Goal: Task Accomplishment & Management: Manage account settings

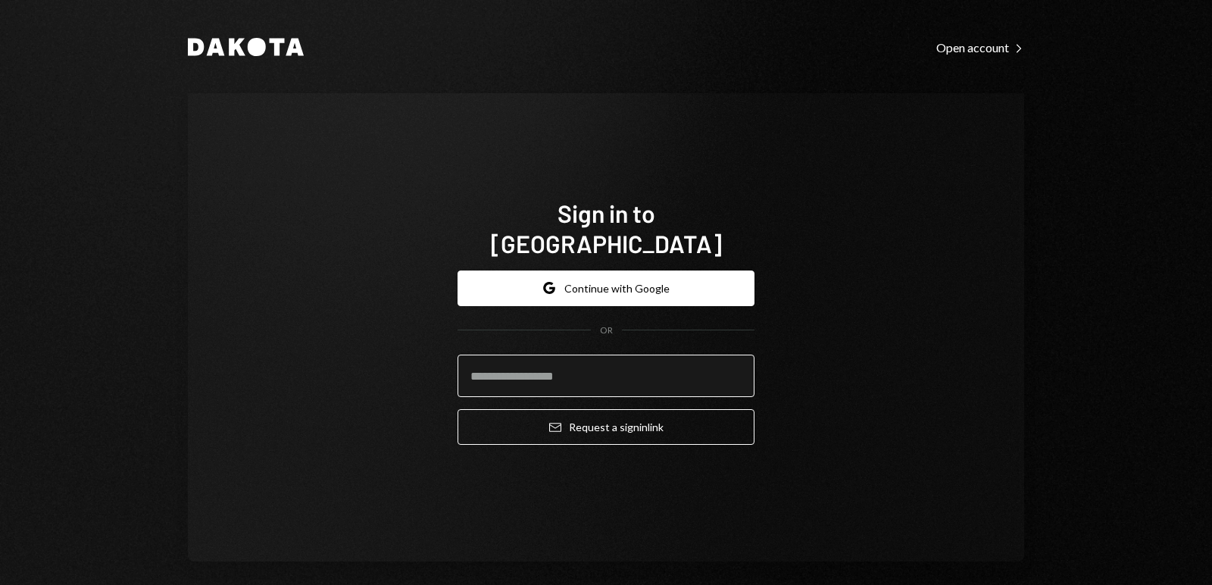
click at [584, 363] on input "email" at bounding box center [605, 375] width 297 height 42
type input "**********"
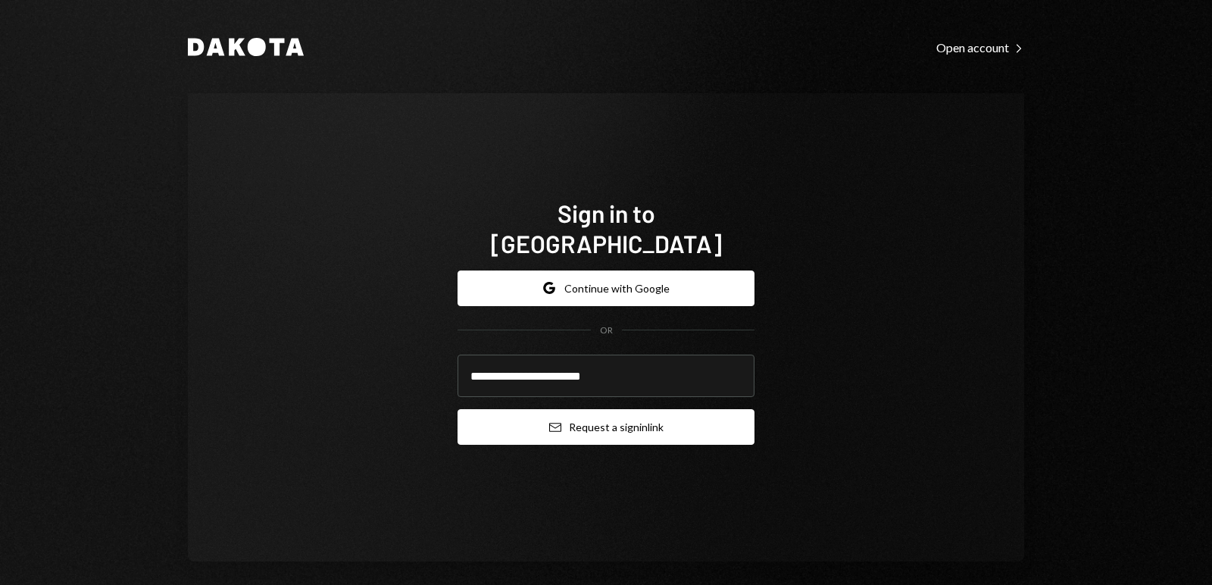
click at [601, 409] on button "Email Request a sign in link" at bounding box center [605, 427] width 297 height 36
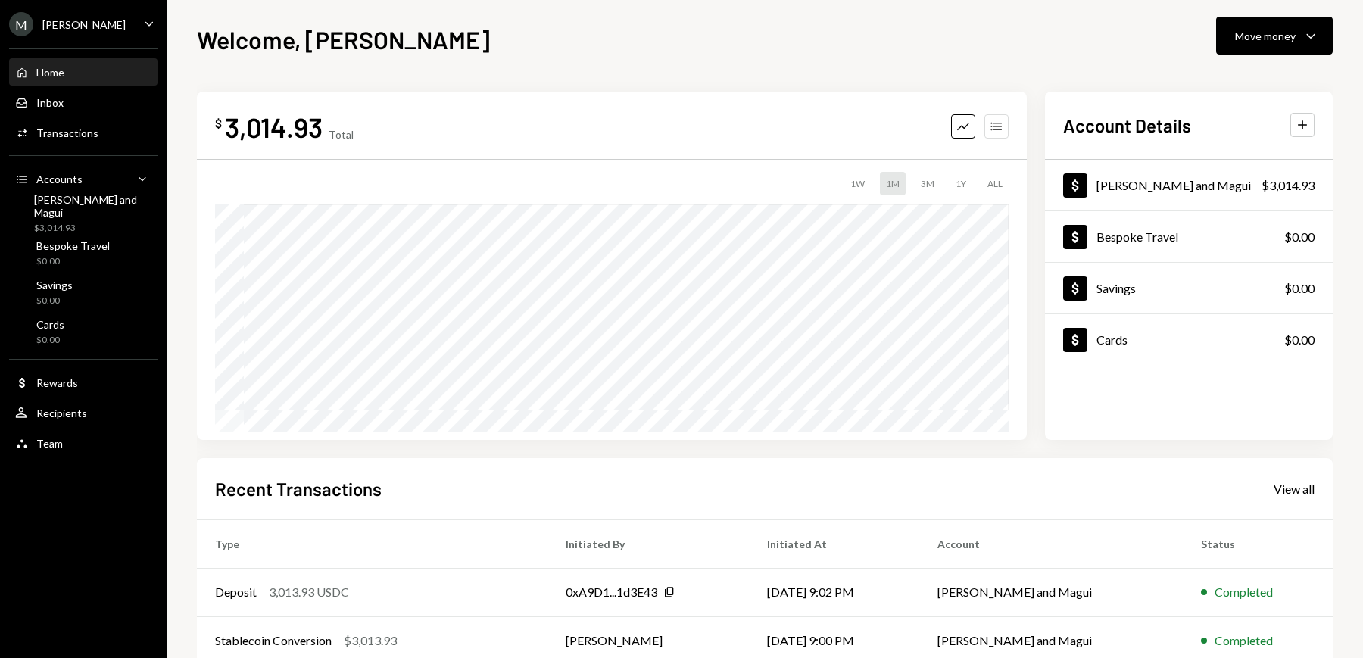
click at [1003, 133] on icon "Accounts" at bounding box center [996, 126] width 15 height 15
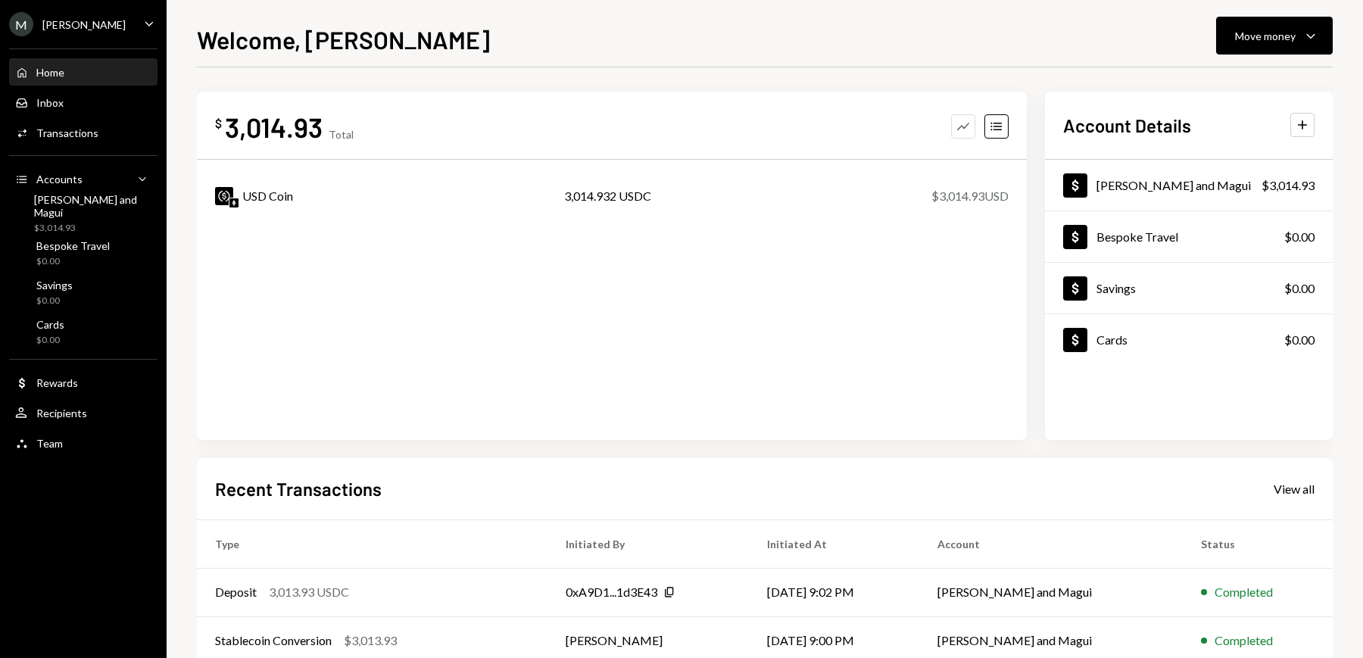
click at [959, 124] on icon "Graph" at bounding box center [963, 126] width 15 height 15
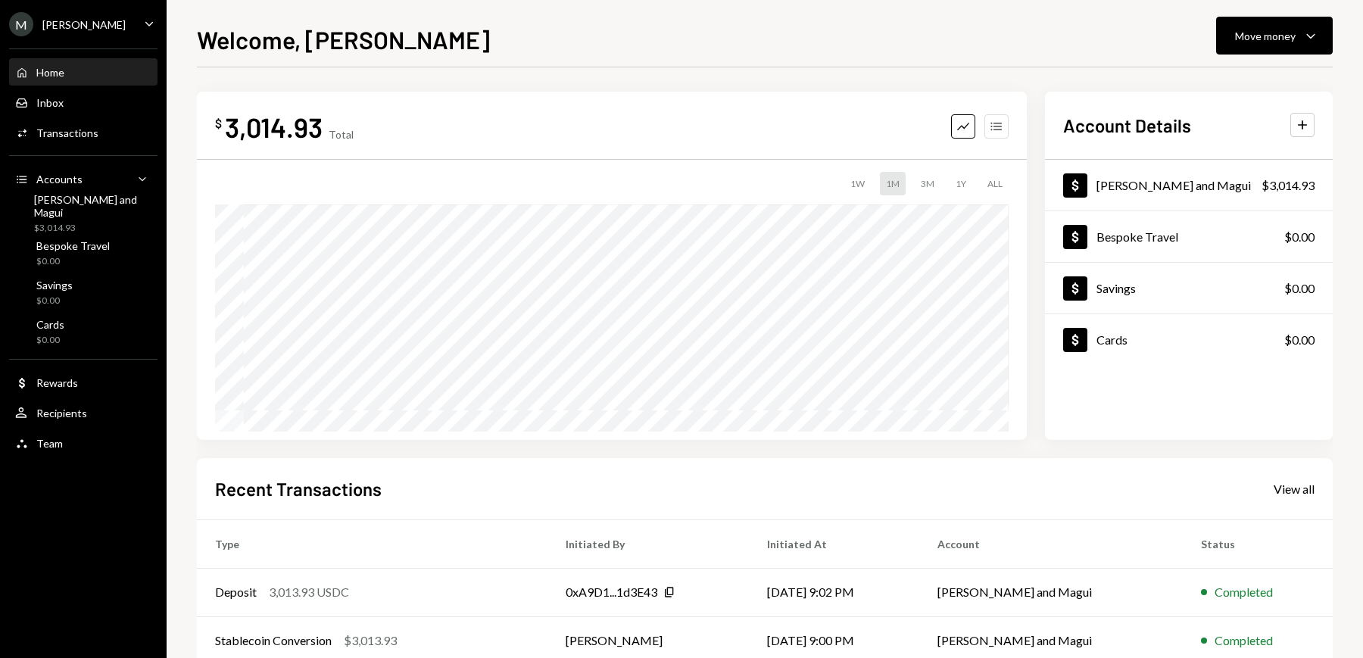
click at [1003, 126] on icon "Accounts" at bounding box center [996, 126] width 15 height 15
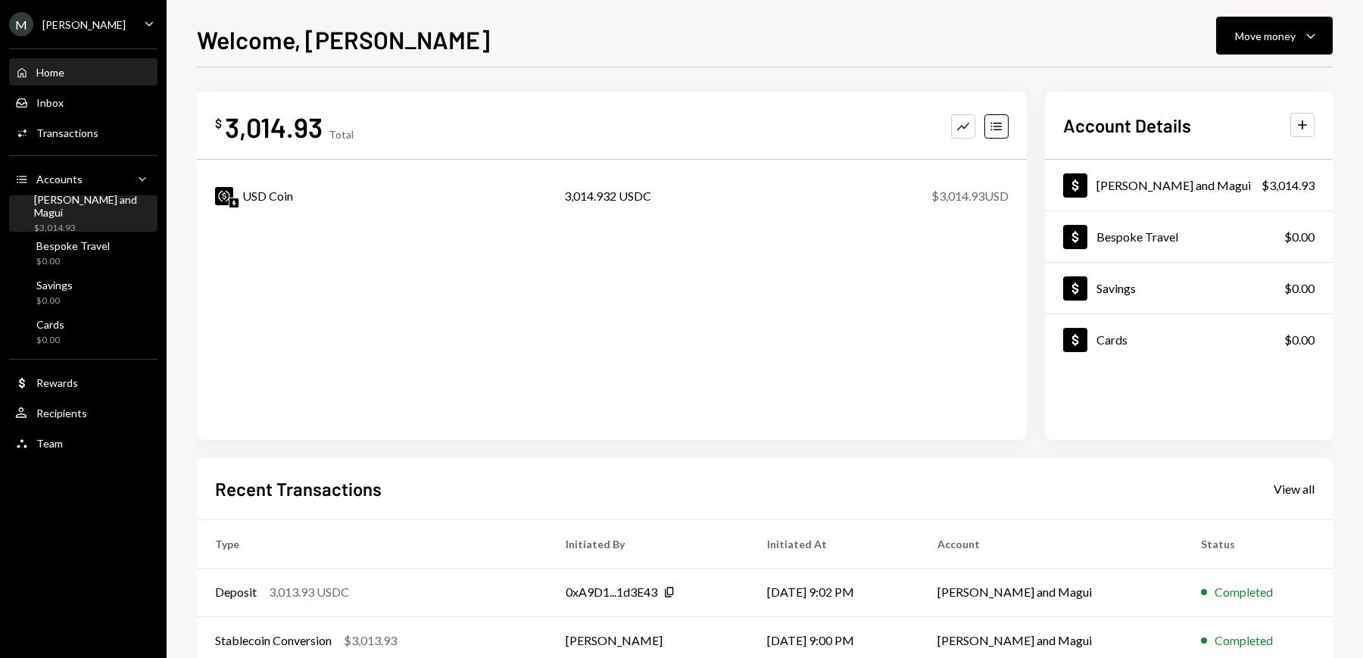
click at [111, 217] on div "[PERSON_NAME] and Magui $3,014.93" at bounding box center [83, 214] width 136 height 42
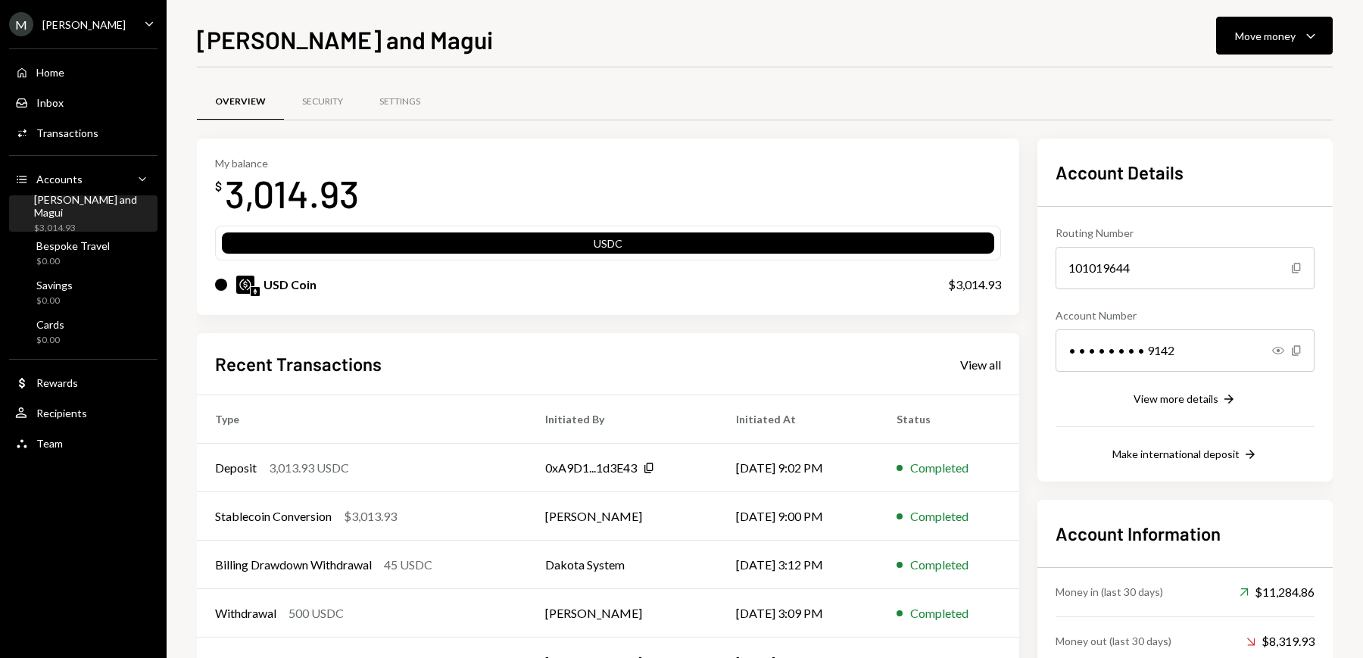
click at [597, 244] on div "USDC" at bounding box center [608, 246] width 772 height 21
click at [635, 242] on div "USDC" at bounding box center [608, 246] width 772 height 21
click at [637, 280] on div "USD Coin" at bounding box center [566, 285] width 703 height 18
click at [330, 197] on div "3,014.93" at bounding box center [292, 194] width 134 height 48
click at [418, 248] on div "USDC" at bounding box center [608, 246] width 772 height 21
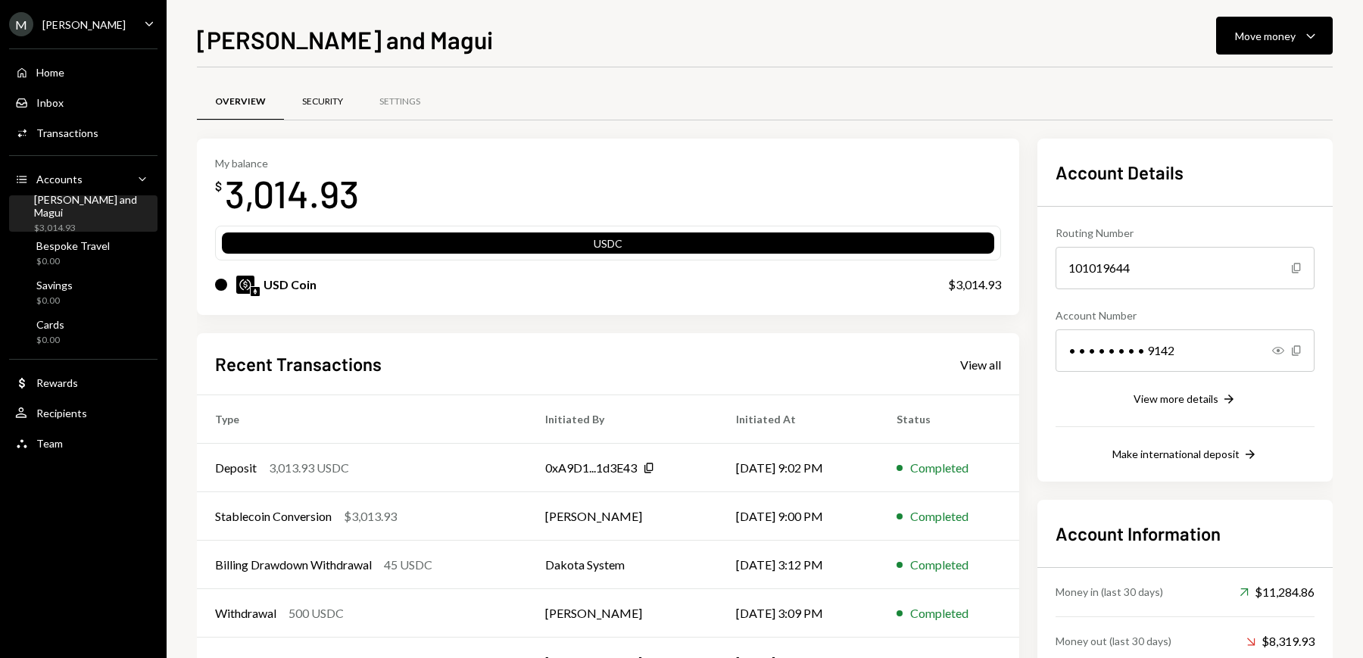
click at [324, 108] on div "Security" at bounding box center [322, 102] width 77 height 36
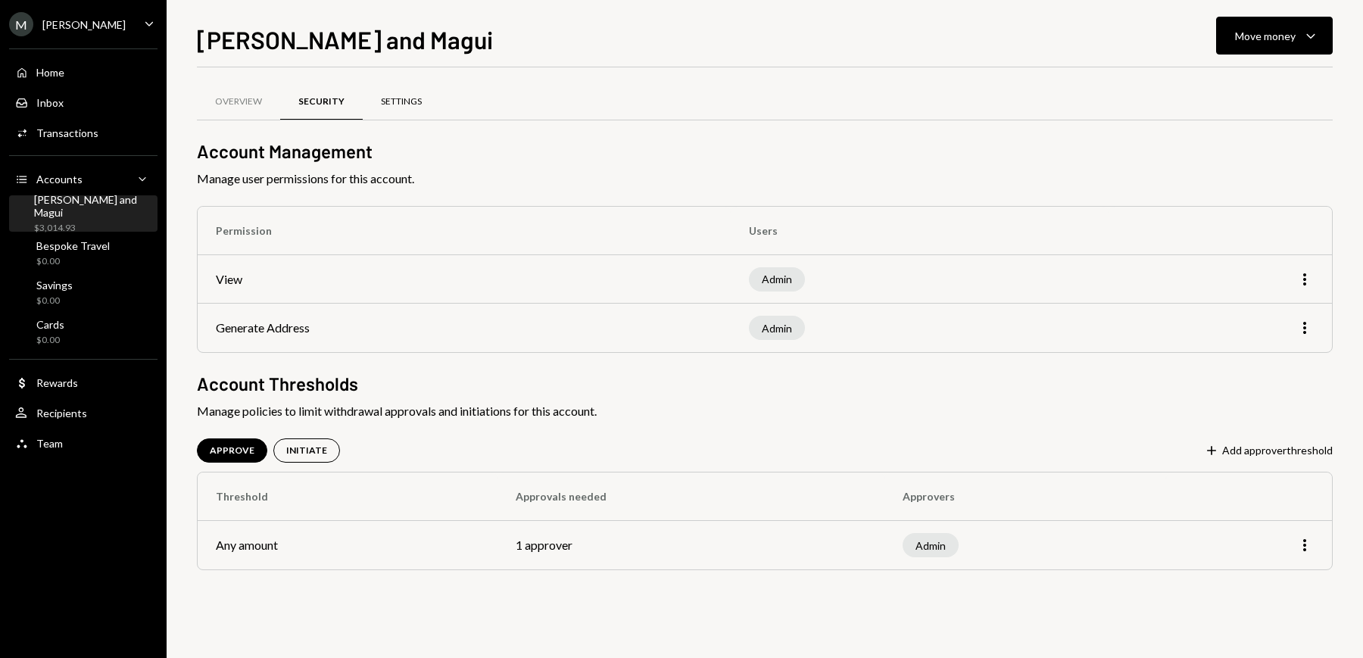
click at [411, 103] on div "Settings" at bounding box center [401, 101] width 41 height 13
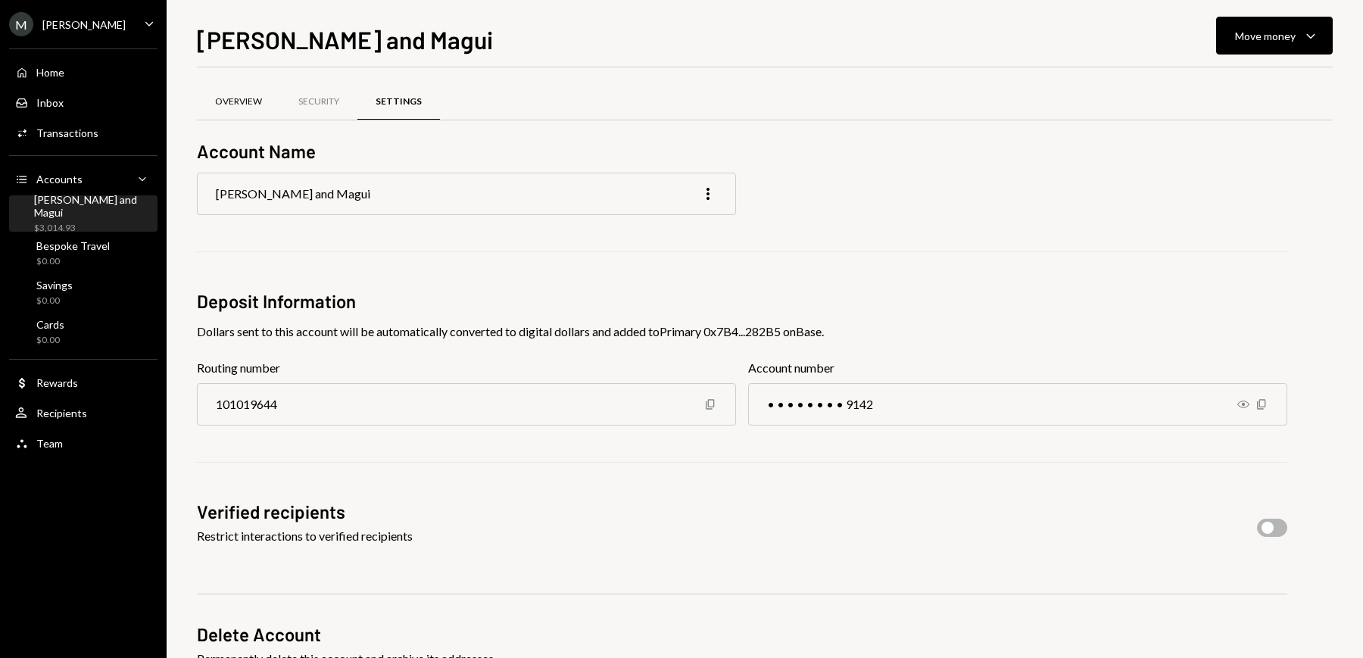
click at [243, 99] on div "Overview" at bounding box center [238, 101] width 47 height 13
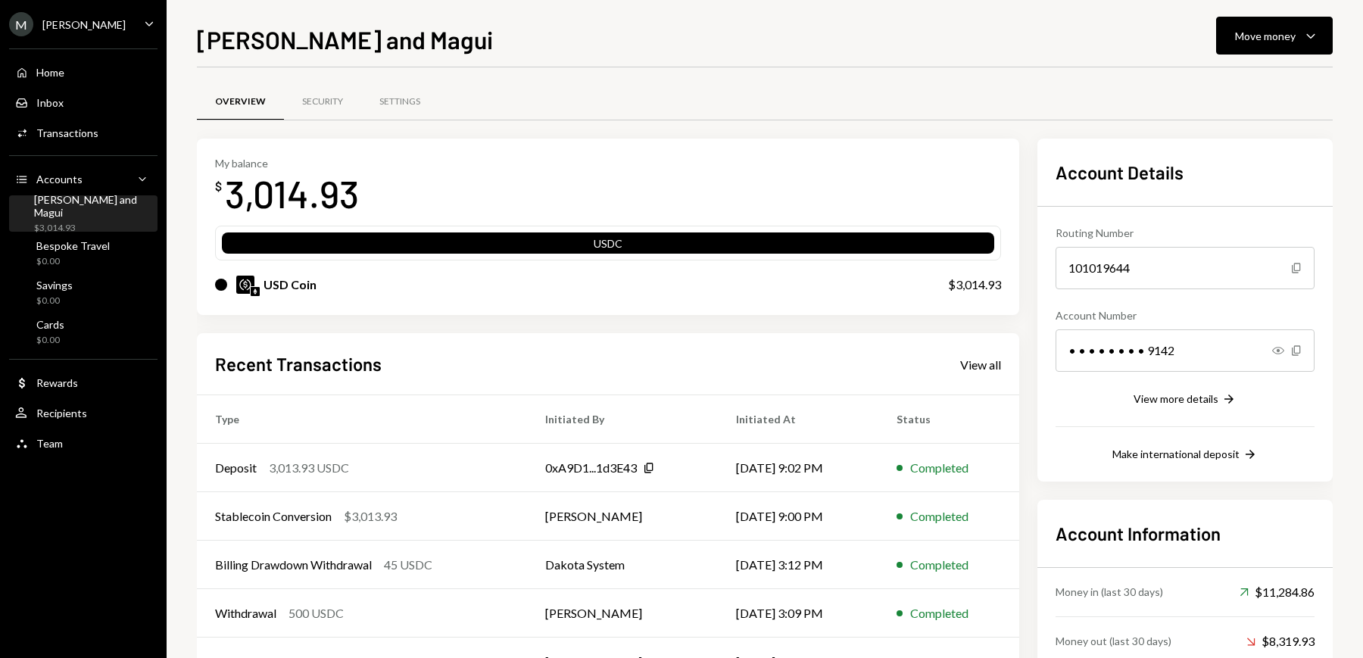
click at [97, 28] on div "[PERSON_NAME]" at bounding box center [83, 24] width 83 height 13
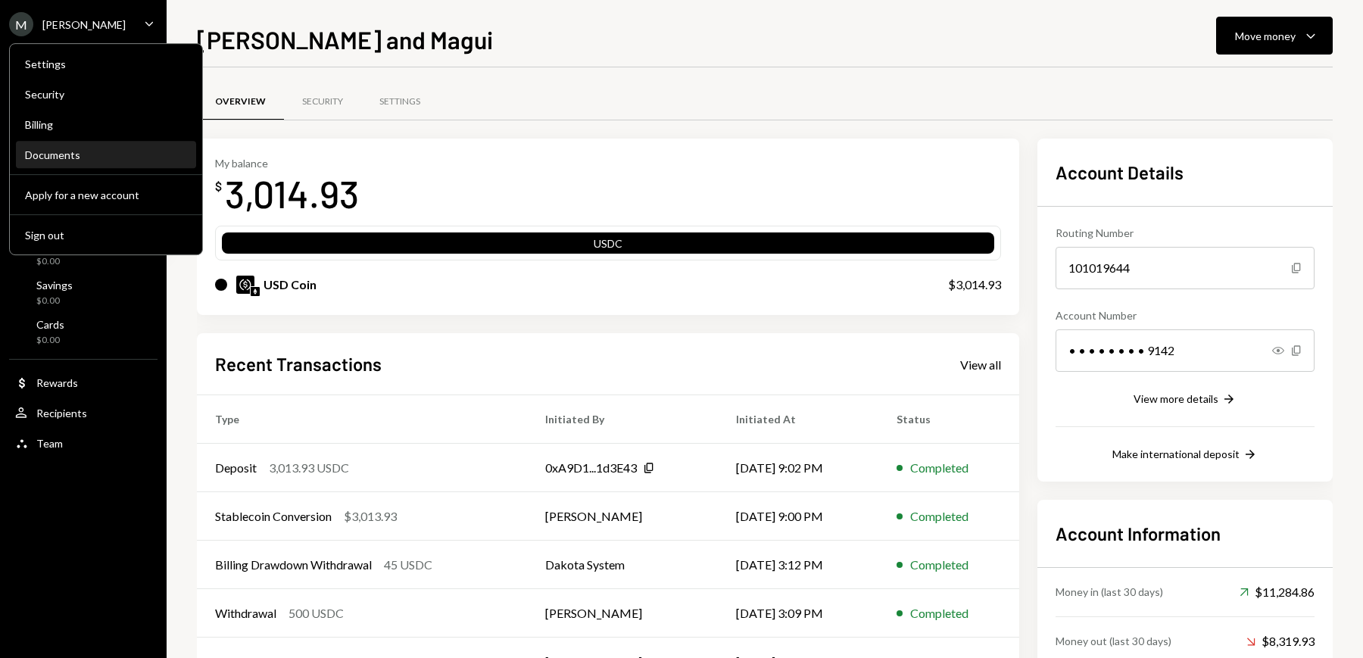
click at [61, 161] on div "Documents" at bounding box center [106, 155] width 162 height 26
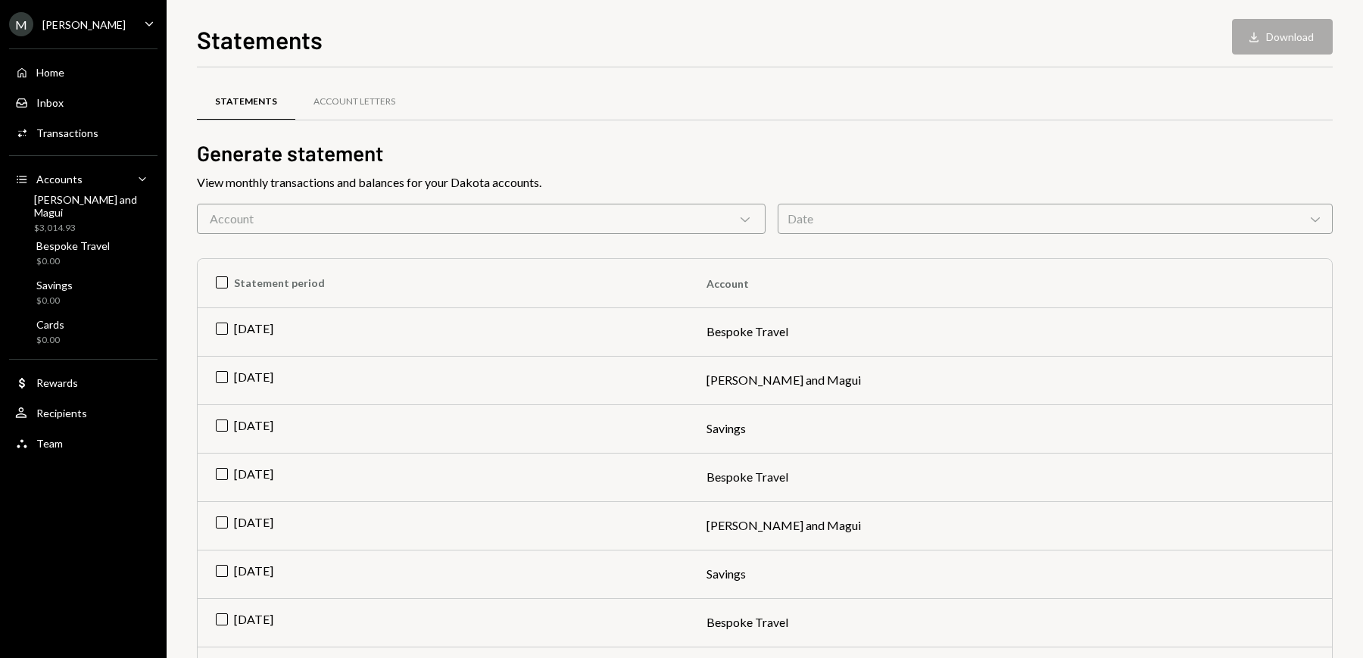
click at [111, 31] on div "M [PERSON_NAME]" at bounding box center [67, 24] width 117 height 24
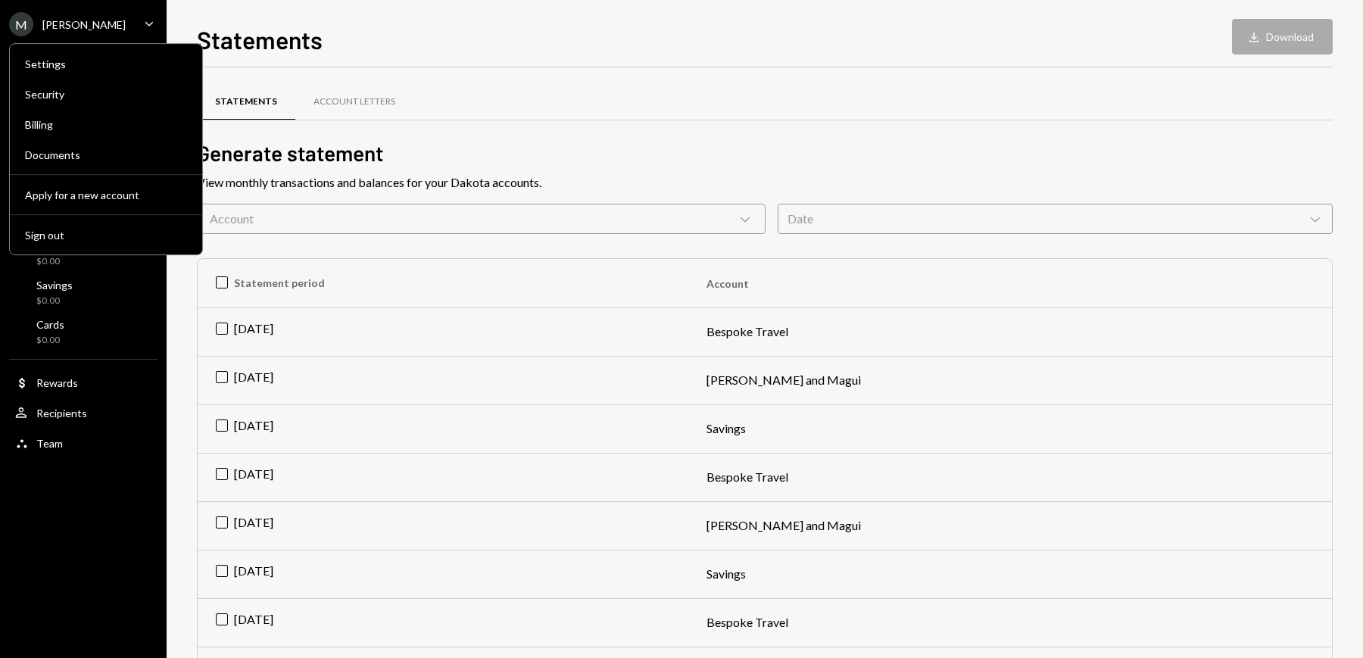
click at [760, 114] on div "Statements Account Letters" at bounding box center [765, 102] width 1136 height 39
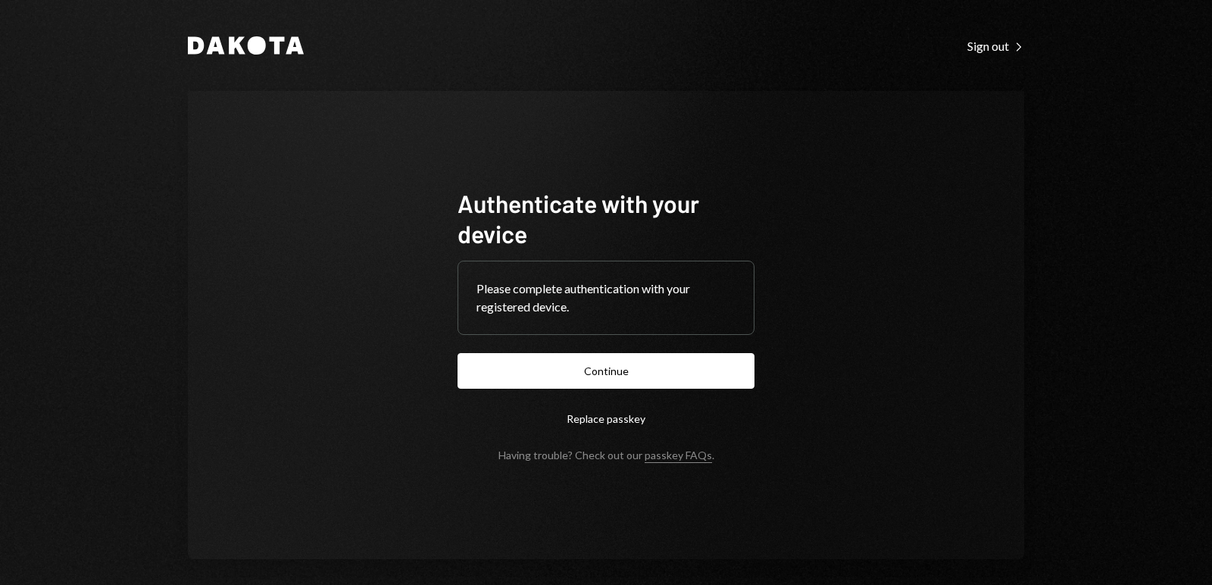
click at [676, 390] on form "Authenticate with your device Please complete authentication with your register…" at bounding box center [605, 324] width 297 height 273
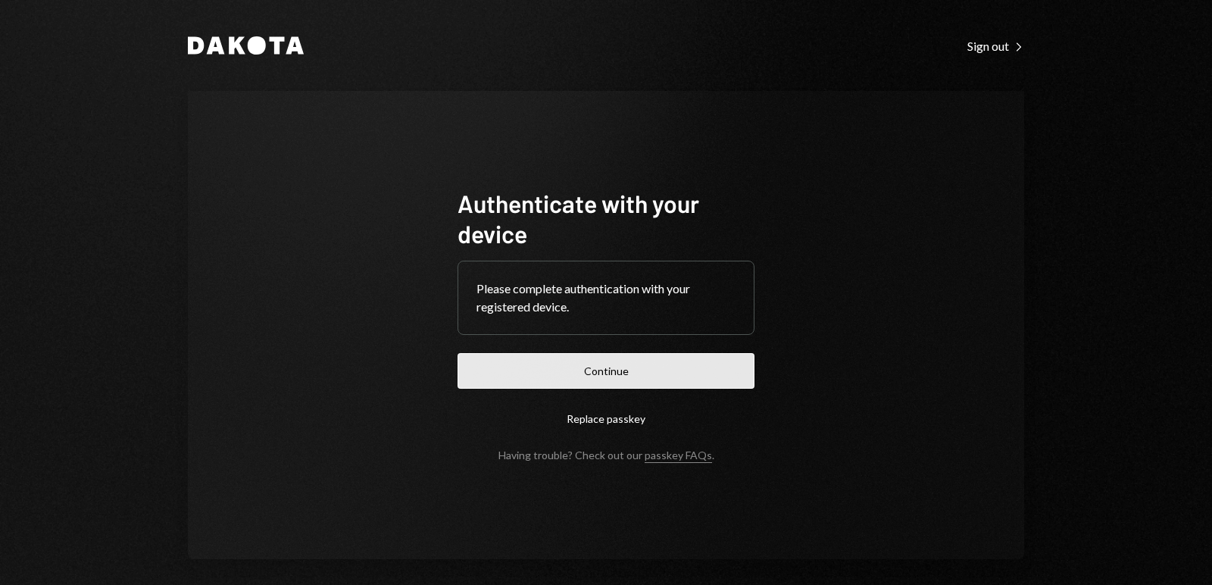
click at [672, 377] on button "Continue" at bounding box center [605, 371] width 297 height 36
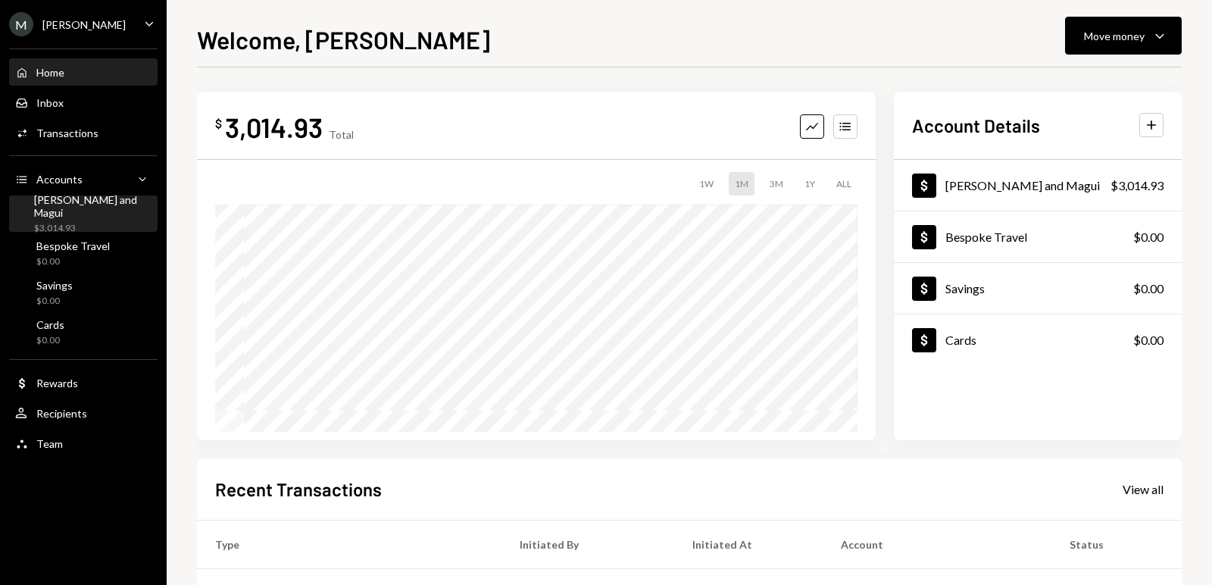
click at [86, 222] on div "$3,014.93" at bounding box center [92, 228] width 117 height 13
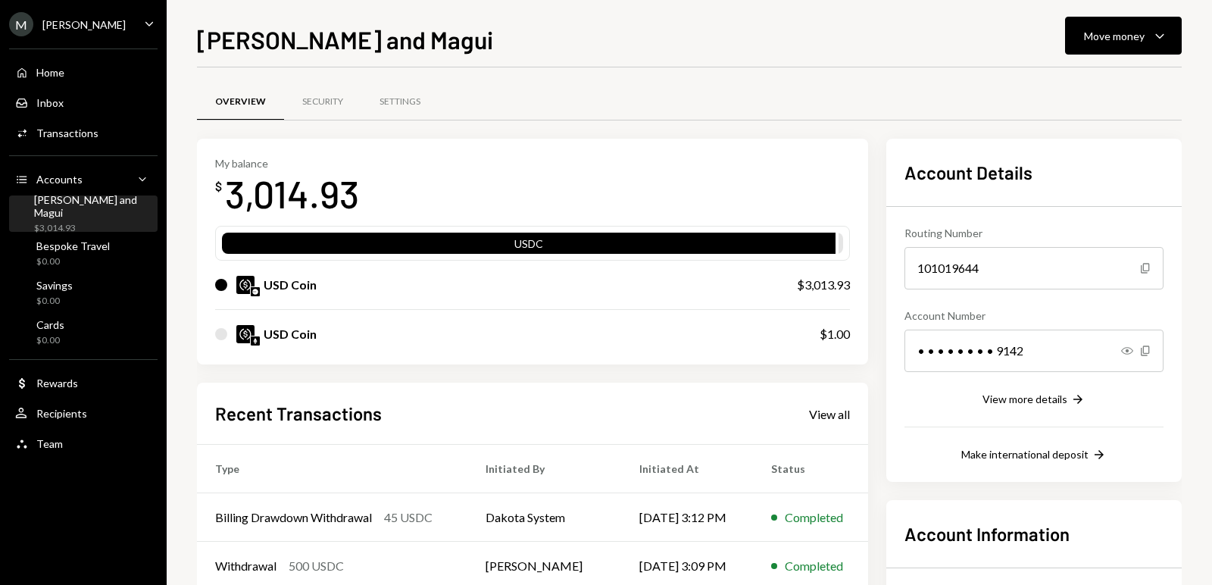
click at [305, 332] on div "USD Coin" at bounding box center [290, 334] width 53 height 18
click at [301, 291] on div "USD Coin" at bounding box center [290, 285] width 53 height 18
click at [1149, 33] on div "Move money Caret Down" at bounding box center [1123, 36] width 79 height 18
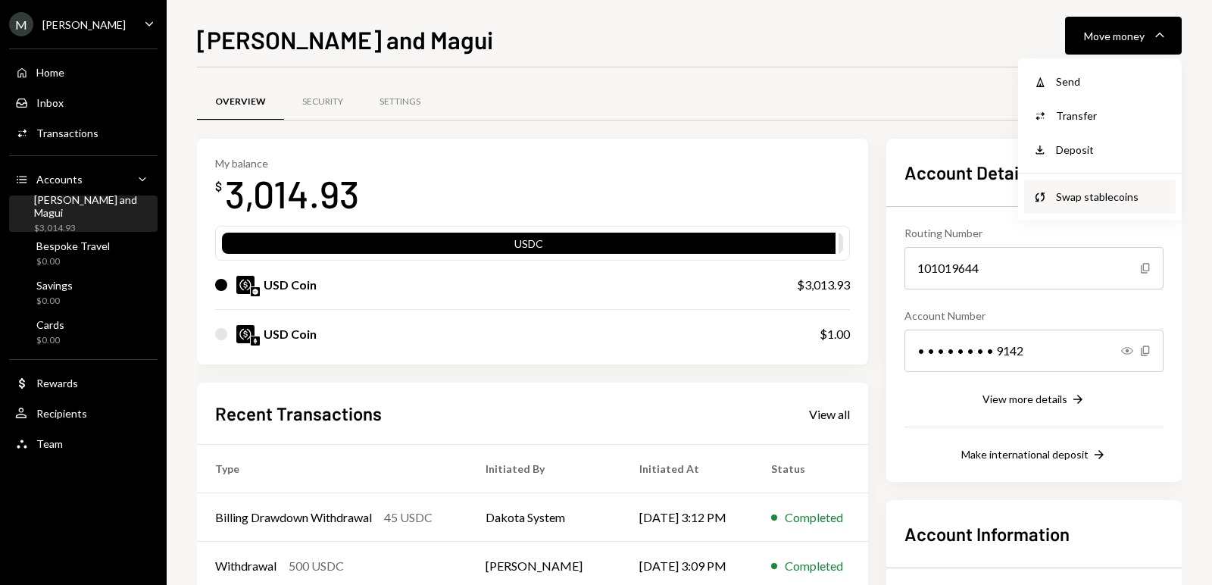
click at [1097, 195] on div "Swap stablecoins" at bounding box center [1111, 197] width 111 height 16
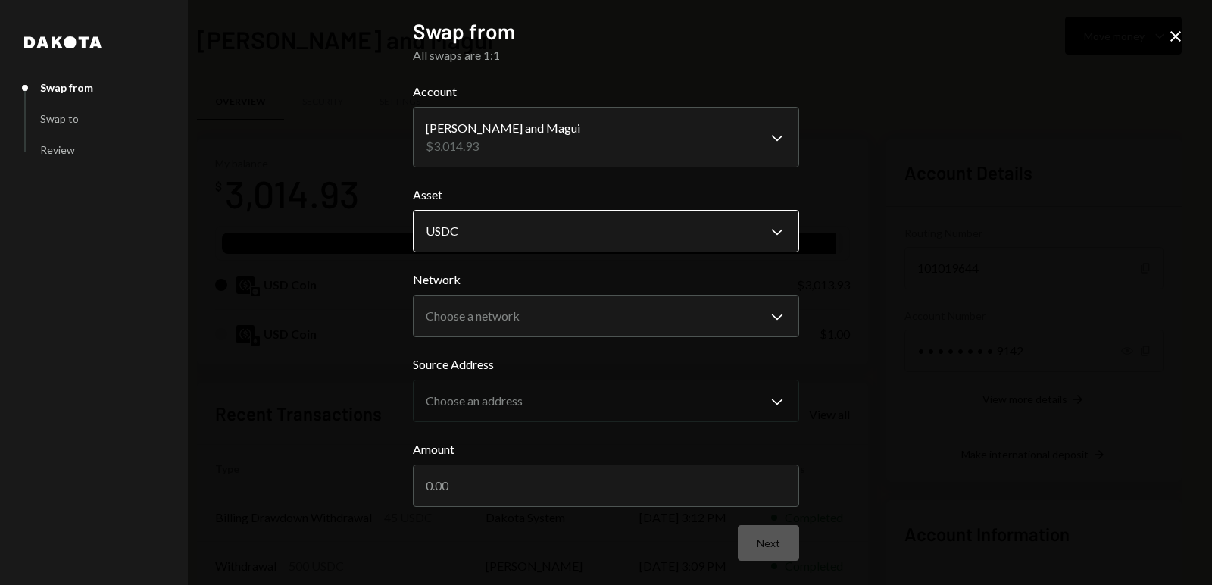
click at [619, 227] on body "M Michael Preston Caret Down Home Home Inbox Inbox Activities Transactions Acco…" at bounding box center [606, 292] width 1212 height 585
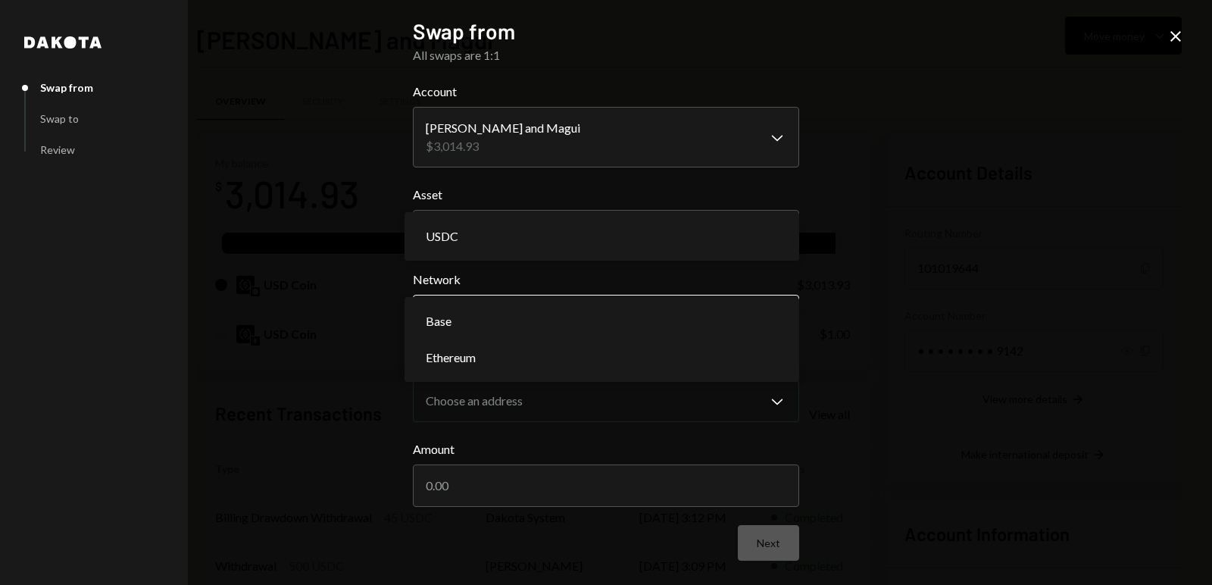
click at [611, 310] on body "M Michael Preston Caret Down Home Home Inbox Inbox Activities Transactions Acco…" at bounding box center [606, 292] width 1212 height 585
select select "**********"
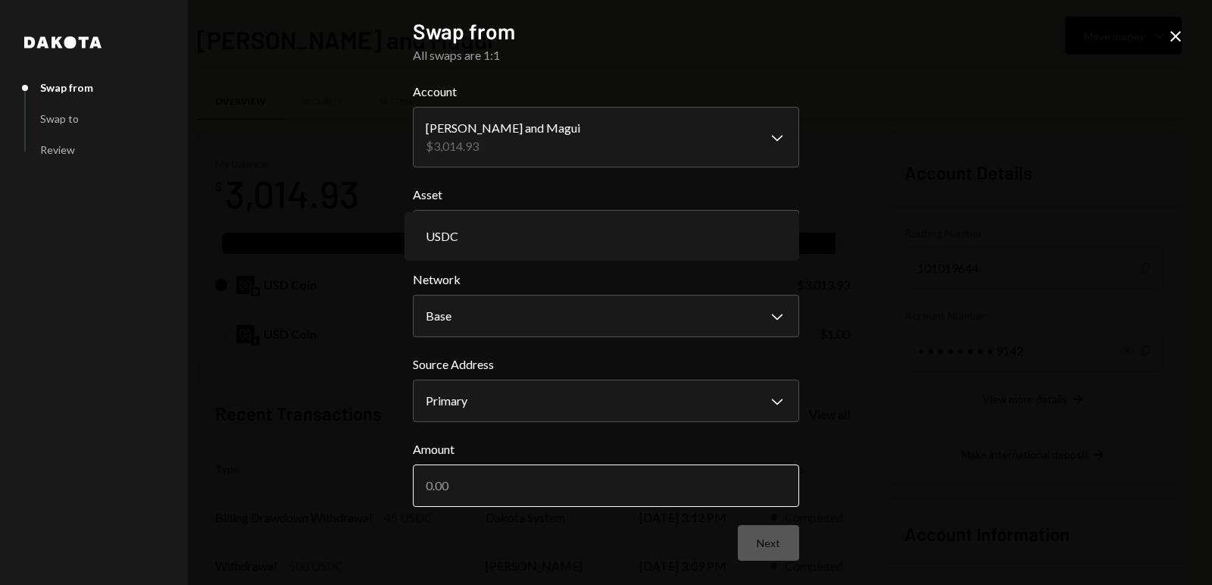
click at [517, 495] on input "Amount" at bounding box center [606, 485] width 386 height 42
type input "30"
click at [1175, 37] on icon at bounding box center [1175, 36] width 11 height 11
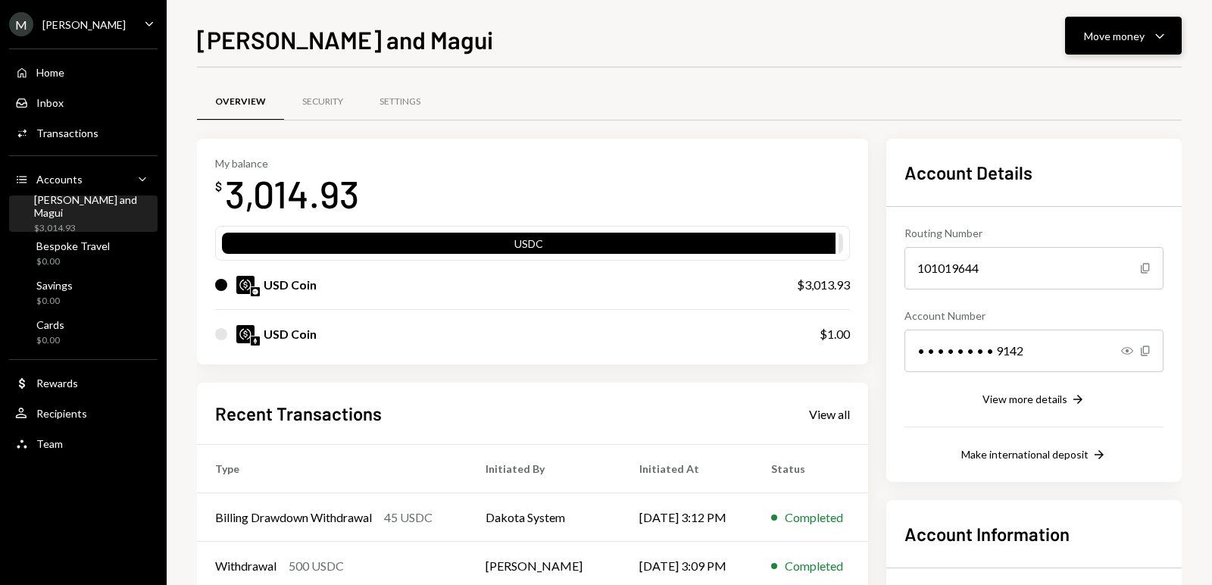
click at [1155, 31] on icon "Caret Down" at bounding box center [1159, 36] width 18 height 18
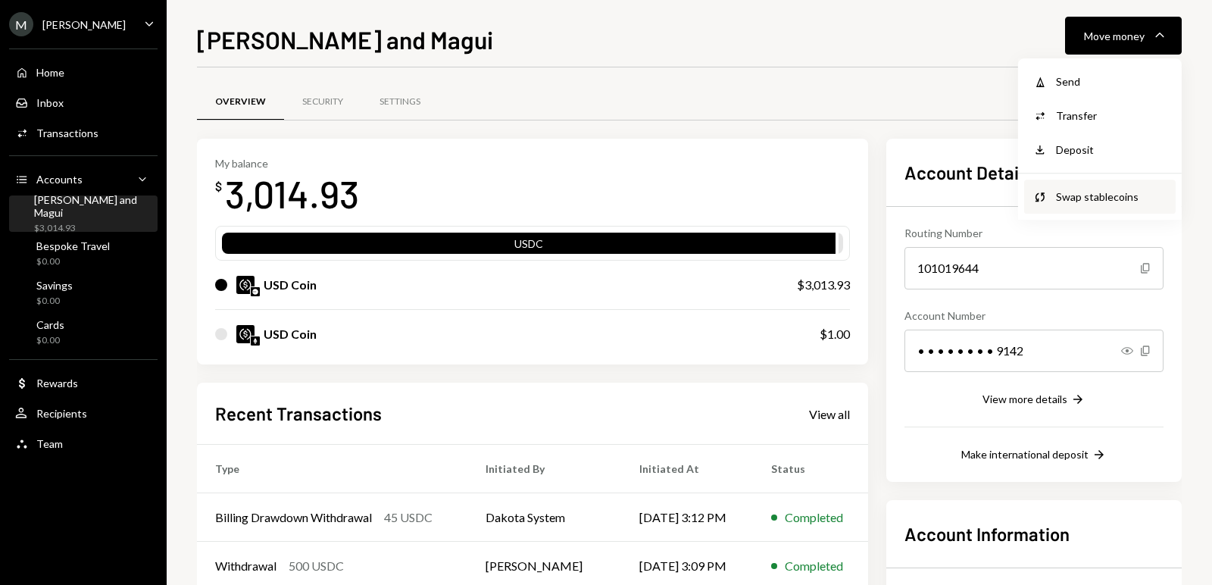
click at [1075, 193] on div "Swap stablecoins" at bounding box center [1111, 197] width 111 height 16
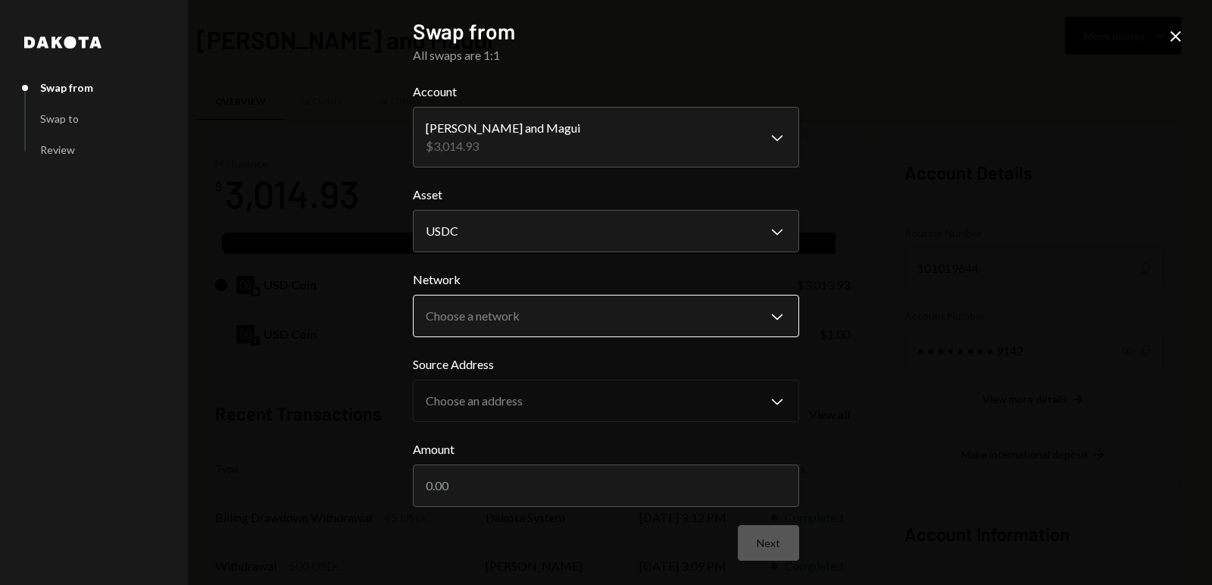
click at [510, 329] on body "M Michael Preston Caret Down Home Home Inbox Inbox Activities Transactions Acco…" at bounding box center [606, 292] width 1212 height 585
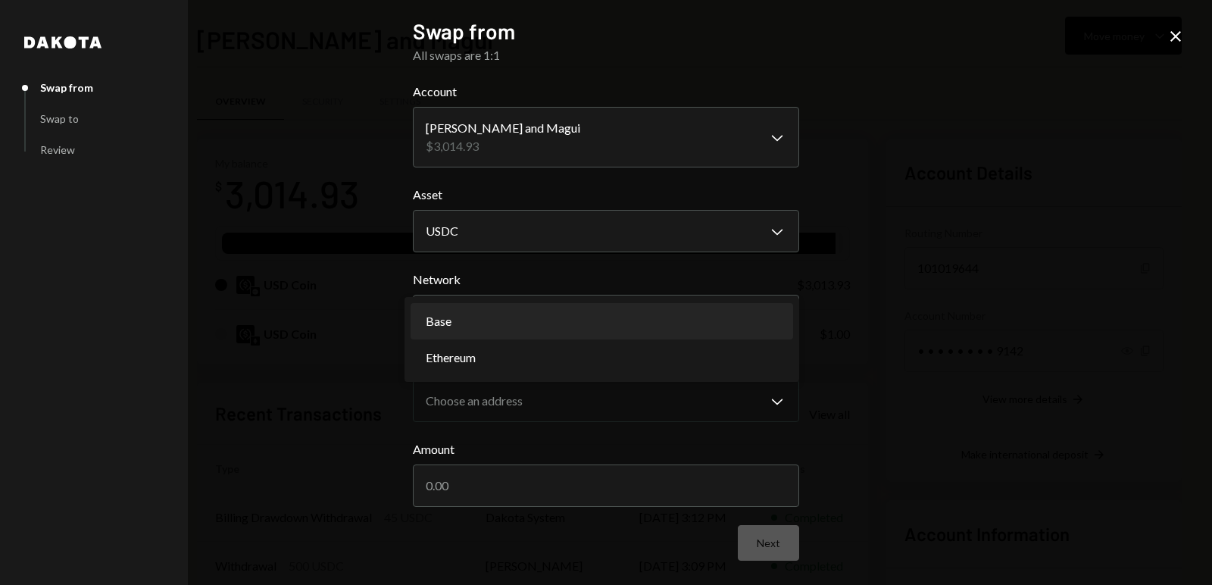
select select "**********"
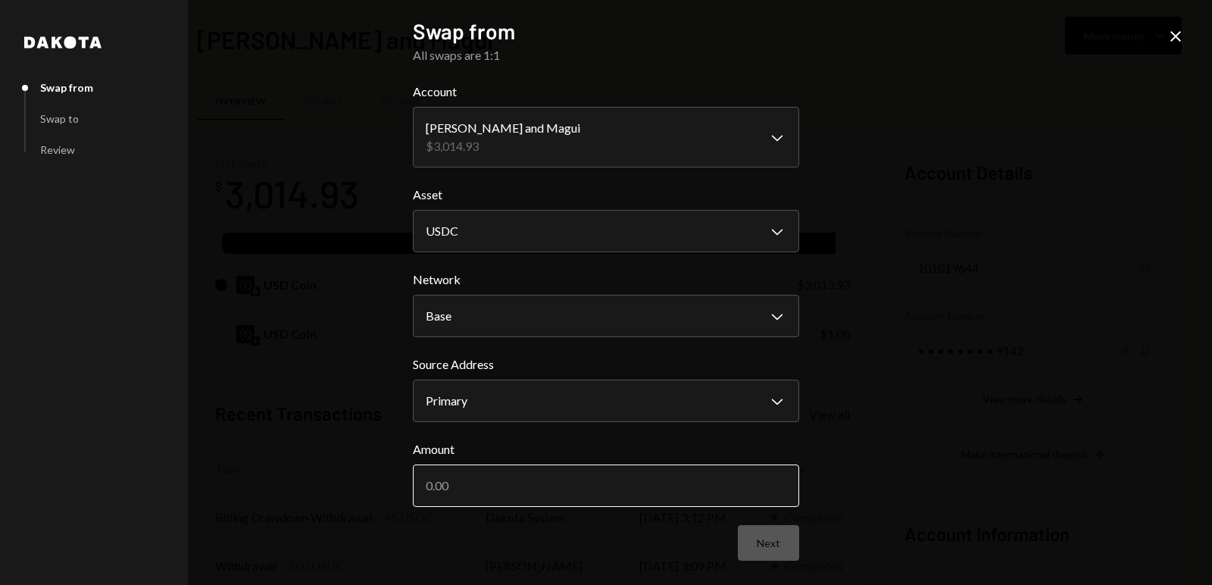
click at [481, 487] on input "Amount" at bounding box center [606, 485] width 386 height 42
type input "3013.93"
click at [768, 547] on button "Next" at bounding box center [768, 543] width 61 height 36
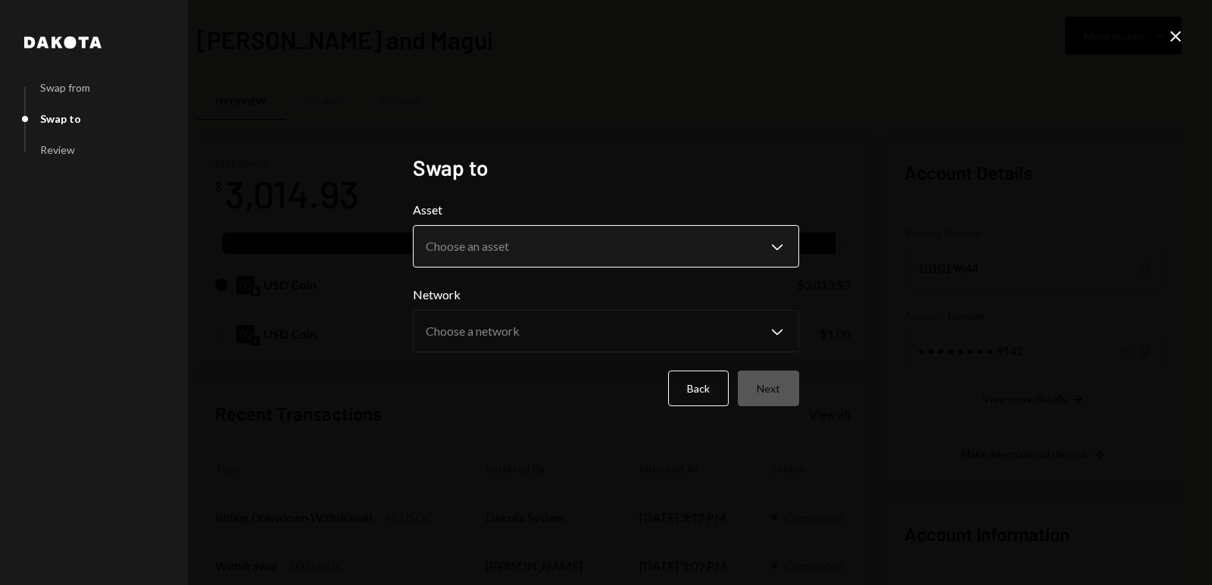
click at [551, 253] on body "M Michael Preston Caret Down Home Home Inbox Inbox Activities Transactions Acco…" at bounding box center [606, 292] width 1212 height 585
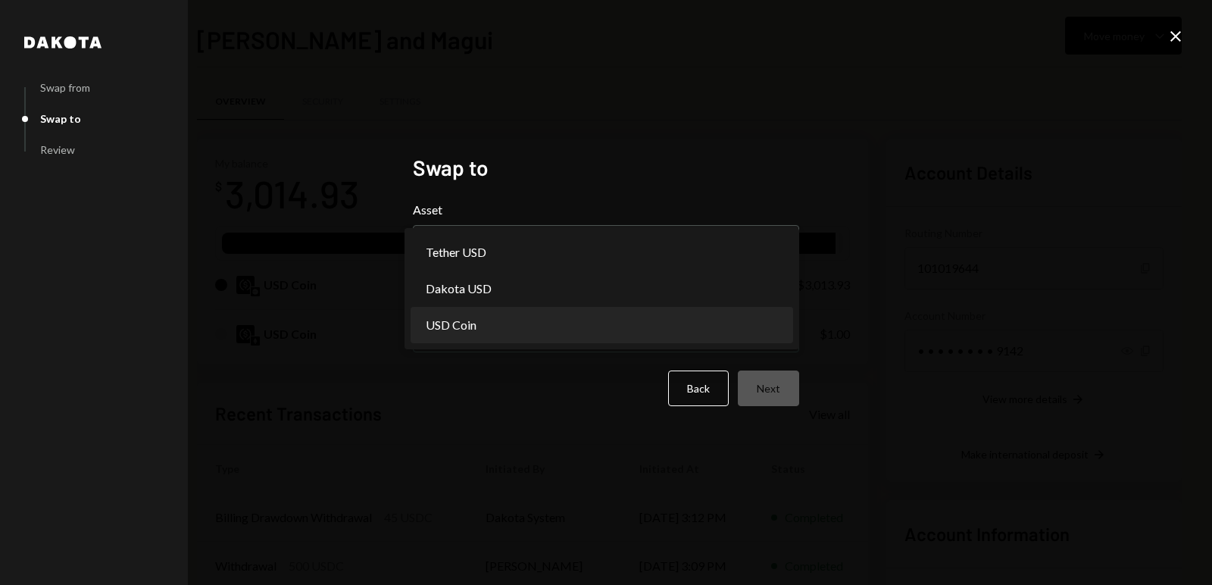
select select "****"
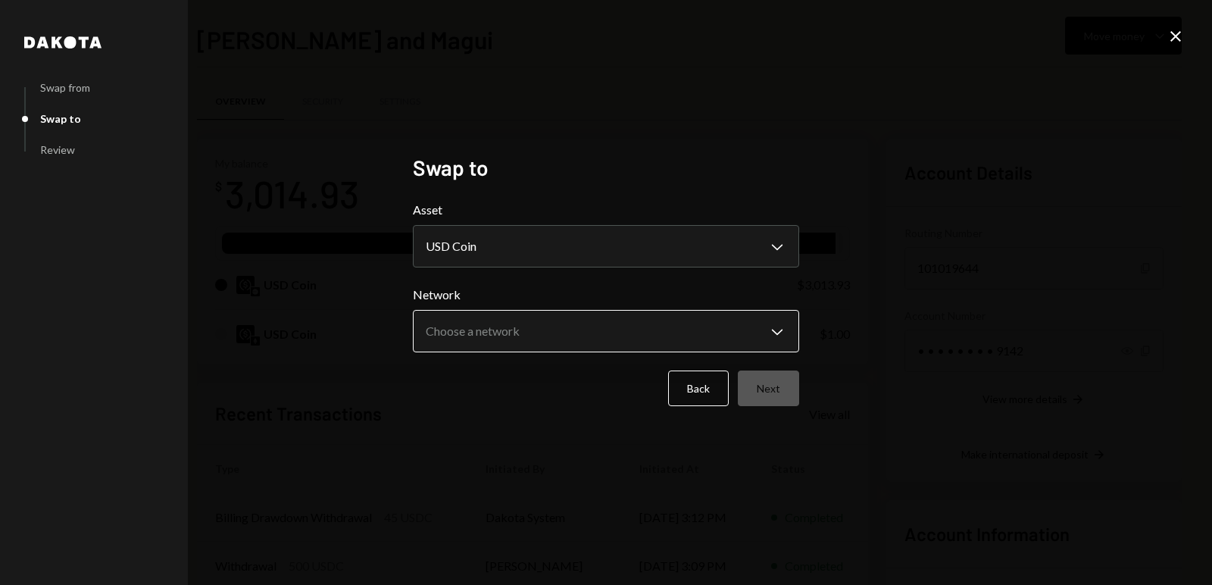
click at [537, 336] on body "M Michael Preston Caret Down Home Home Inbox Inbox Activities Transactions Acco…" at bounding box center [606, 292] width 1212 height 585
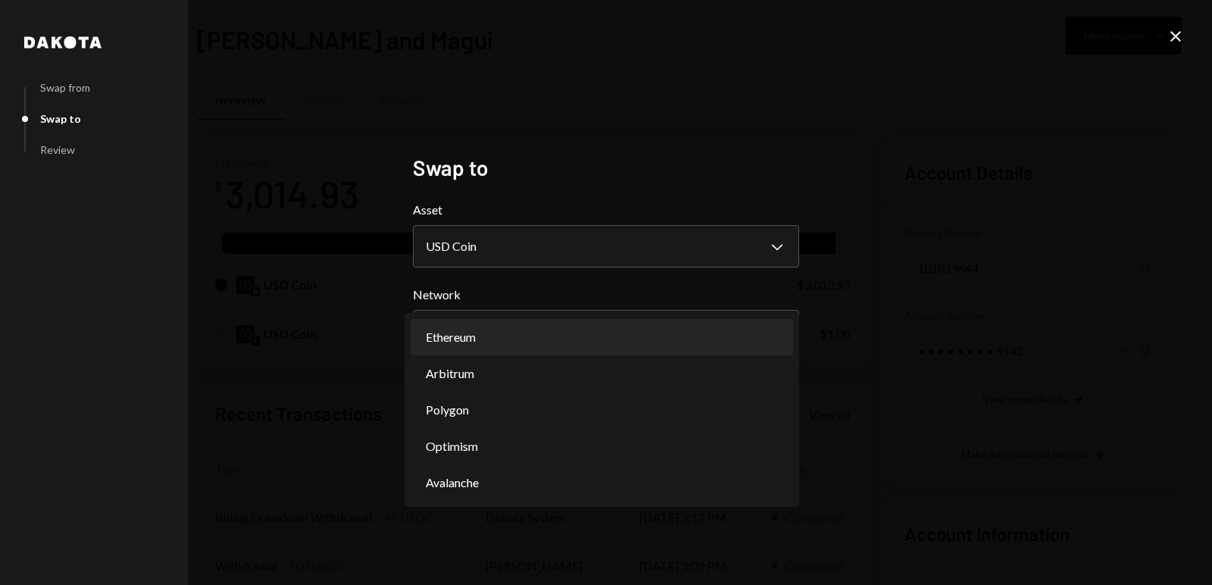
select select "**********"
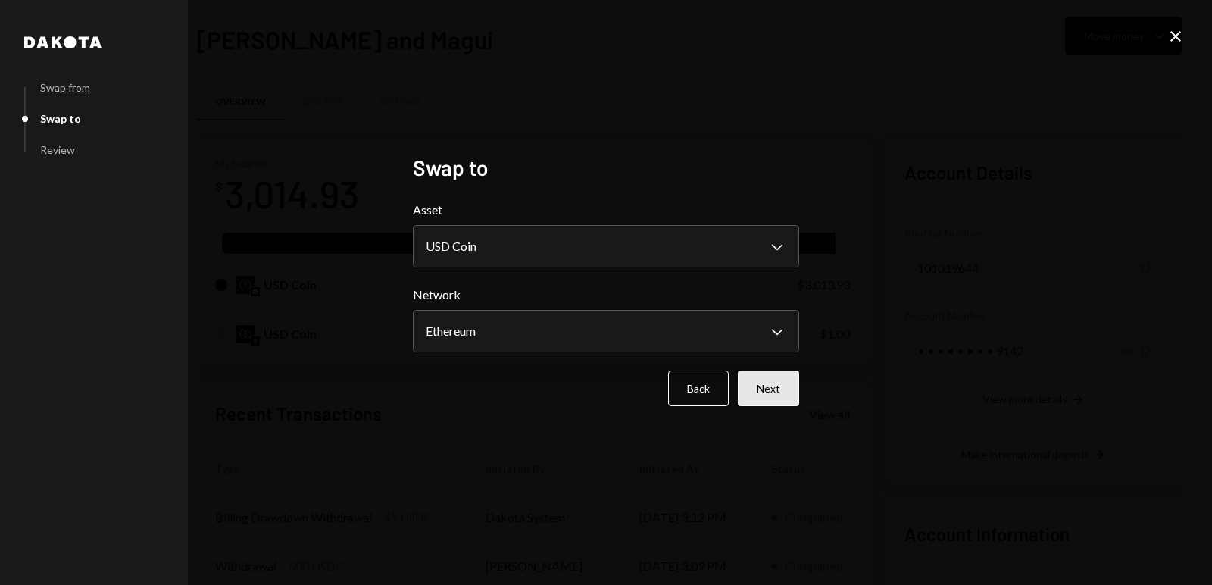
click at [772, 388] on button "Next" at bounding box center [768, 388] width 61 height 36
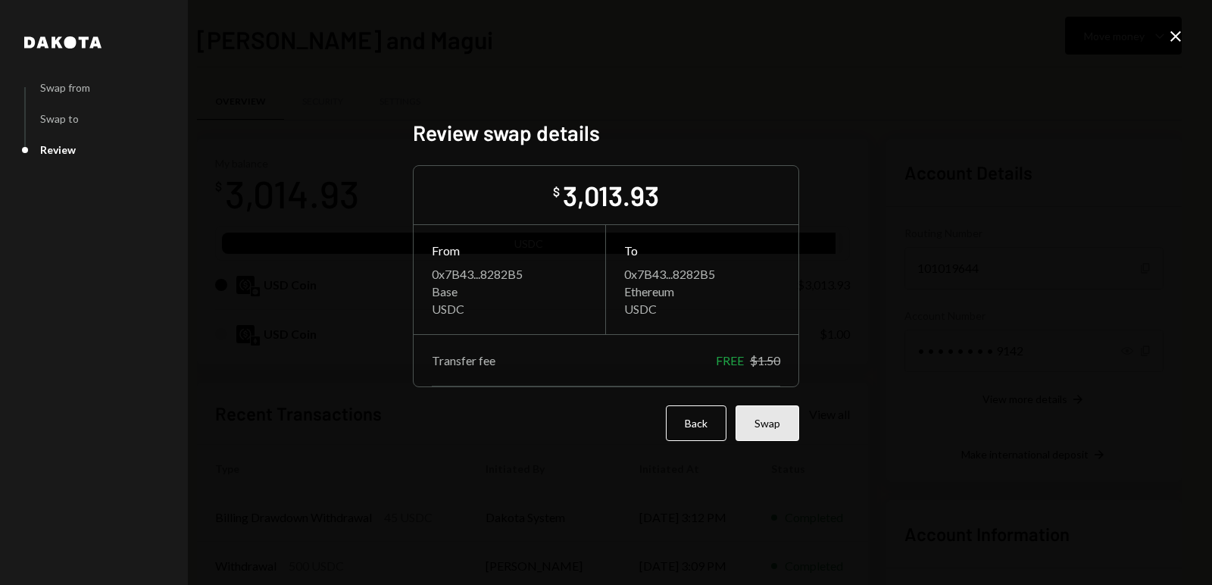
click at [764, 420] on button "Swap" at bounding box center [767, 423] width 64 height 36
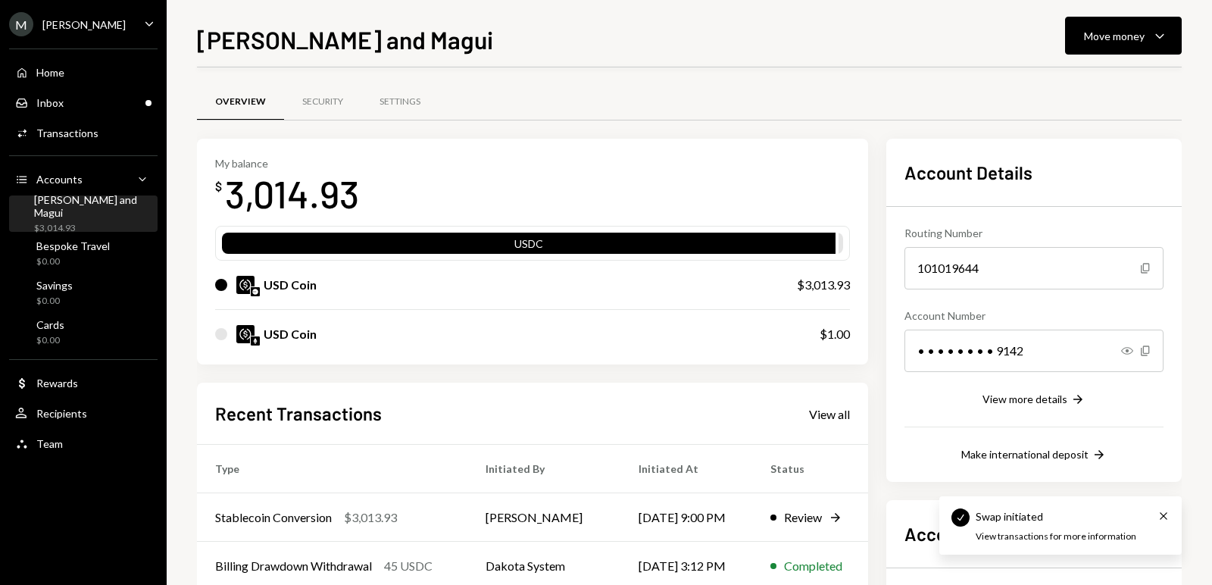
scroll to position [179, 0]
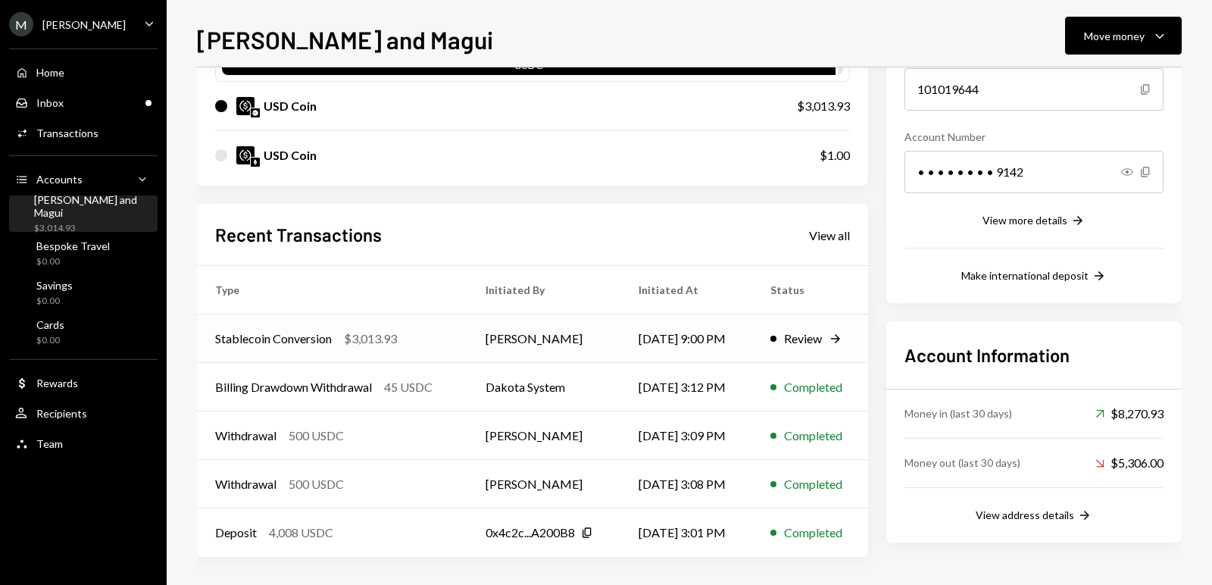
click at [810, 337] on div "Review" at bounding box center [803, 338] width 38 height 18
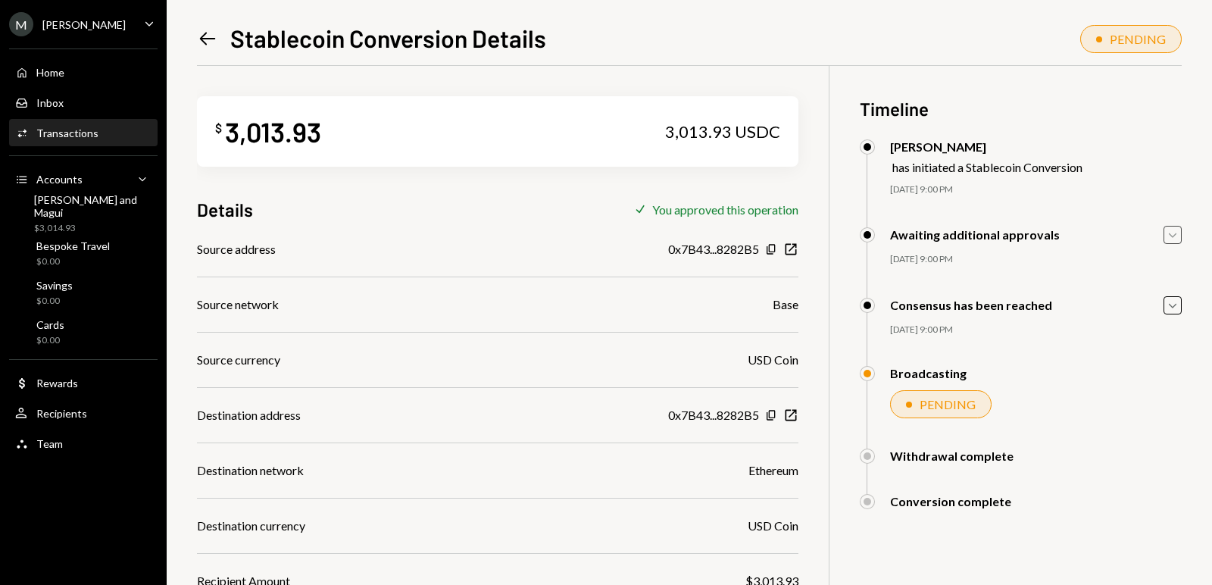
click at [1167, 236] on icon "Caret Down" at bounding box center [1172, 234] width 17 height 17
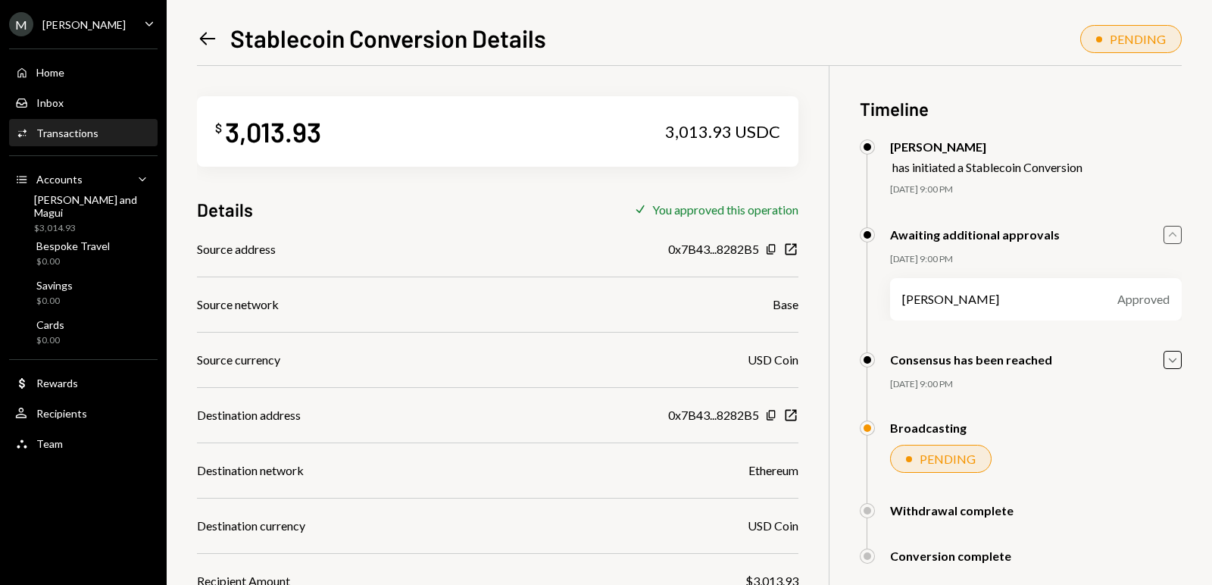
click at [1167, 236] on icon "Caret Up" at bounding box center [1172, 234] width 17 height 17
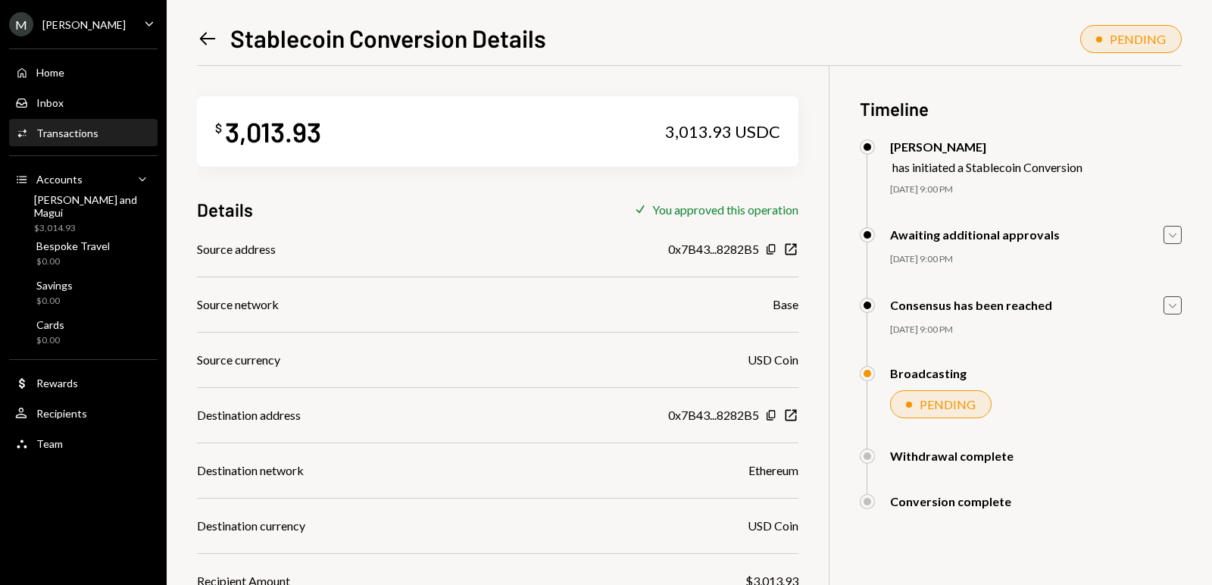
click at [1175, 304] on icon "Caret Down" at bounding box center [1172, 305] width 17 height 17
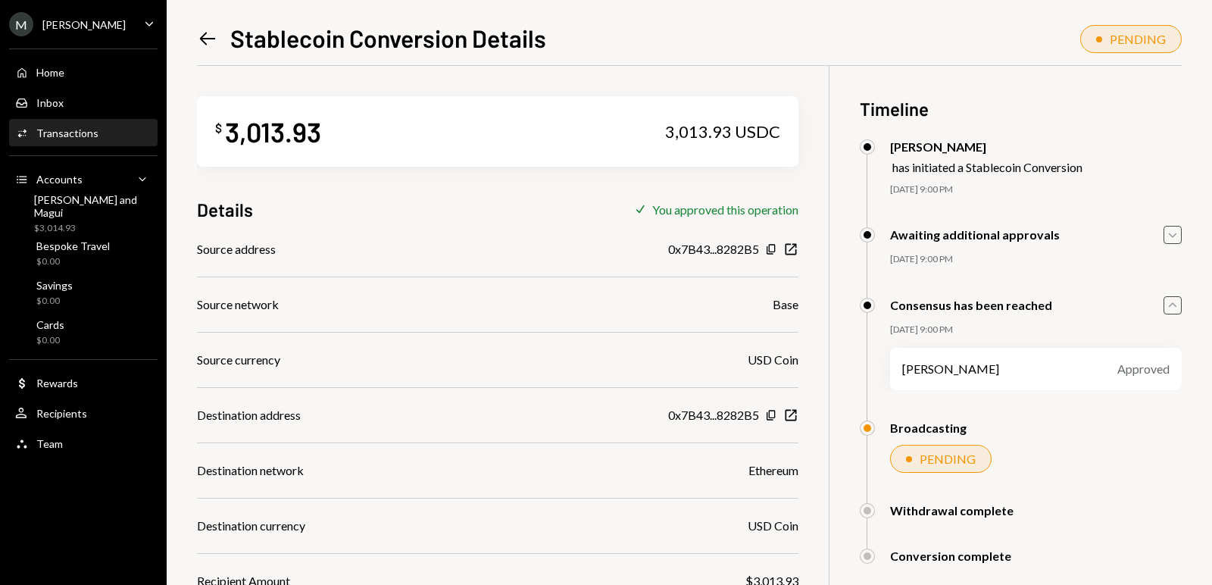
click at [1175, 304] on icon "Caret Up" at bounding box center [1172, 305] width 17 height 17
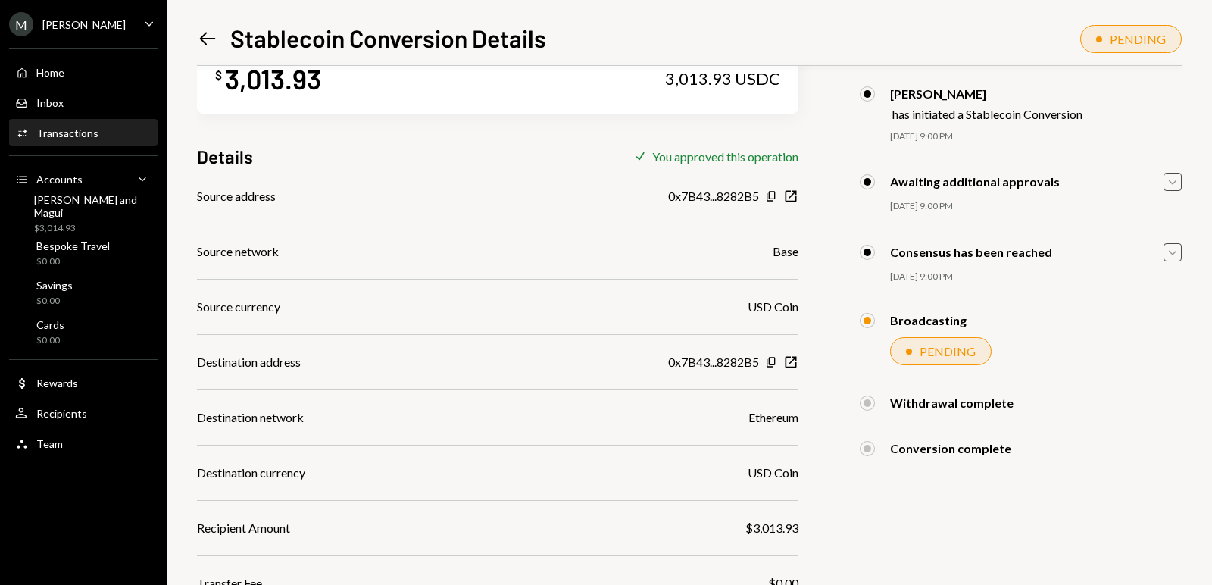
scroll to position [61, 0]
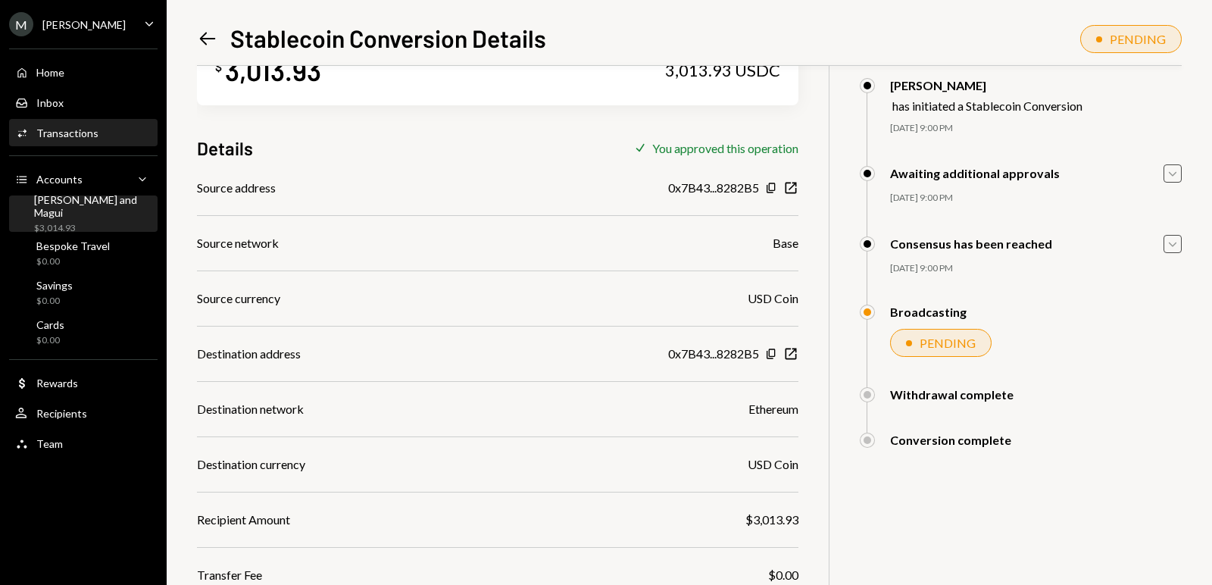
click at [75, 212] on div "[PERSON_NAME] and Magui $3,014.93" at bounding box center [92, 214] width 117 height 42
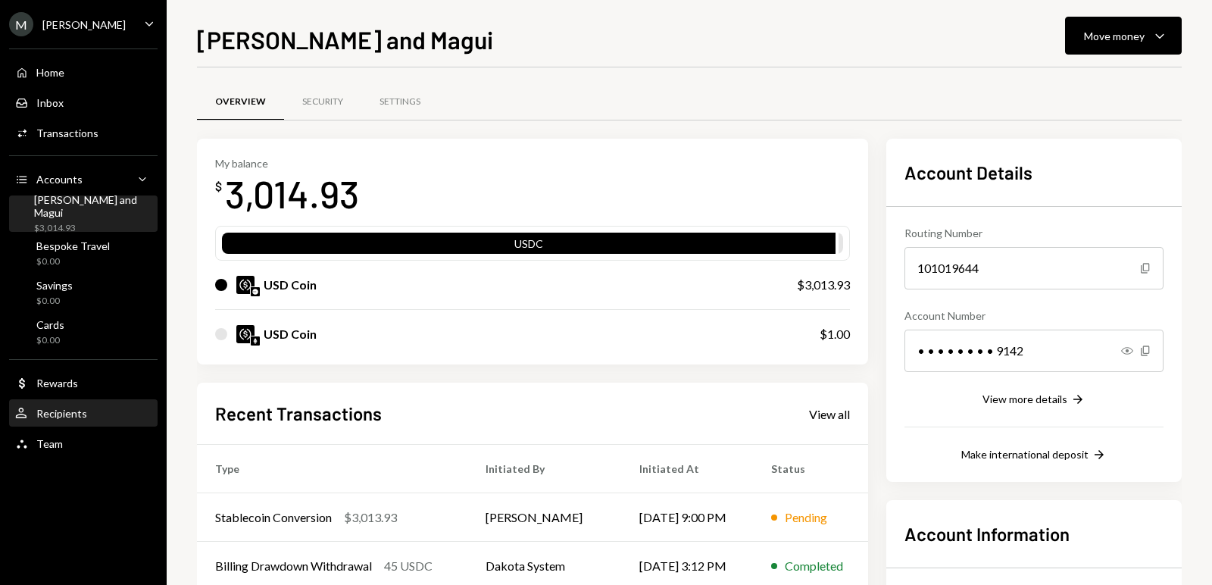
click at [66, 410] on div "Recipients" at bounding box center [61, 413] width 51 height 13
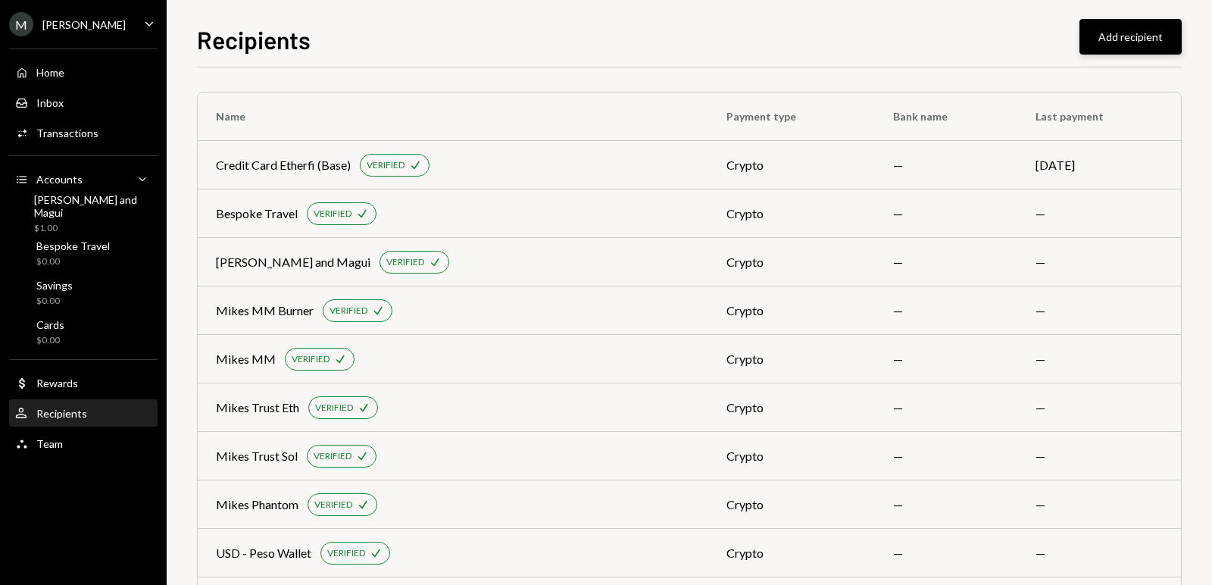
click at [1140, 37] on button "Add recipient" at bounding box center [1130, 37] width 102 height 36
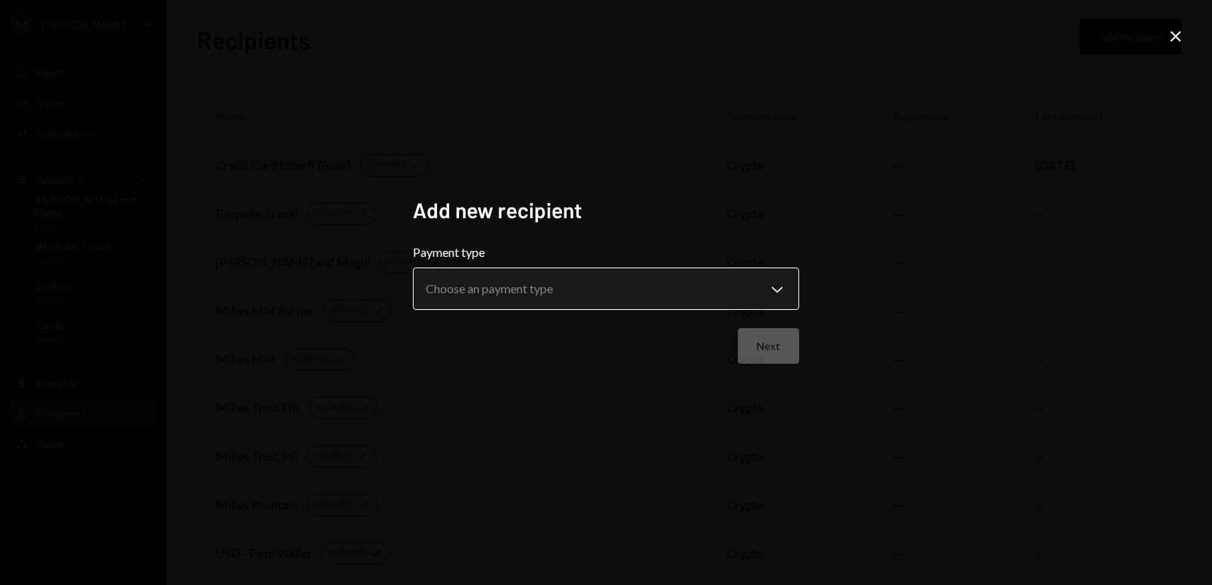
click at [593, 302] on body "**********" at bounding box center [606, 292] width 1212 height 585
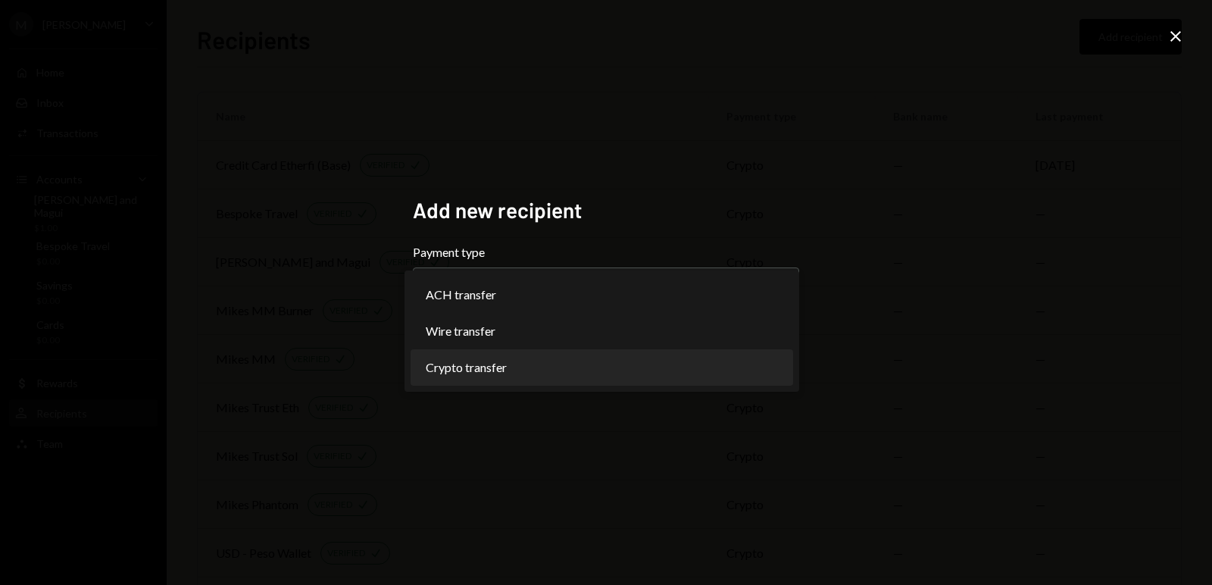
select select "******"
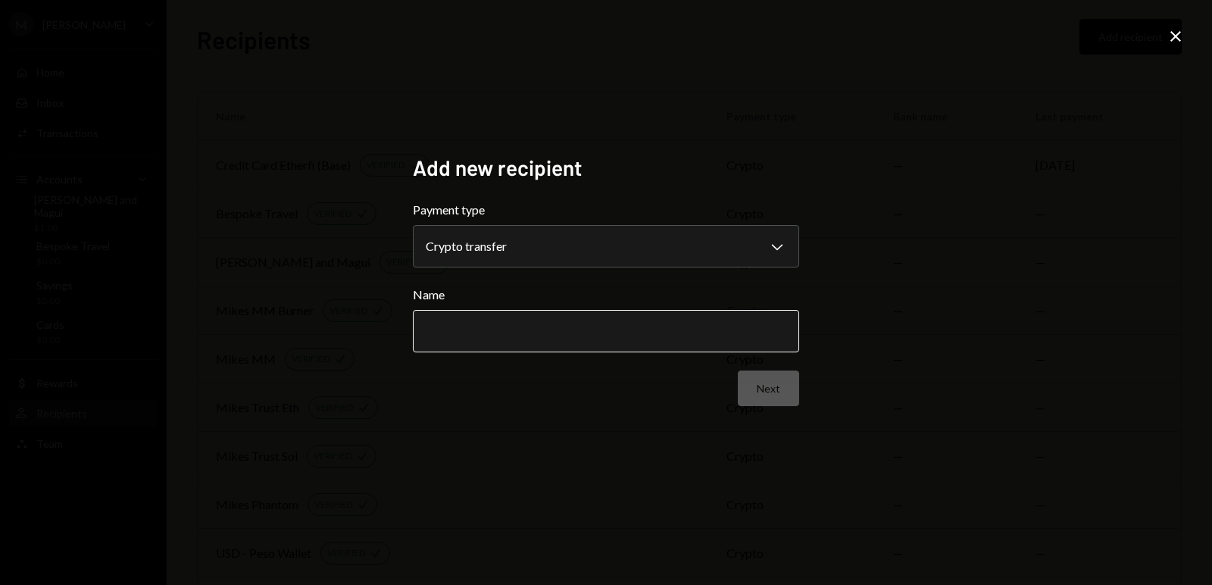
click at [491, 339] on input "Name" at bounding box center [606, 331] width 386 height 42
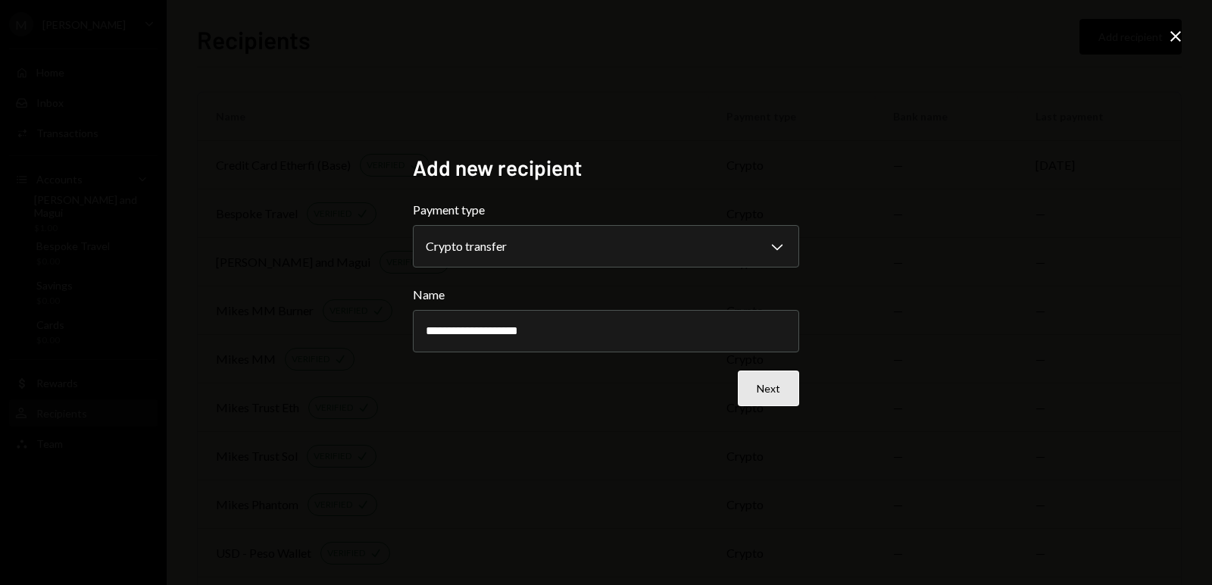
type input "**********"
click at [772, 392] on button "Next" at bounding box center [768, 388] width 61 height 36
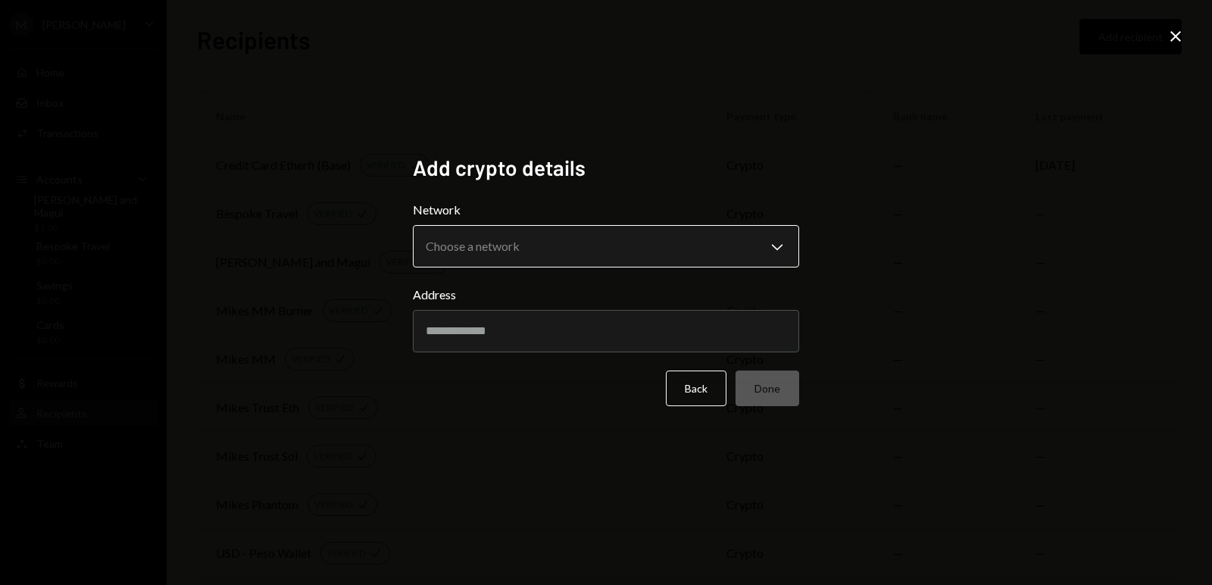
click at [515, 258] on body "M Michael Preston Caret Down Home Home Inbox Inbox Activities Transactions Acco…" at bounding box center [606, 292] width 1212 height 585
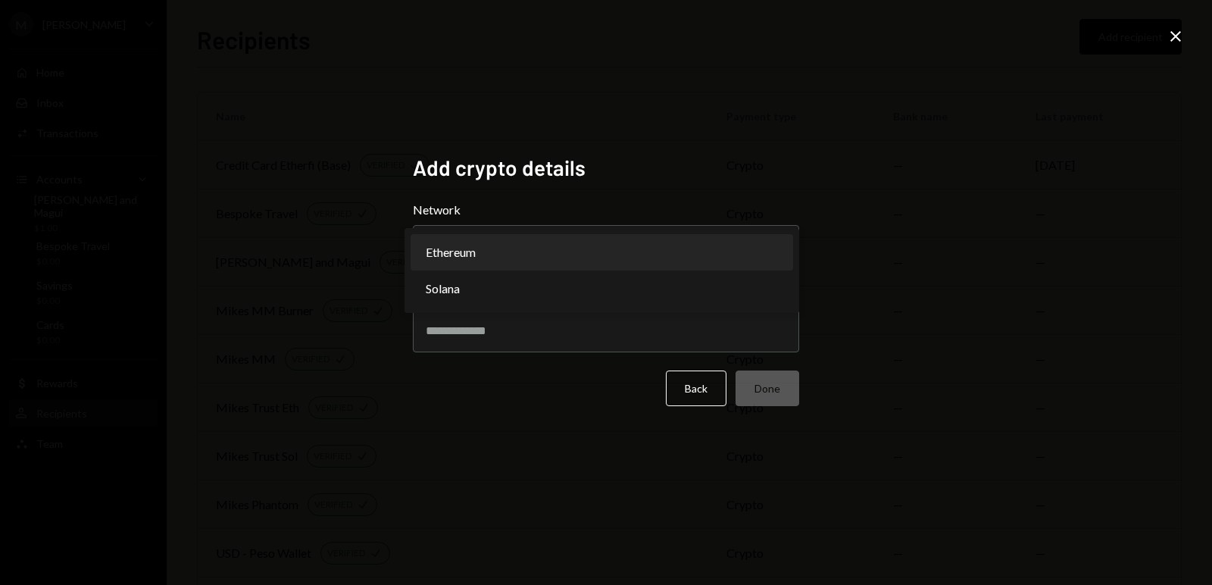
select select "**********"
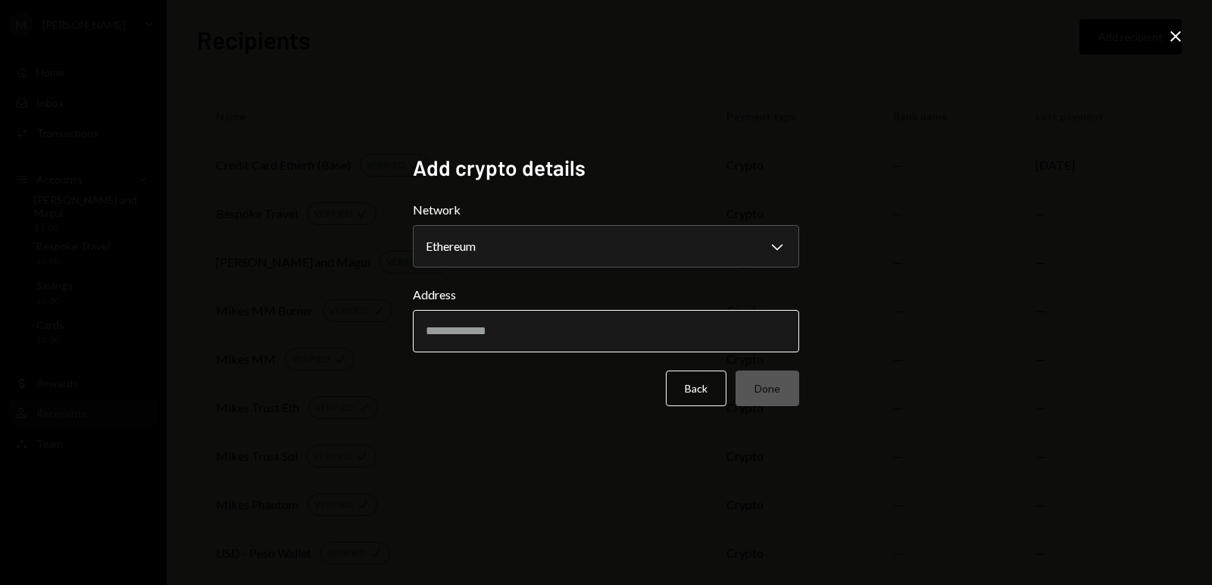
click at [474, 329] on input "Address" at bounding box center [606, 331] width 386 height 42
paste input "**********"
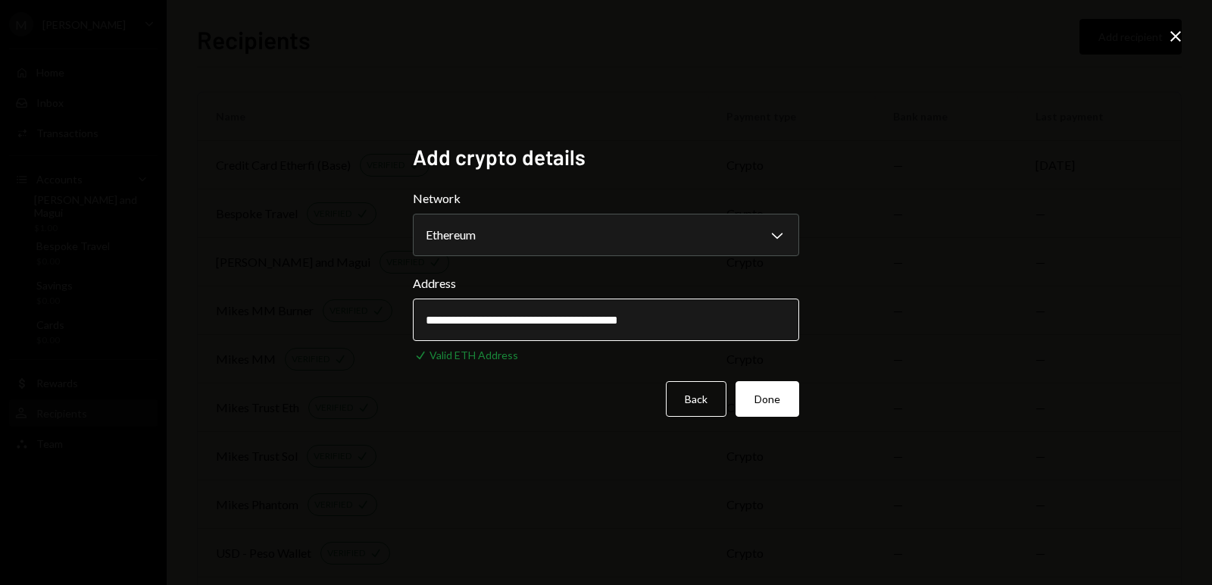
click at [657, 326] on input "**********" at bounding box center [606, 319] width 386 height 42
paste input "text"
type input "**********"
click at [772, 398] on button "Done" at bounding box center [767, 399] width 64 height 36
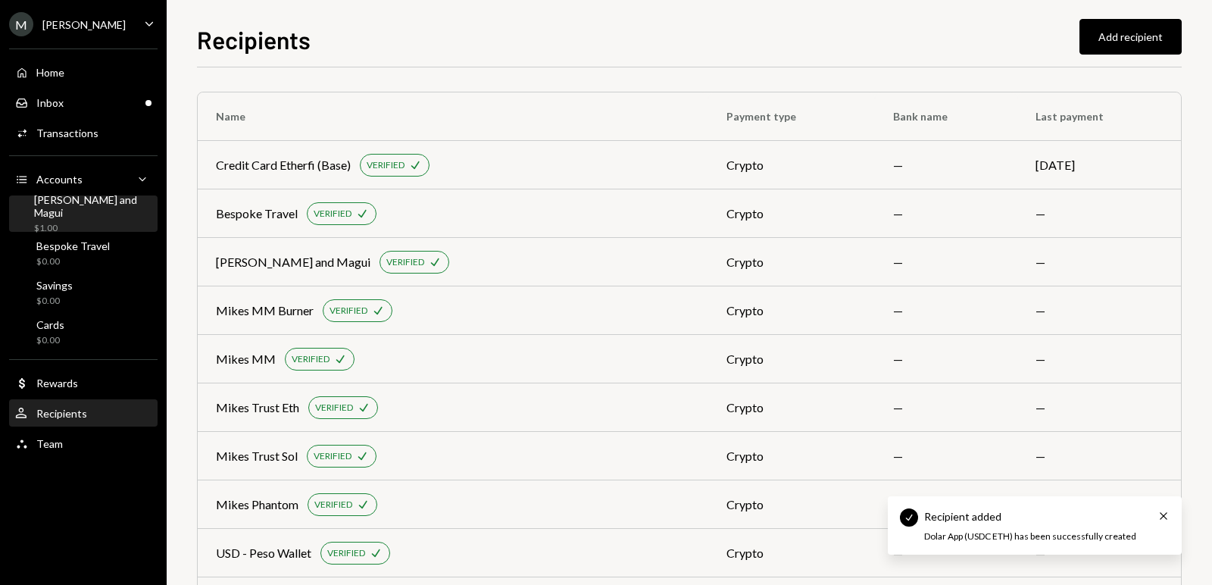
click at [80, 205] on div "[PERSON_NAME] and Magui" at bounding box center [92, 206] width 117 height 26
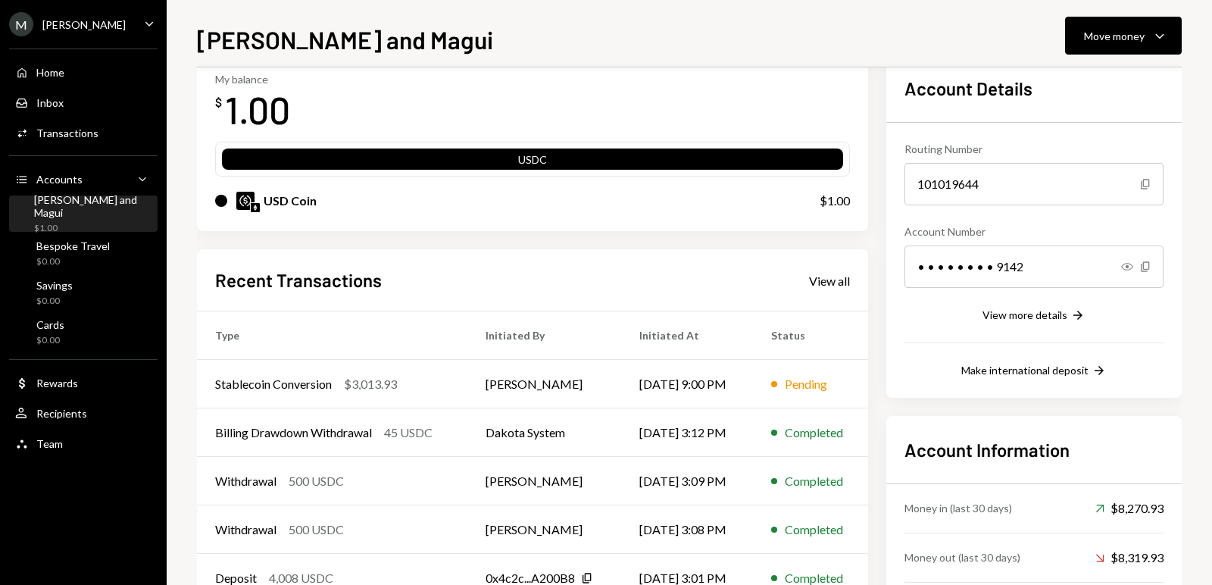
scroll to position [86, 0]
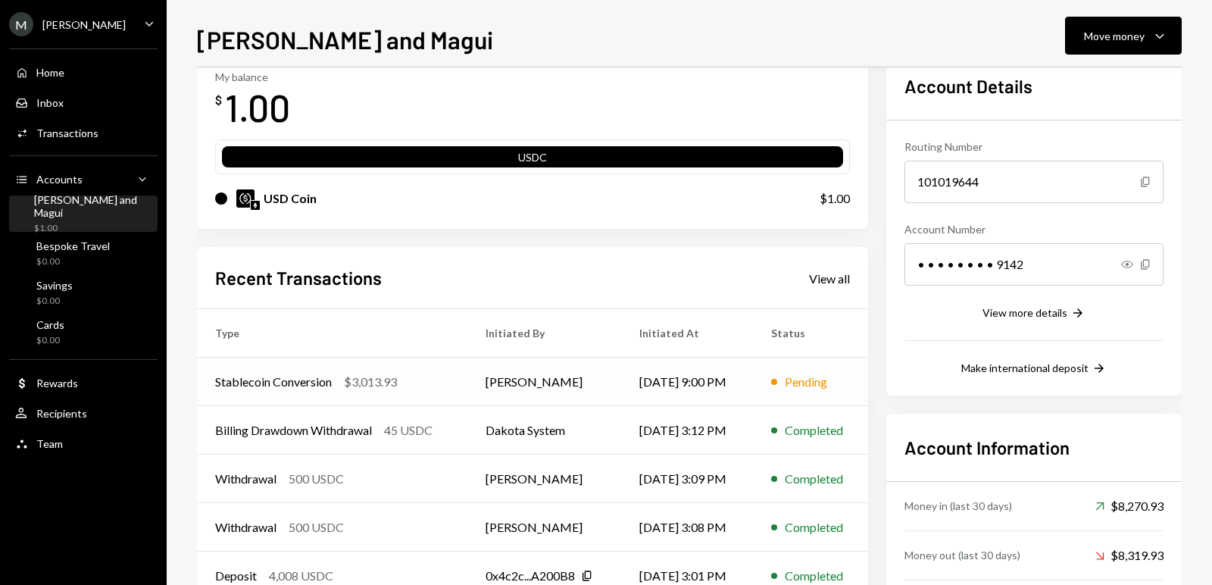
click at [296, 379] on div "Stablecoin Conversion" at bounding box center [273, 382] width 117 height 18
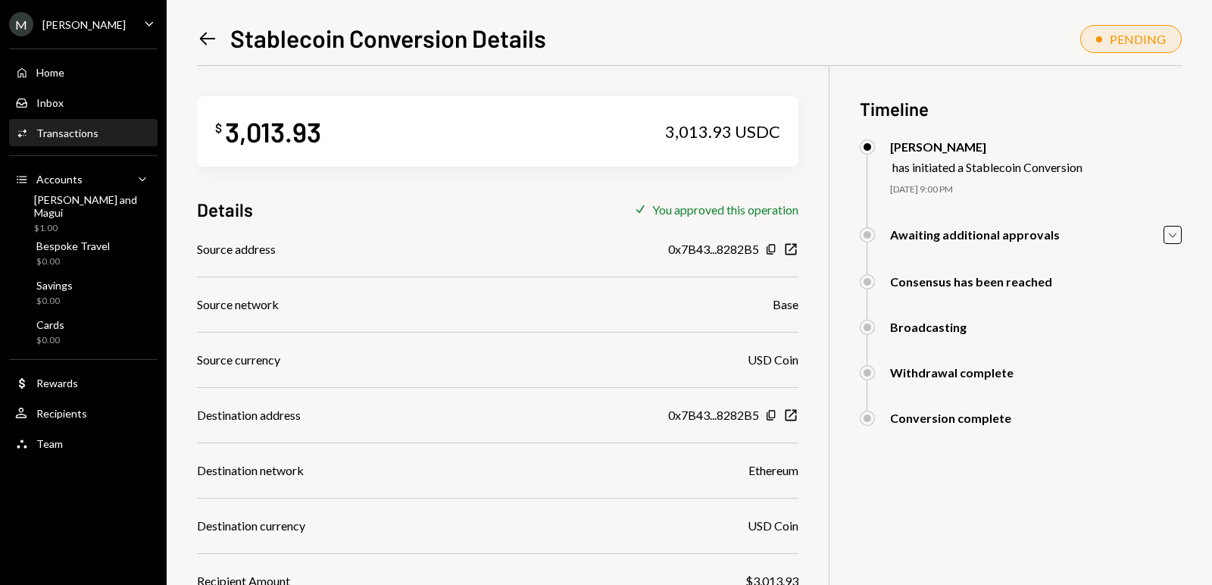
scroll to position [170, 0]
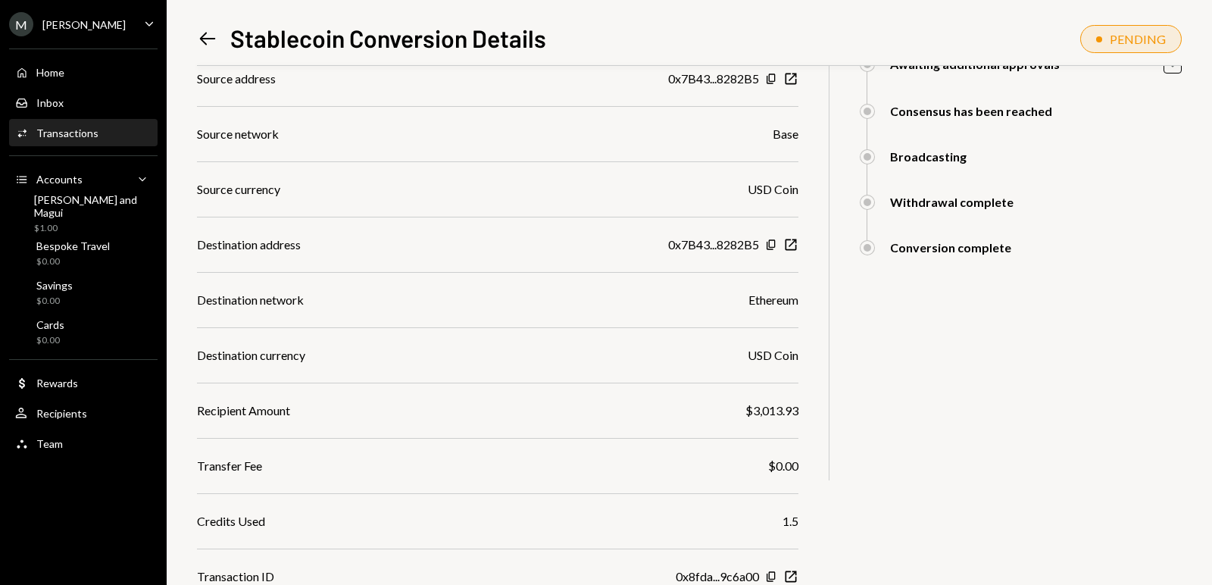
click at [77, 23] on div "[PERSON_NAME]" at bounding box center [83, 24] width 83 height 13
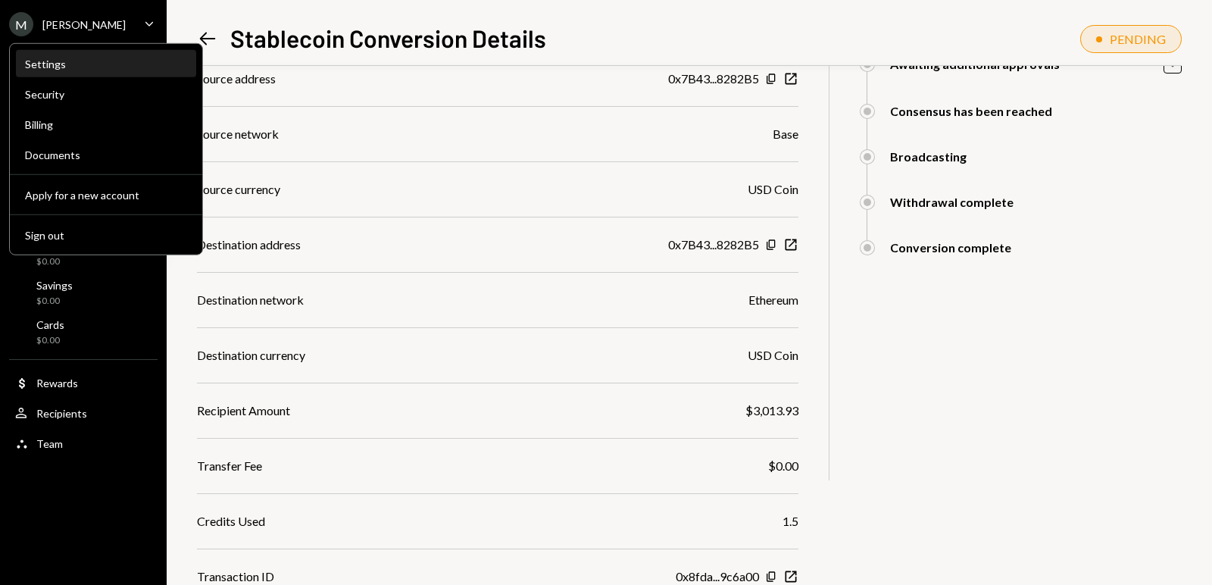
click at [45, 70] on div "Settings" at bounding box center [106, 64] width 162 height 26
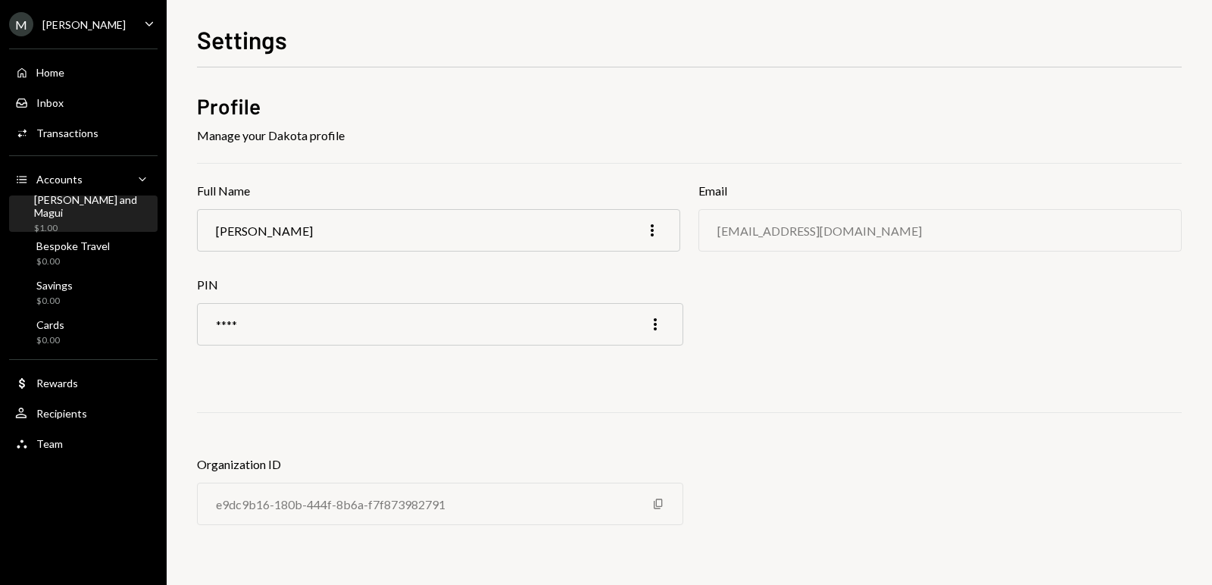
click at [70, 210] on div "[PERSON_NAME] and Magui" at bounding box center [92, 206] width 117 height 26
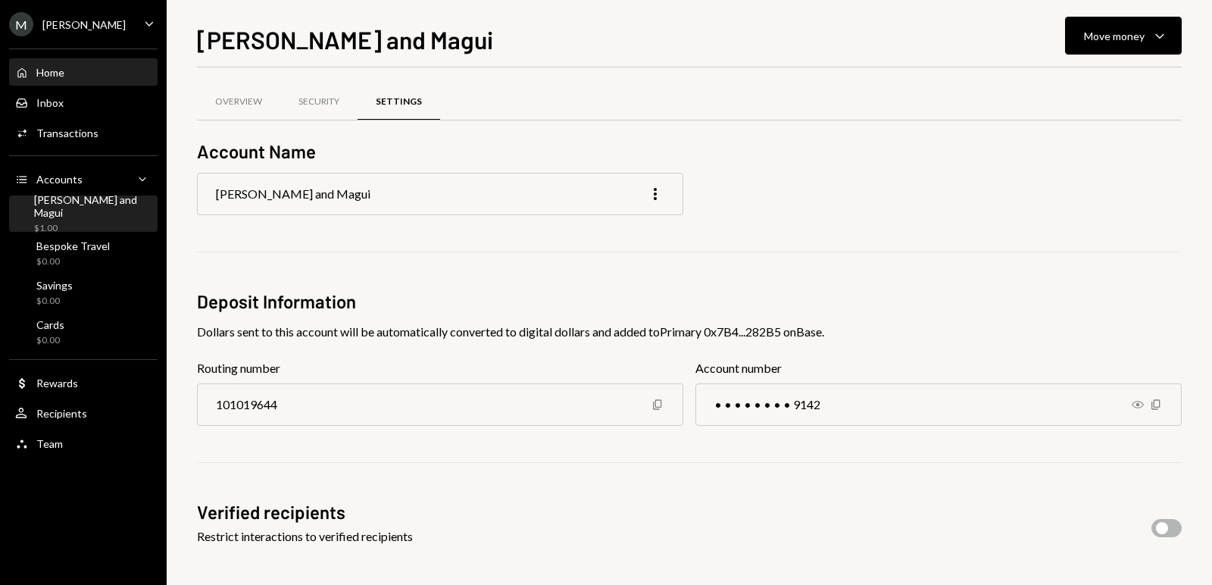
click at [53, 82] on div "Home Home" at bounding box center [83, 73] width 136 height 26
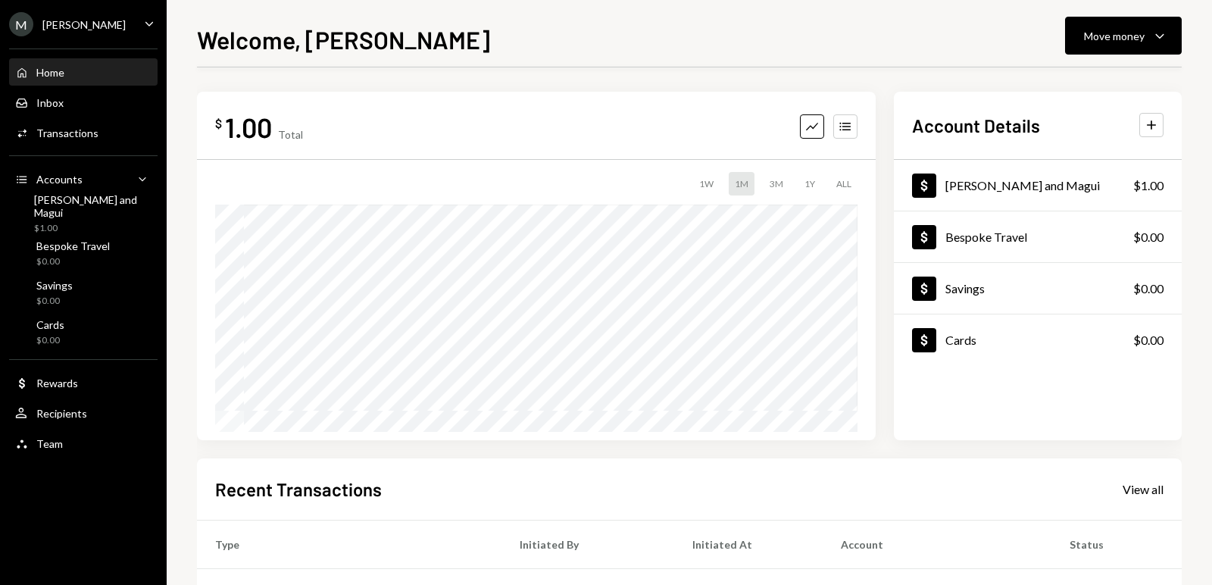
scroll to position [255, 0]
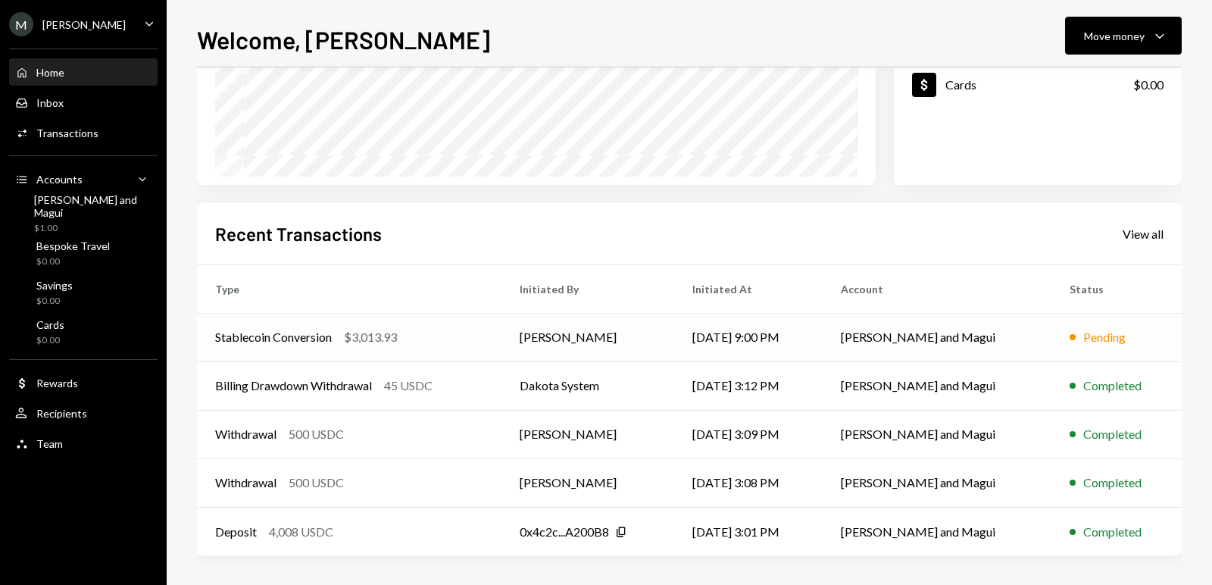
click at [328, 342] on div "Stablecoin Conversion" at bounding box center [273, 337] width 117 height 18
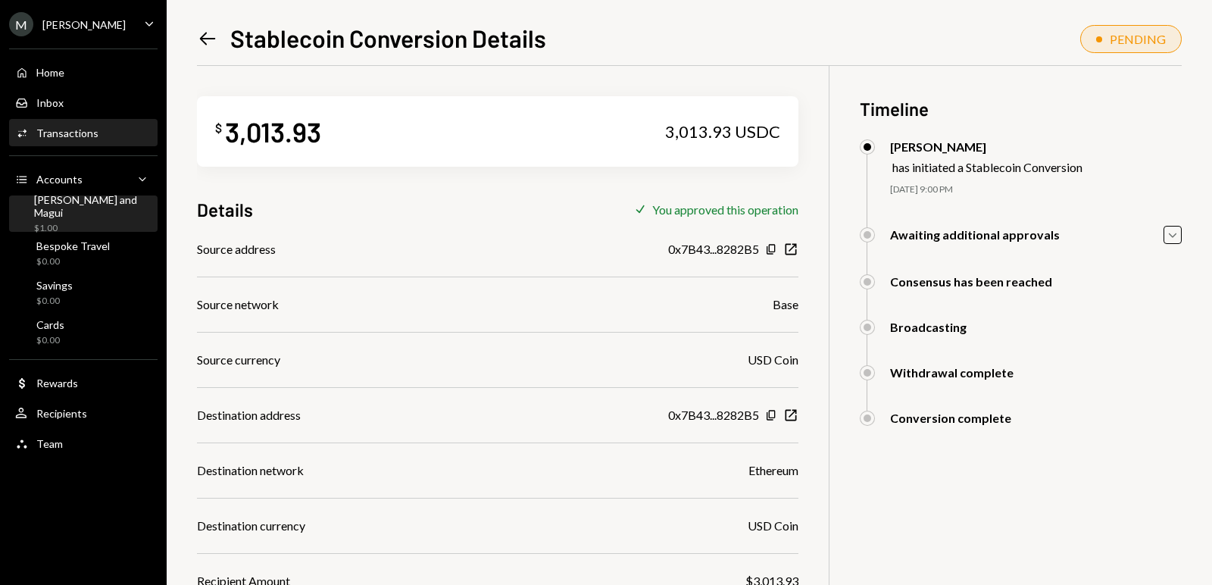
click at [86, 222] on div "$1.00" at bounding box center [92, 228] width 117 height 13
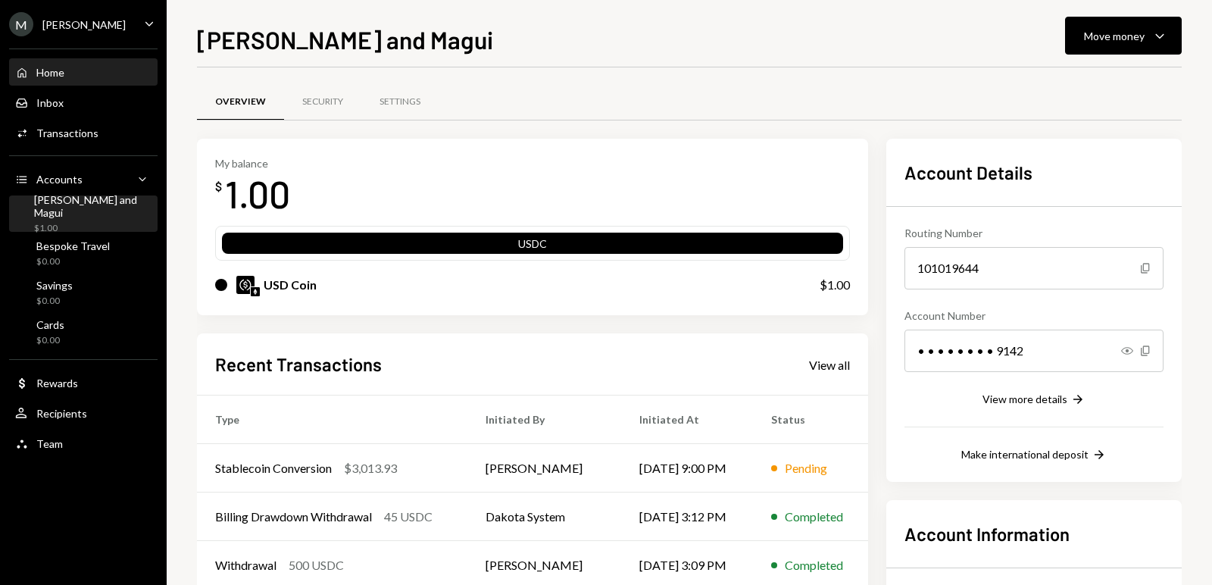
click at [60, 73] on div "Home" at bounding box center [50, 72] width 28 height 13
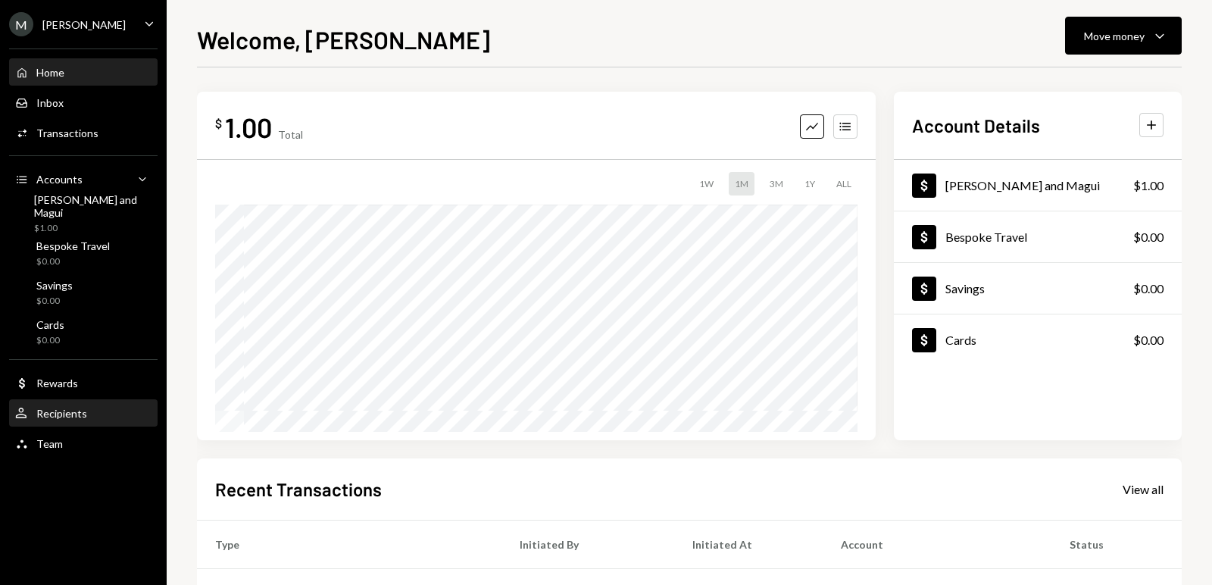
click at [58, 407] on div "Recipients" at bounding box center [61, 413] width 51 height 13
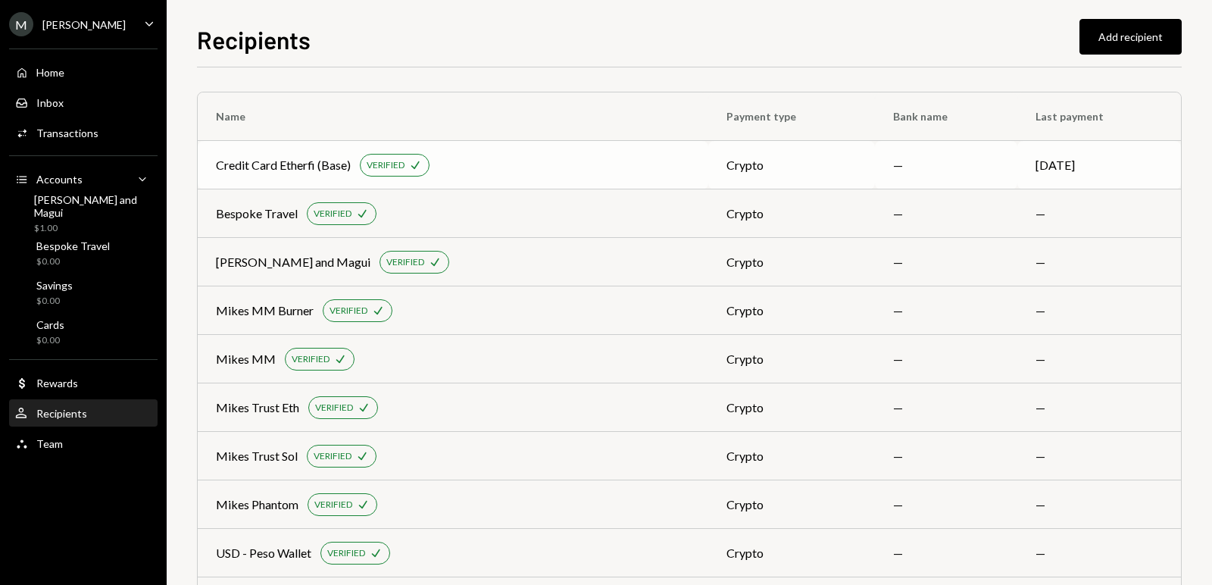
click at [277, 164] on div "Credit Card Etherfi (Base)" at bounding box center [283, 165] width 135 height 18
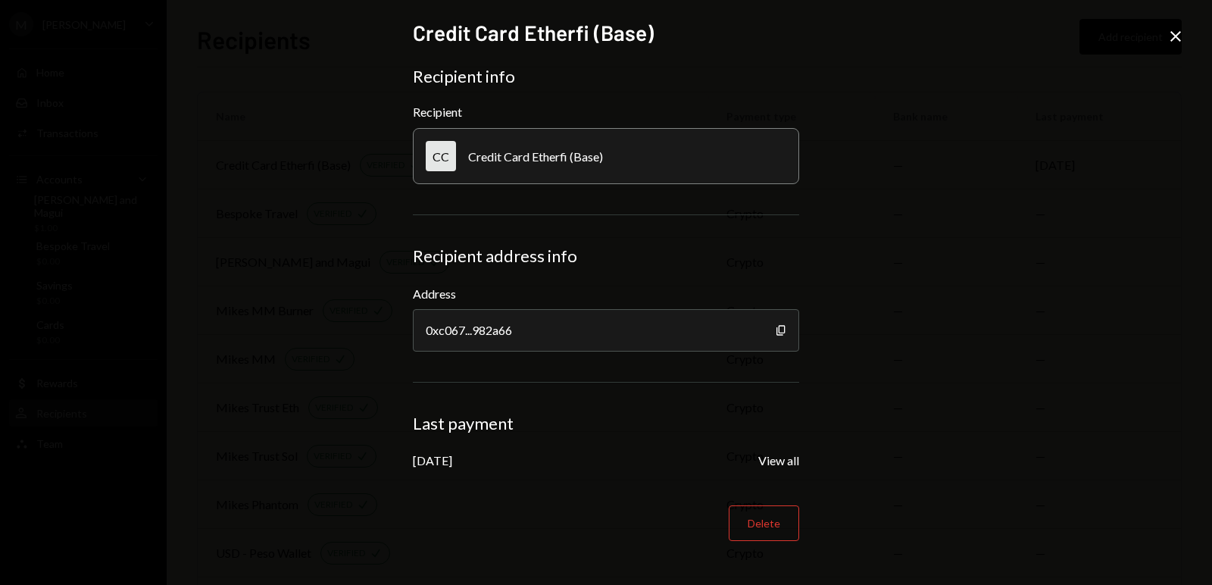
click at [654, 158] on div "CC Credit Card Etherfi (Base)" at bounding box center [606, 156] width 386 height 56
click at [618, 159] on div "CC Credit Card Etherfi (Base)" at bounding box center [606, 156] width 386 height 56
click at [608, 169] on div "CC Credit Card Etherfi (Base)" at bounding box center [606, 156] width 386 height 56
click at [614, 39] on h2 "Credit Card Etherfi (Base)" at bounding box center [606, 33] width 386 height 30
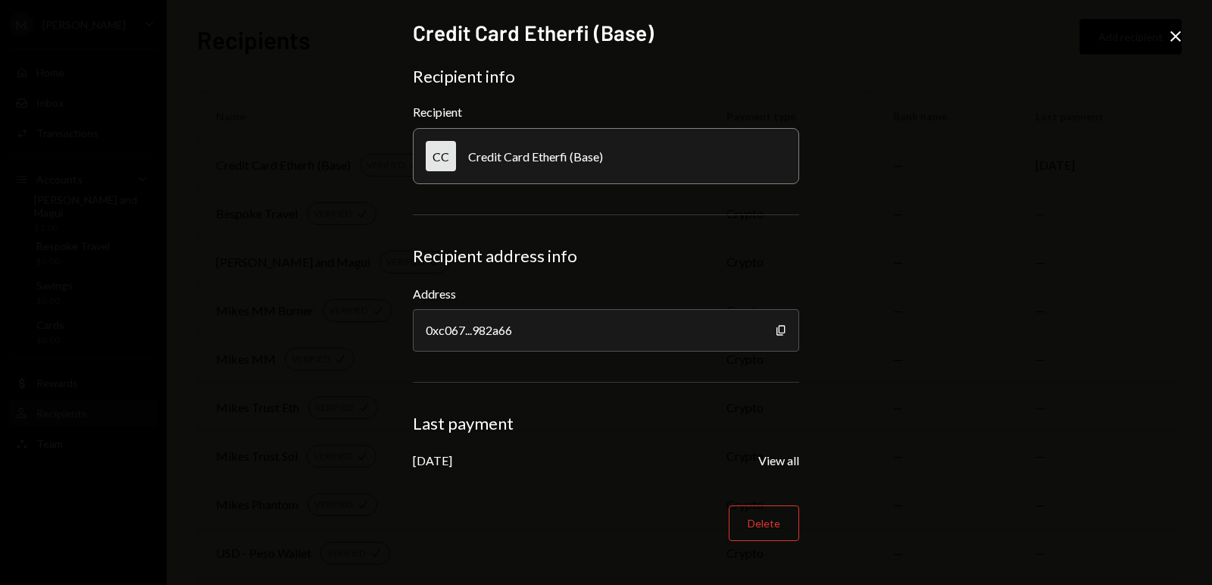
click at [596, 155] on div "Credit Card Etherfi (Base)" at bounding box center [535, 156] width 135 height 14
click at [662, 166] on div "CC Credit Card Etherfi (Base)" at bounding box center [606, 156] width 386 height 56
click at [641, 161] on div "CC Credit Card Etherfi (Base)" at bounding box center [606, 156] width 386 height 56
click at [1176, 38] on icon at bounding box center [1175, 36] width 11 height 11
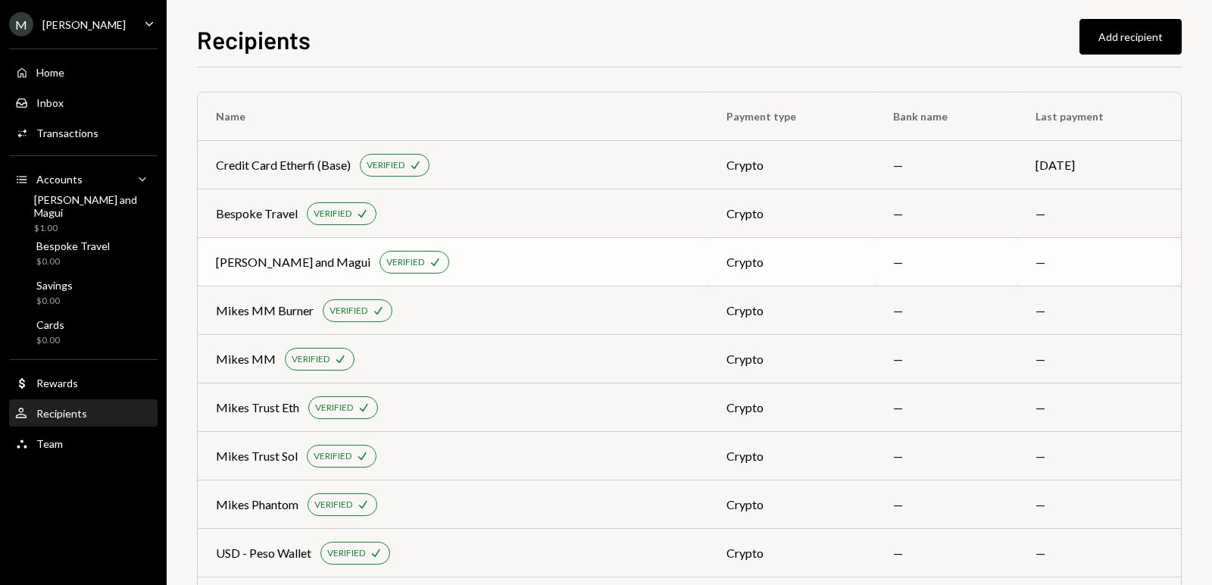
scroll to position [167, 0]
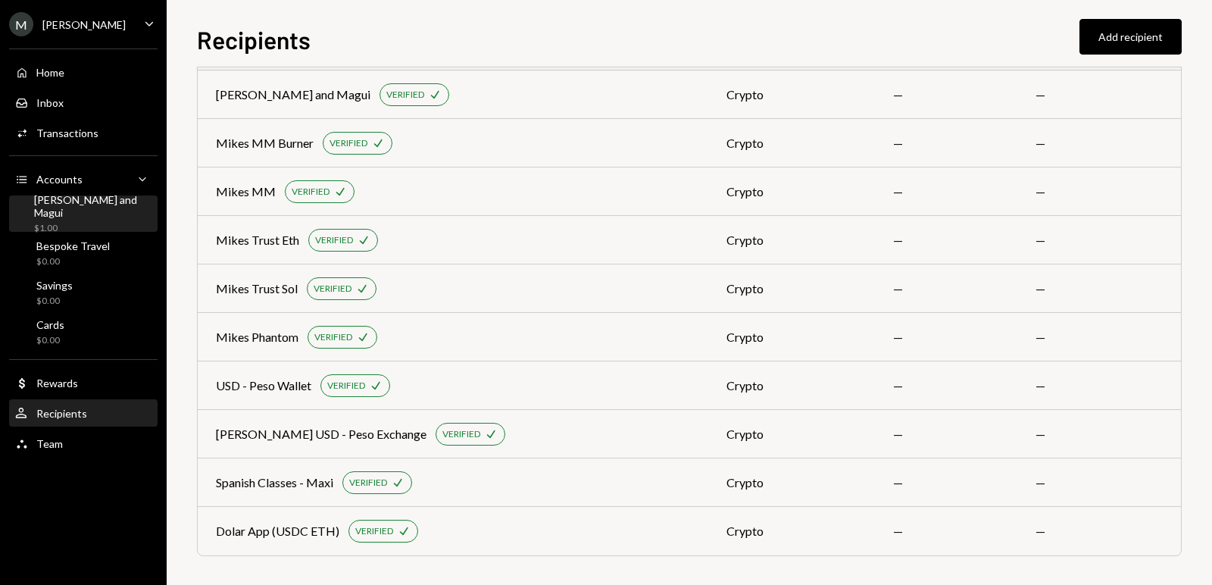
click at [66, 211] on div "[PERSON_NAME] and Magui" at bounding box center [92, 206] width 117 height 26
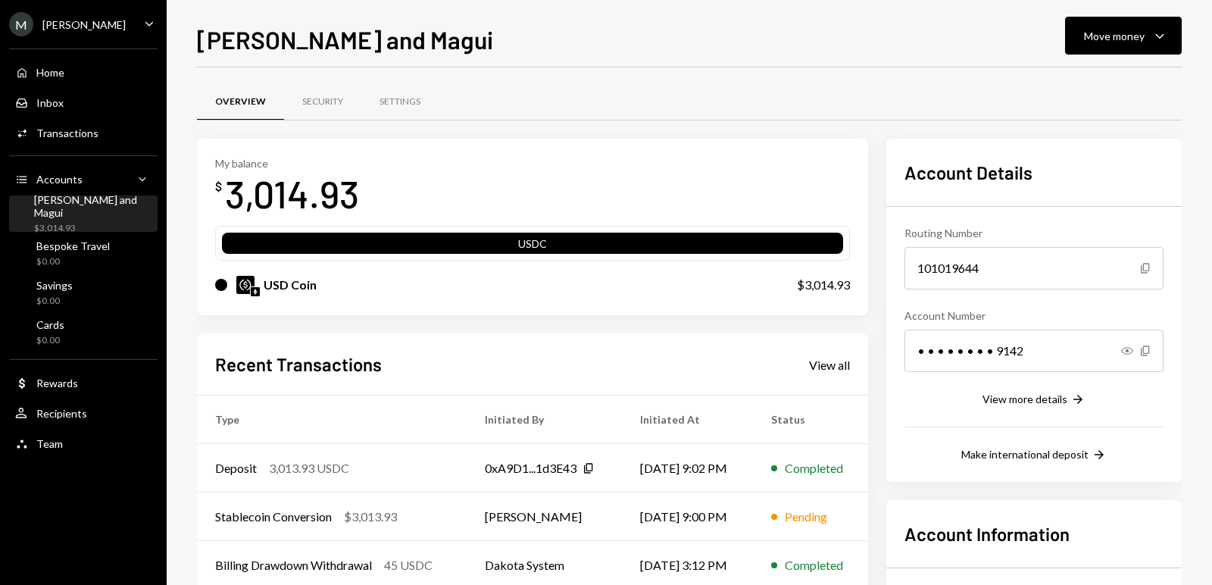
scroll to position [164, 0]
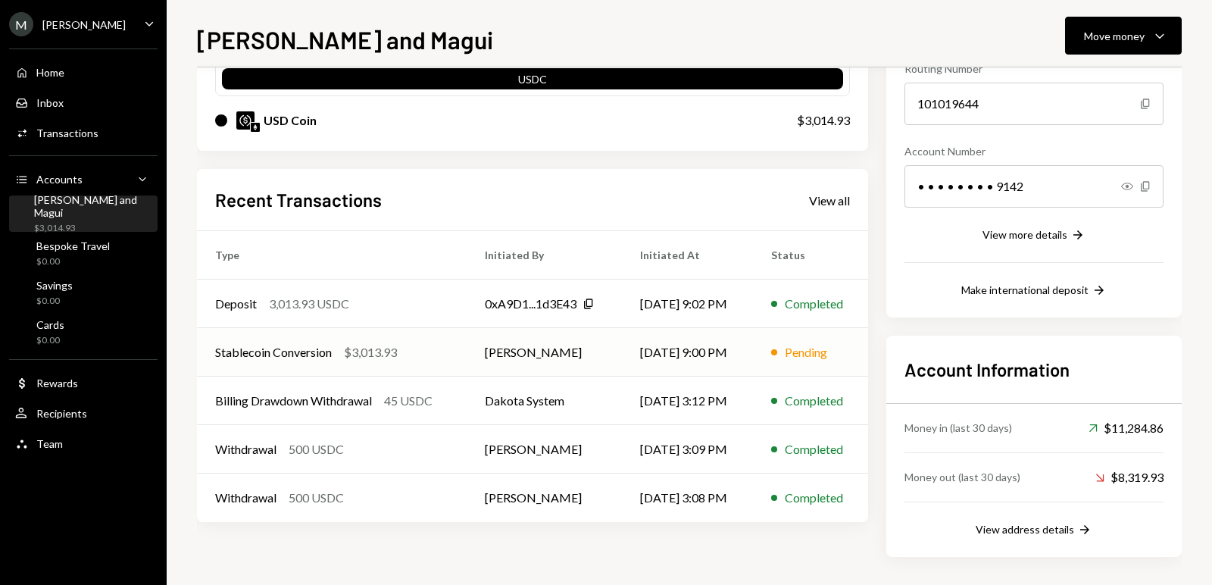
click at [294, 350] on div "Stablecoin Conversion" at bounding box center [273, 352] width 117 height 18
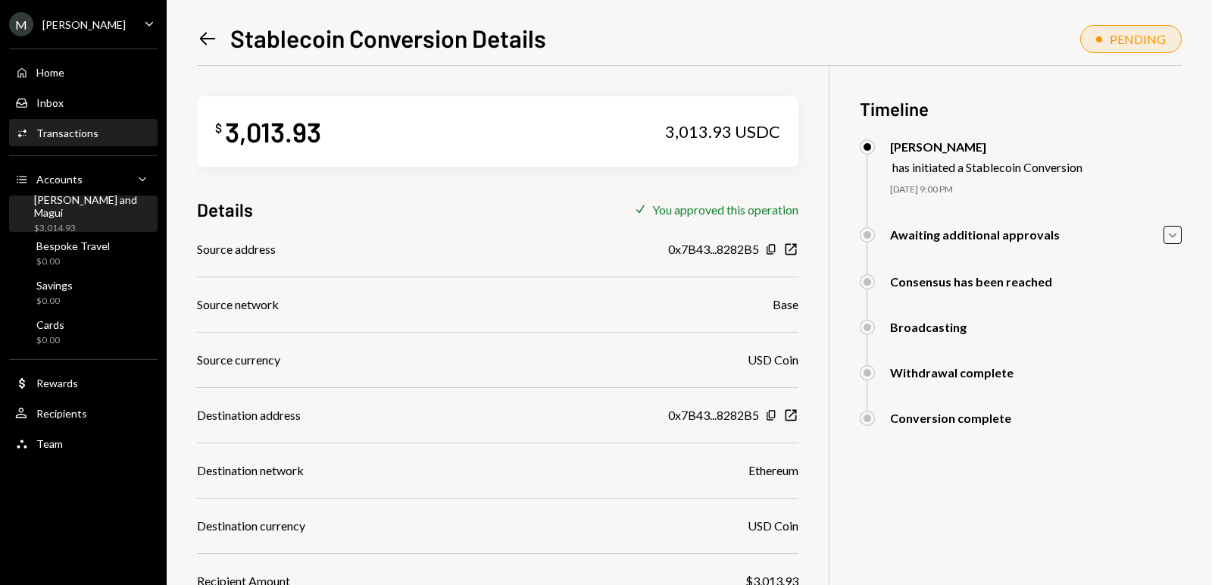
click at [95, 226] on div "$3,014.93" at bounding box center [92, 228] width 117 height 13
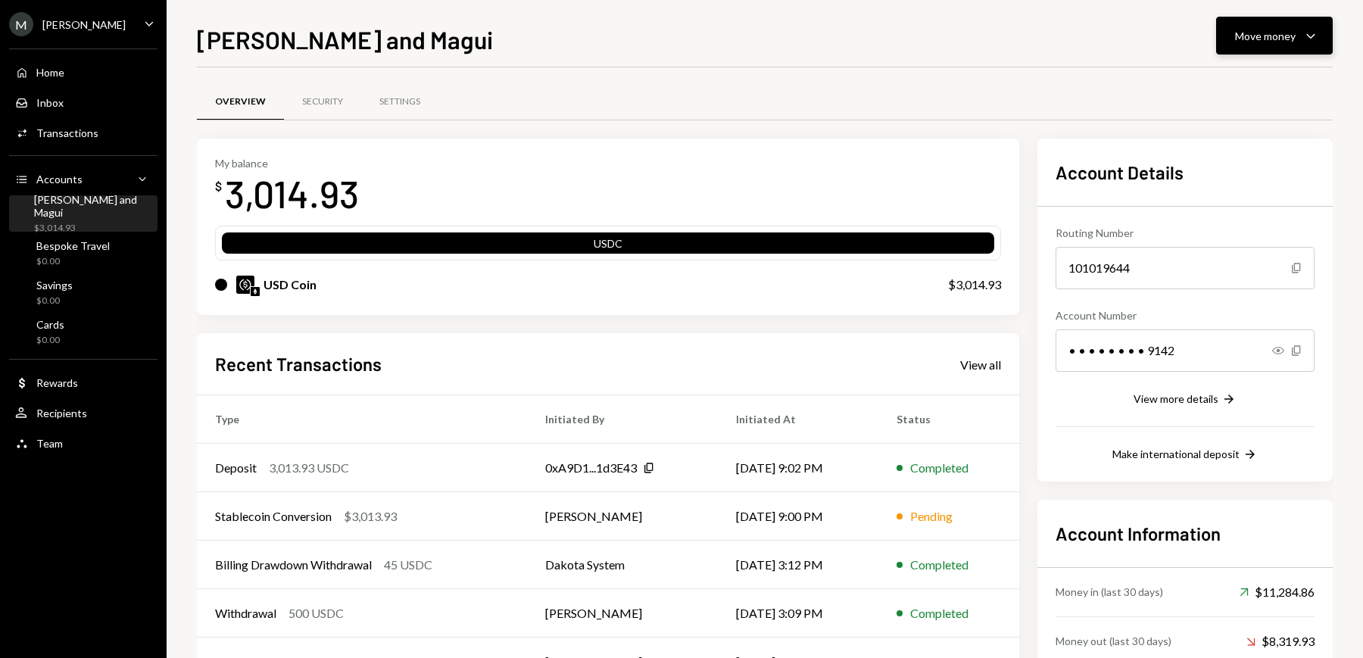
click at [1211, 44] on div "Move money Caret Down" at bounding box center [1274, 36] width 79 height 18
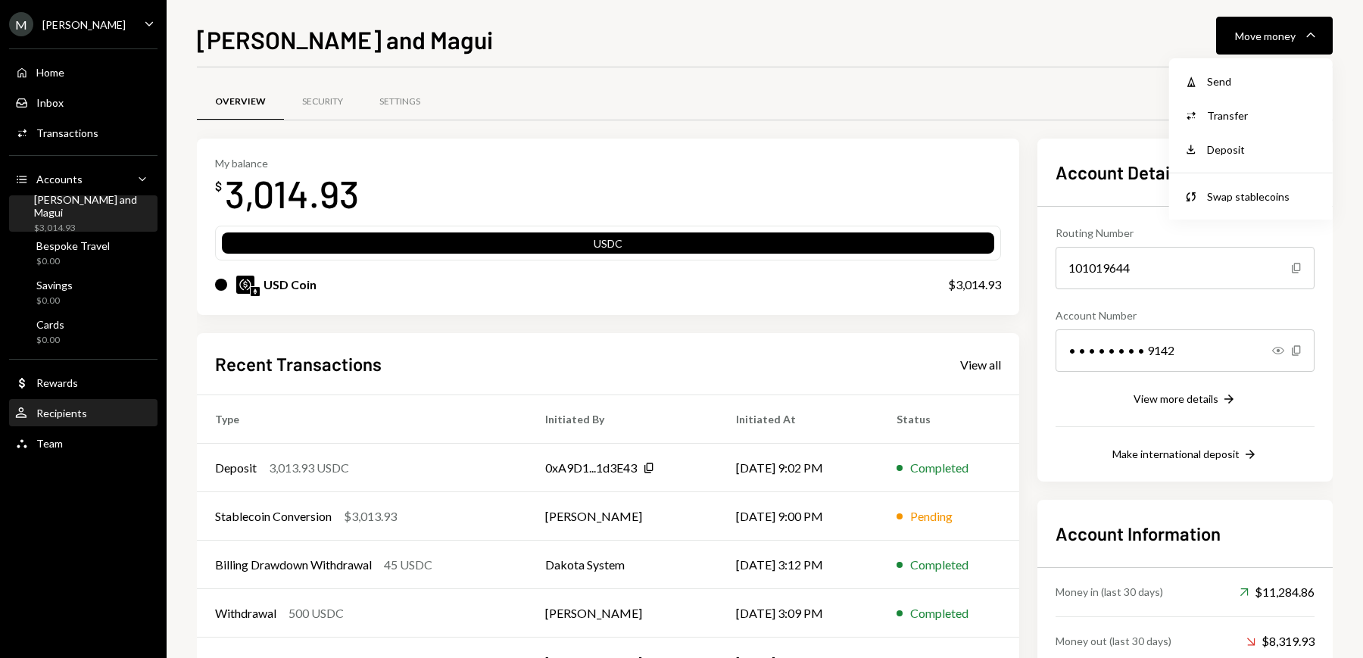
click at [60, 415] on div "Recipients" at bounding box center [61, 413] width 51 height 13
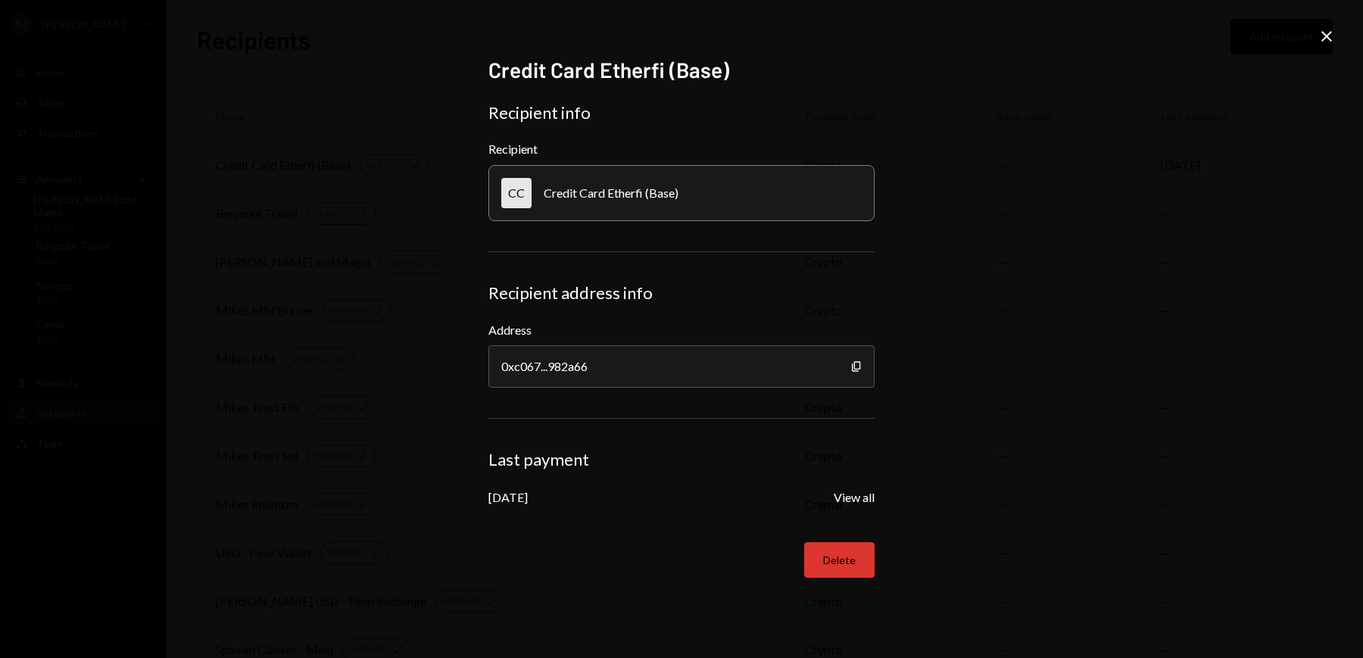
click at [839, 558] on button "Delete" at bounding box center [839, 560] width 70 height 36
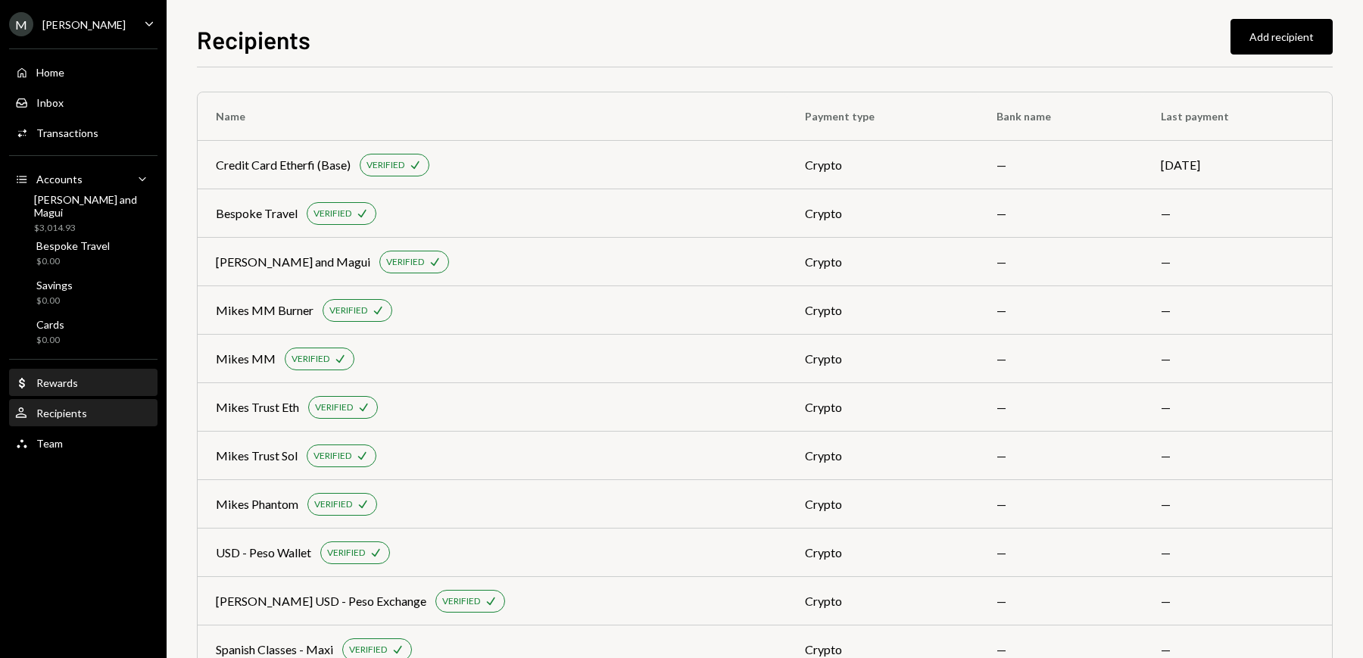
click at [54, 377] on div "Rewards" at bounding box center [57, 382] width 42 height 13
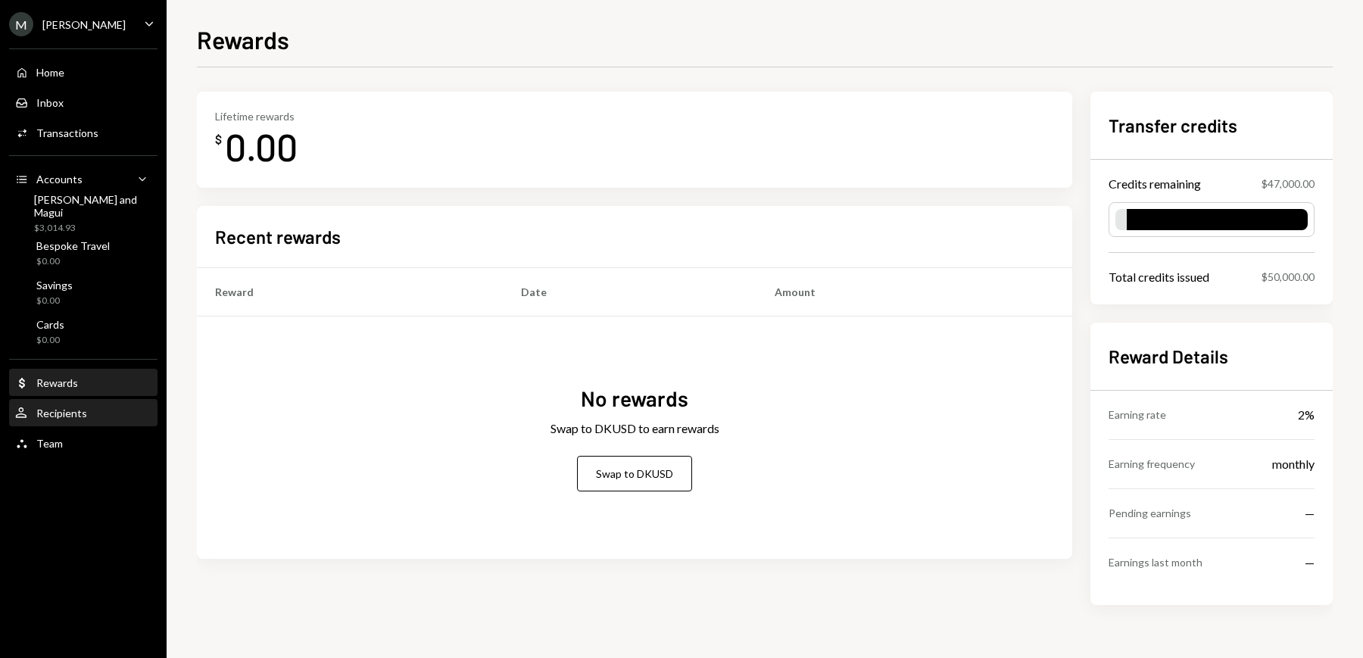
click at [54, 416] on div "Recipients" at bounding box center [61, 413] width 51 height 13
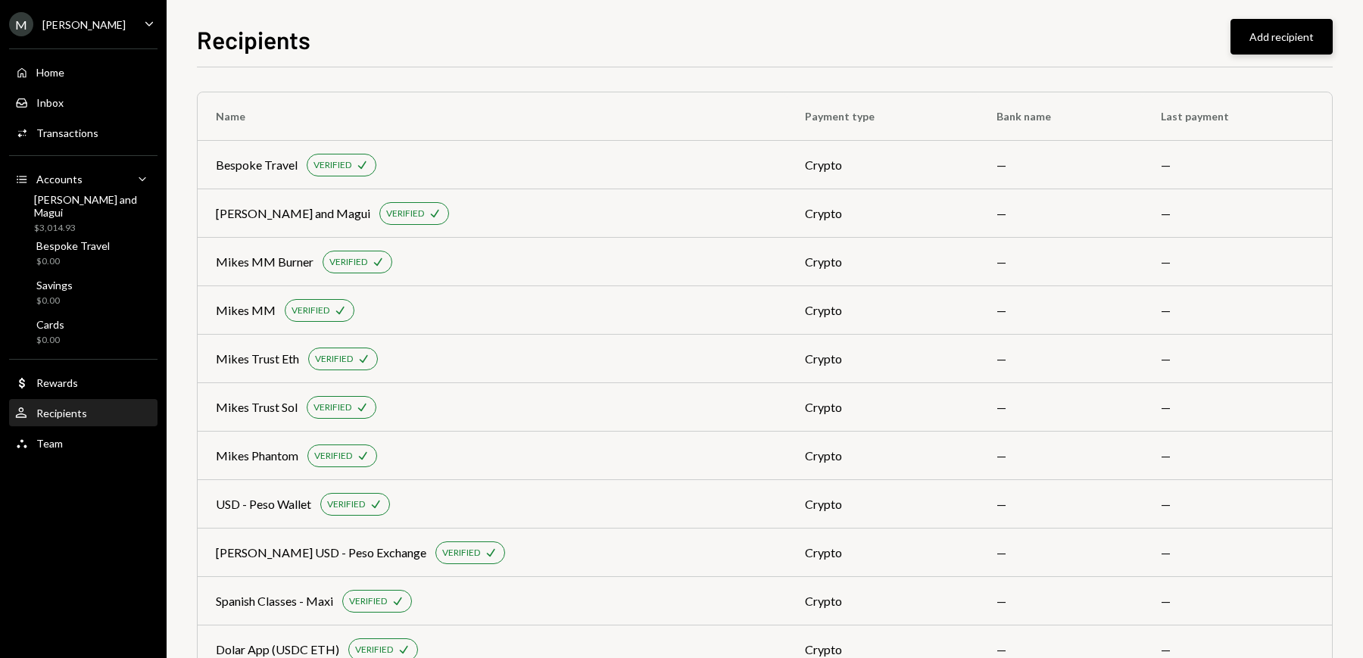
click at [1254, 44] on button "Add recipient" at bounding box center [1282, 37] width 102 height 36
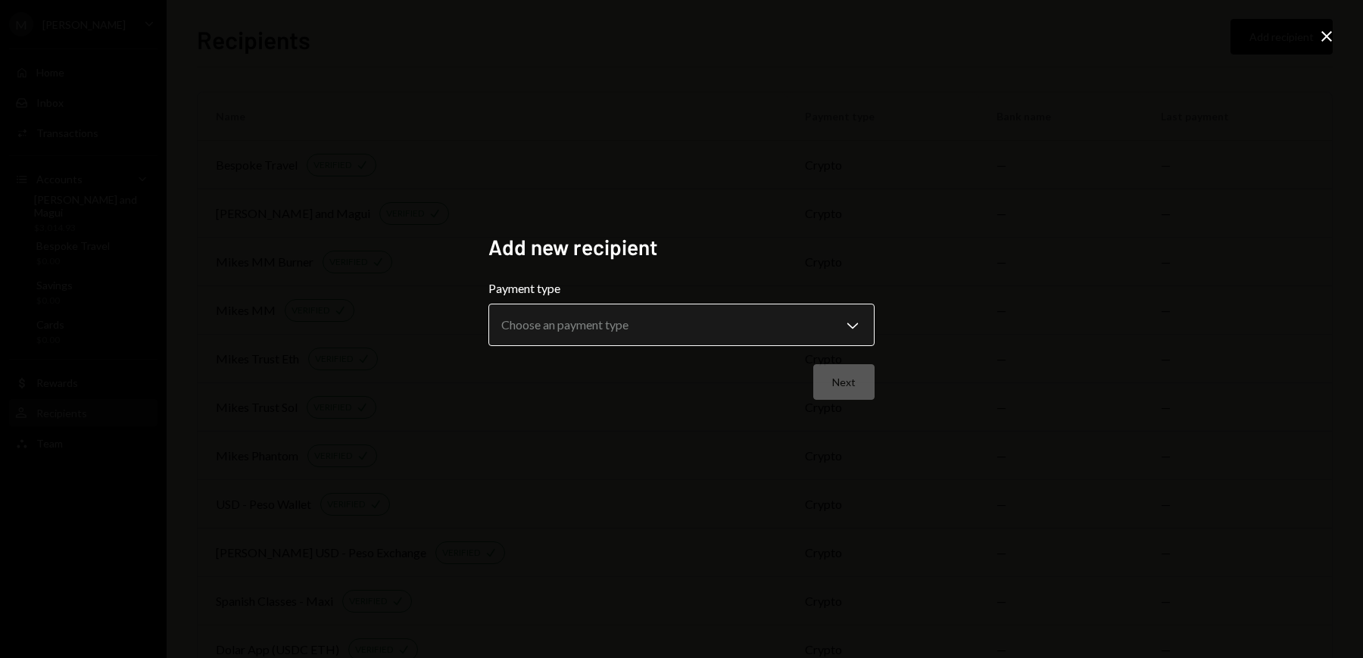
click at [630, 325] on body "**********" at bounding box center [681, 329] width 1363 height 658
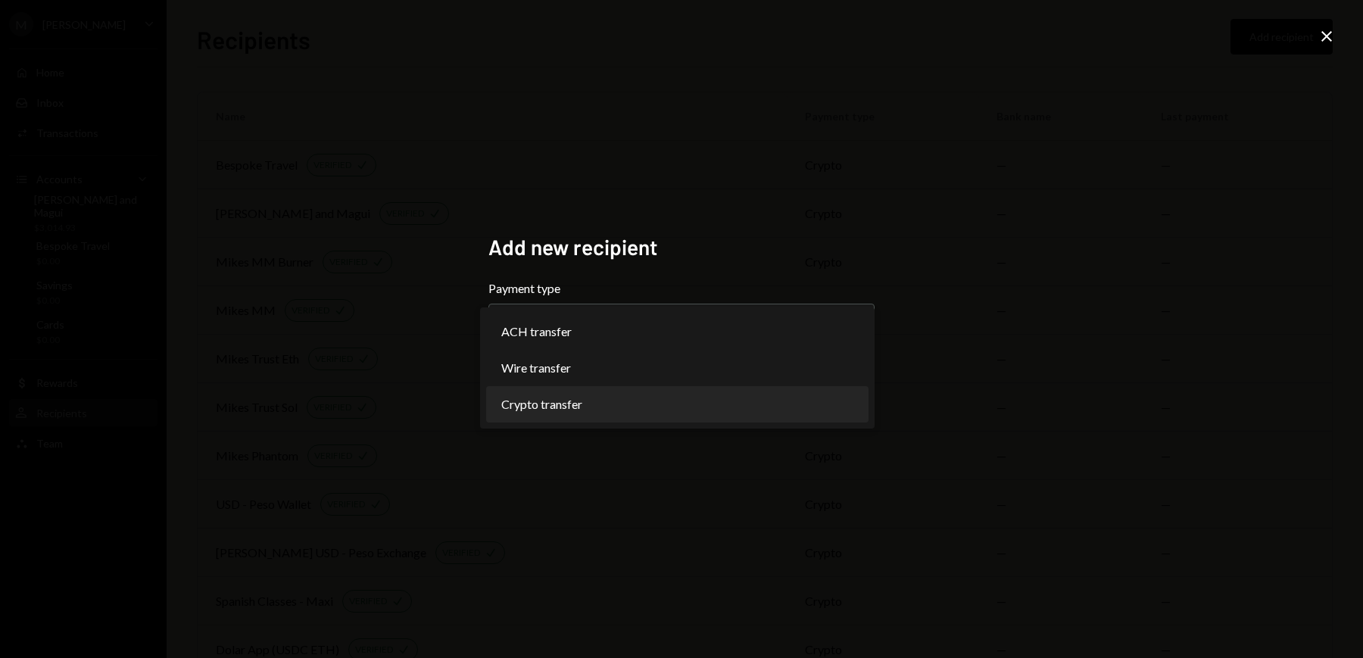
select select "******"
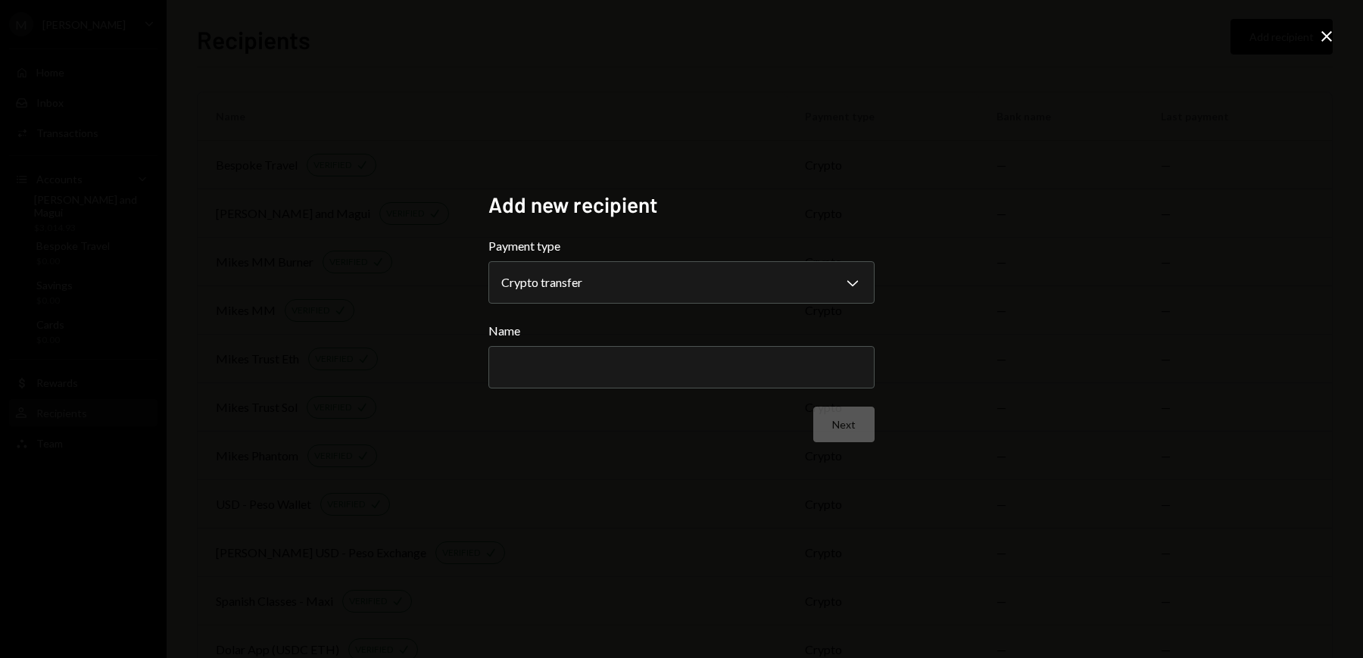
click at [553, 391] on form "**********" at bounding box center [681, 339] width 386 height 205
click at [558, 368] on input "Name" at bounding box center [681, 367] width 386 height 42
type input "**********"
click at [856, 435] on button "Next" at bounding box center [843, 425] width 61 height 36
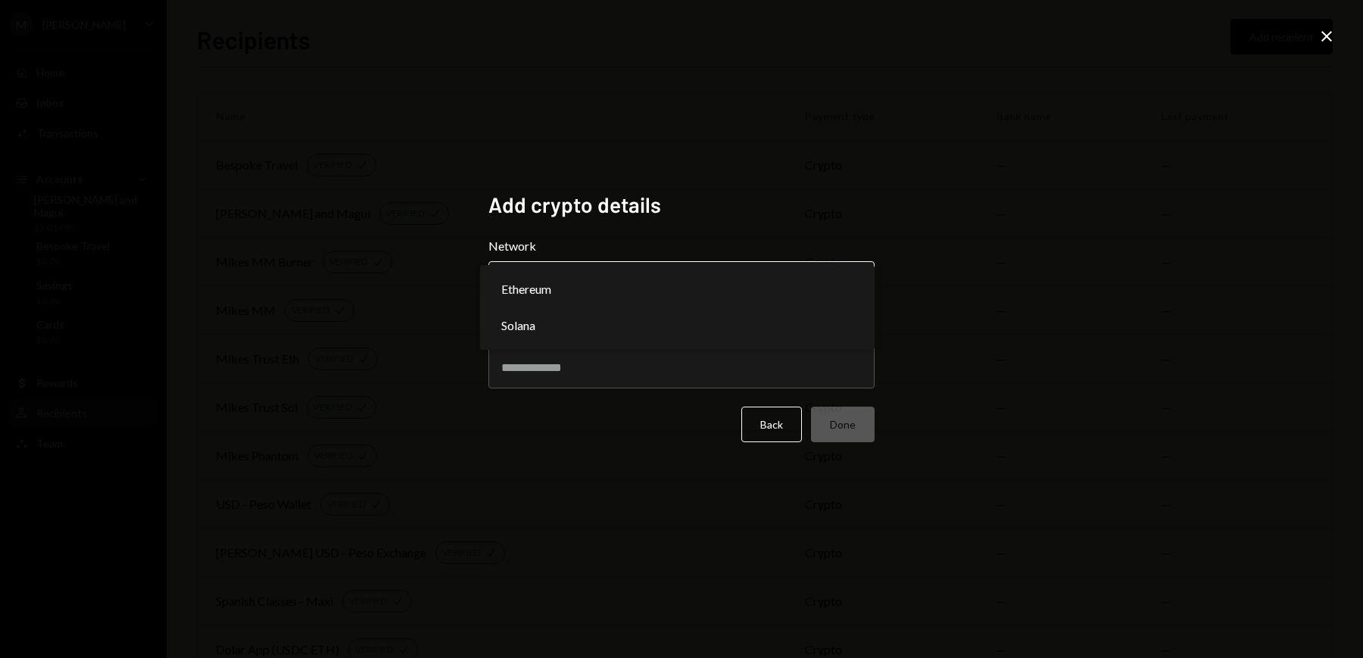
click at [592, 289] on body "M Michael Preston Caret Down Home Home Inbox Inbox Activities Transactions Acco…" at bounding box center [681, 329] width 1363 height 658
select select "**********"
click at [563, 360] on input "Address" at bounding box center [681, 367] width 386 height 42
paste input "**********"
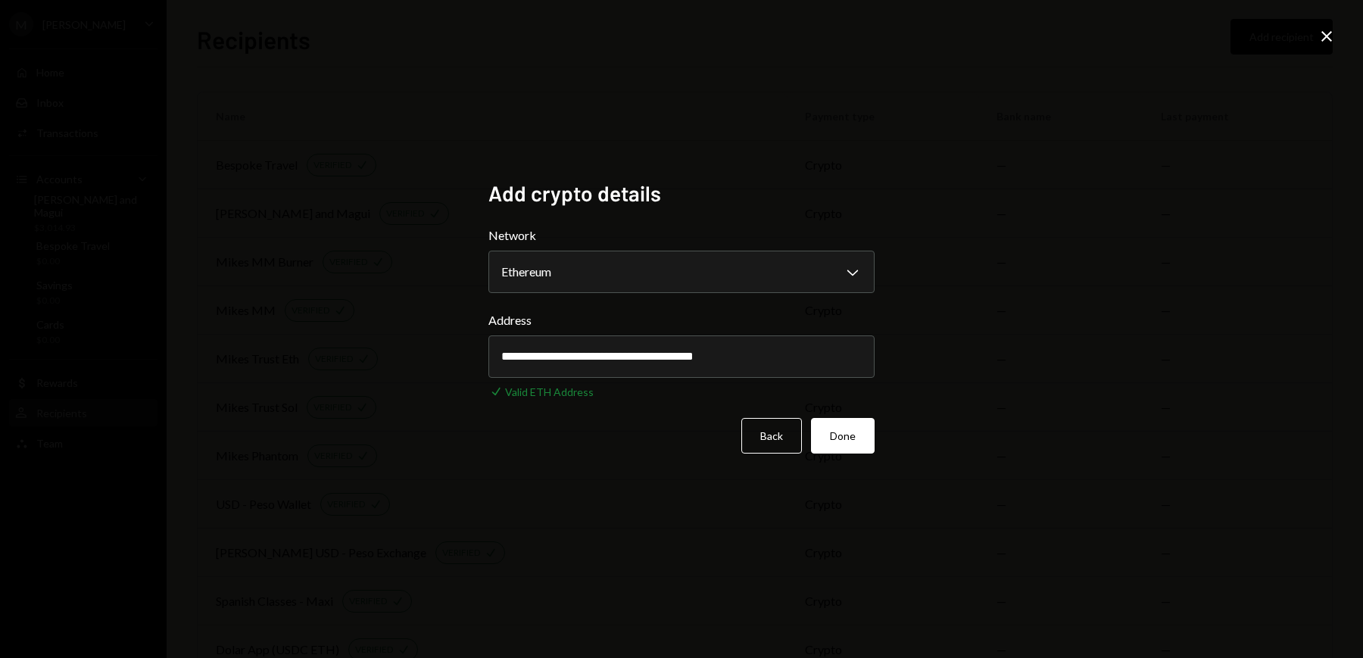
type input "**********"
click at [838, 438] on button "Done" at bounding box center [843, 436] width 64 height 36
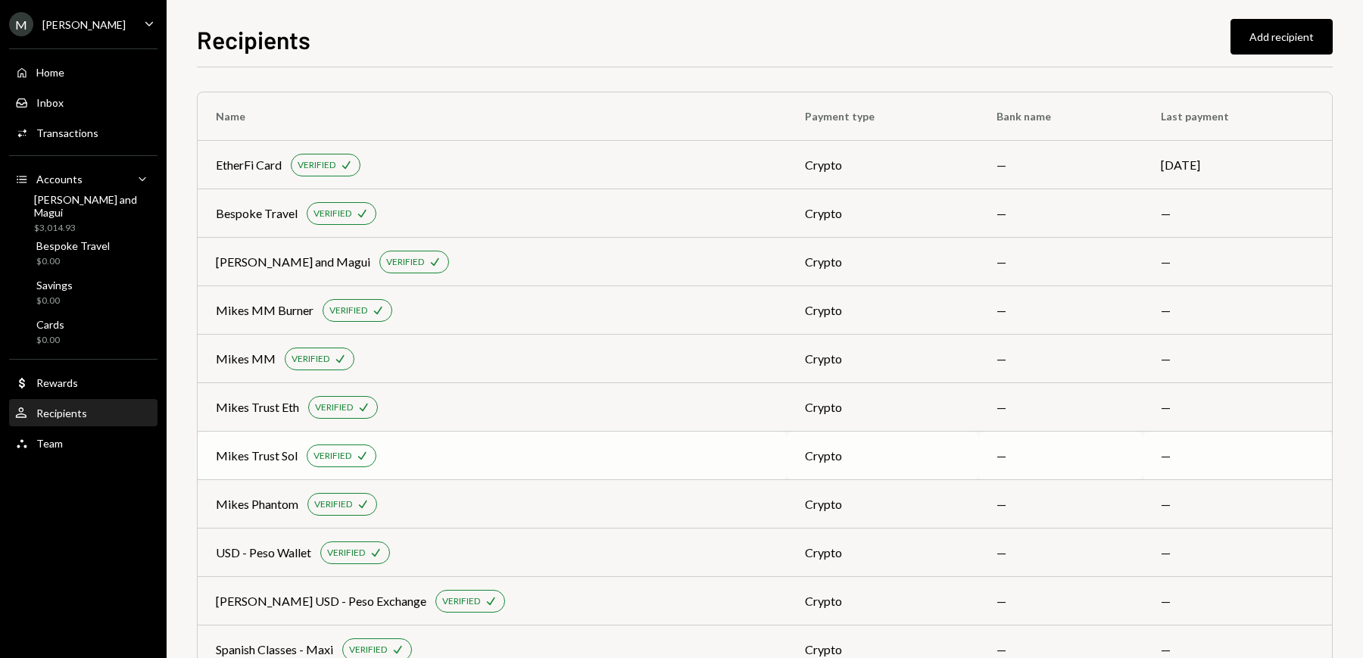
scroll to position [95, 0]
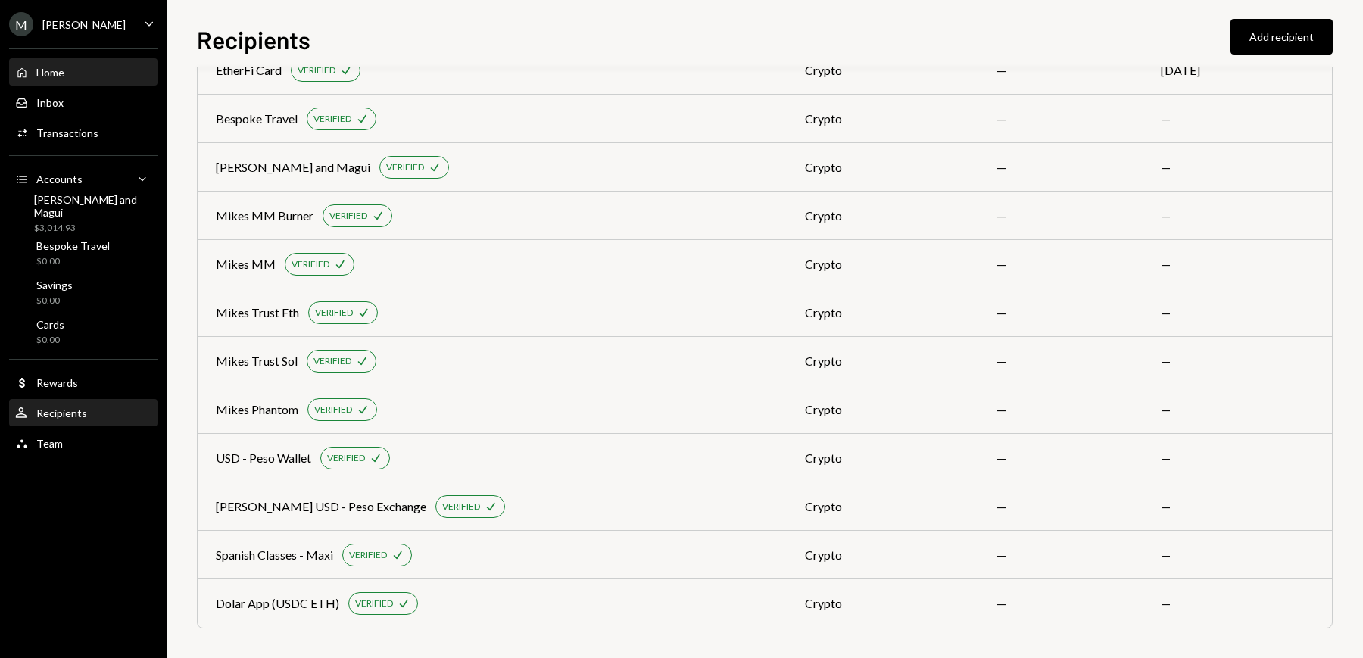
click at [58, 61] on div "Home Home" at bounding box center [83, 73] width 136 height 26
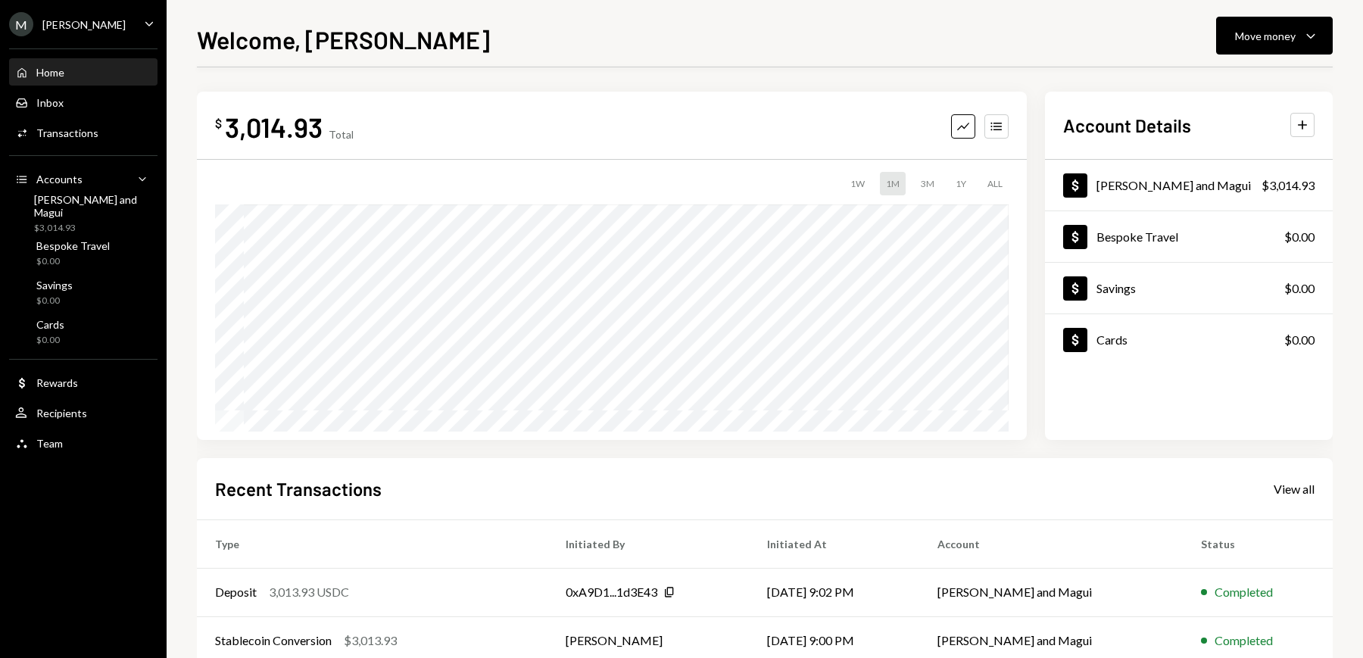
scroll to position [29, 0]
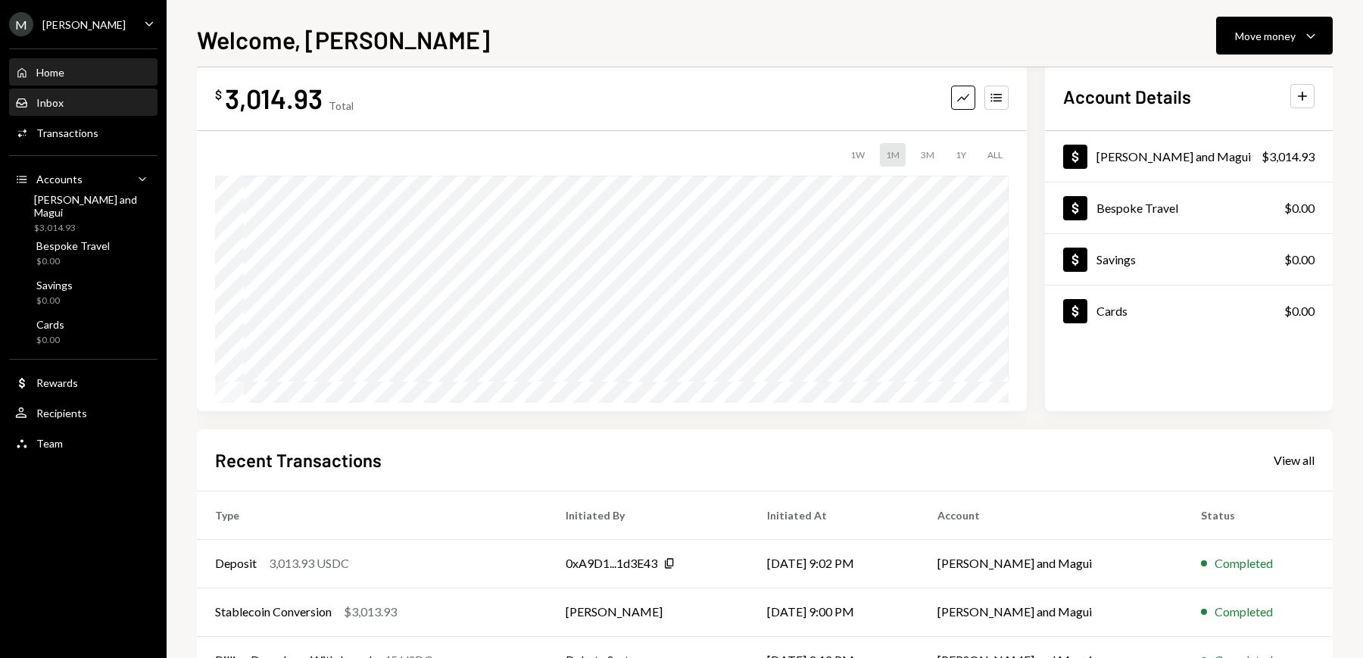
click at [65, 90] on div "Inbox Inbox" at bounding box center [83, 103] width 136 height 26
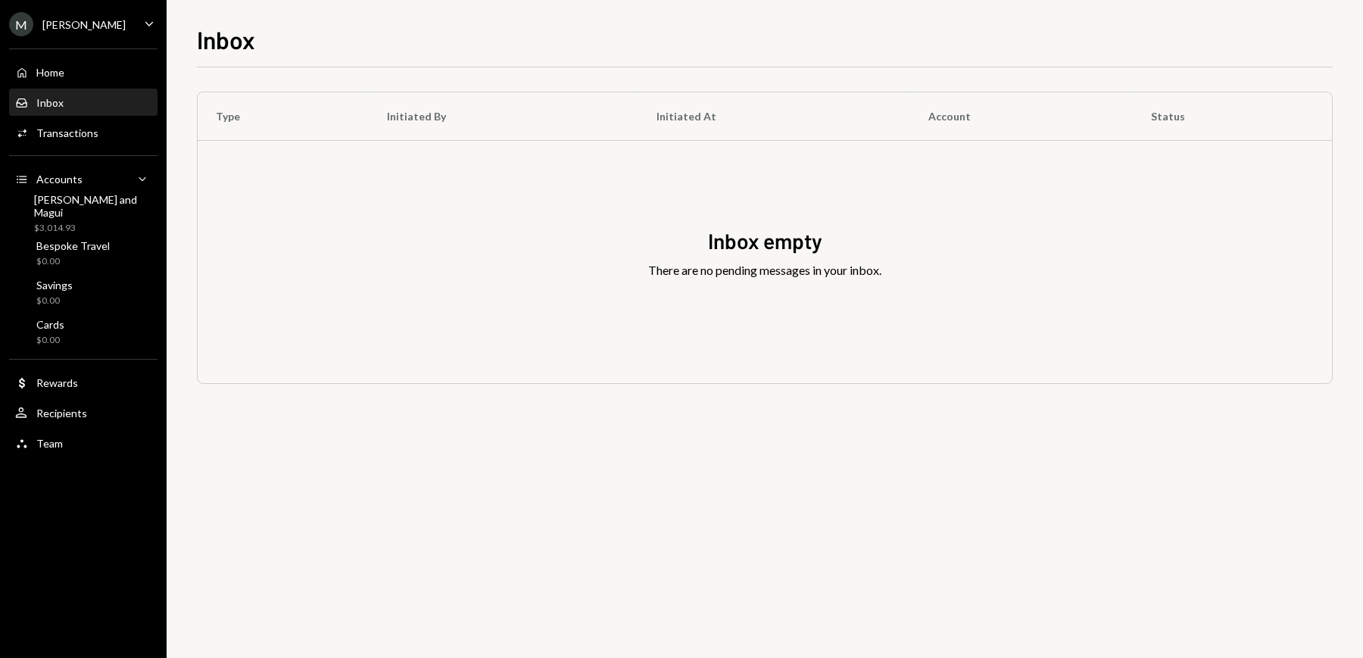
click at [94, 20] on div "[PERSON_NAME]" at bounding box center [83, 24] width 83 height 13
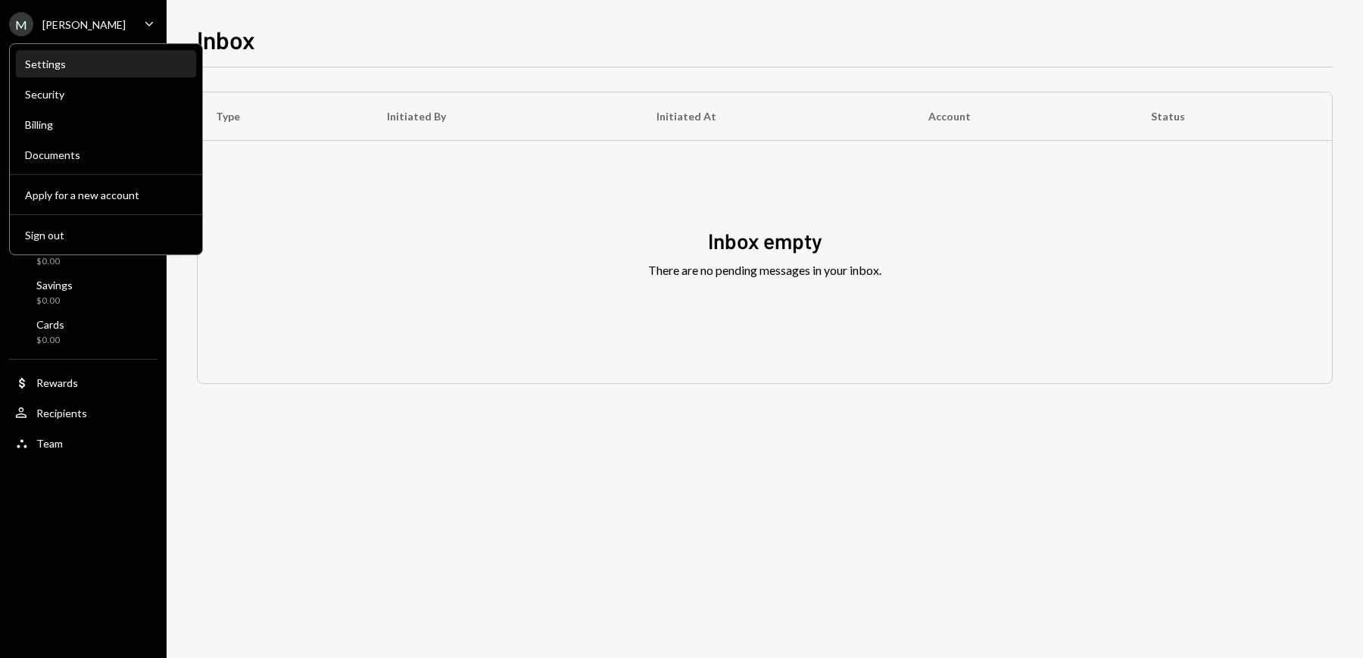
click at [70, 67] on div "Settings" at bounding box center [106, 64] width 162 height 13
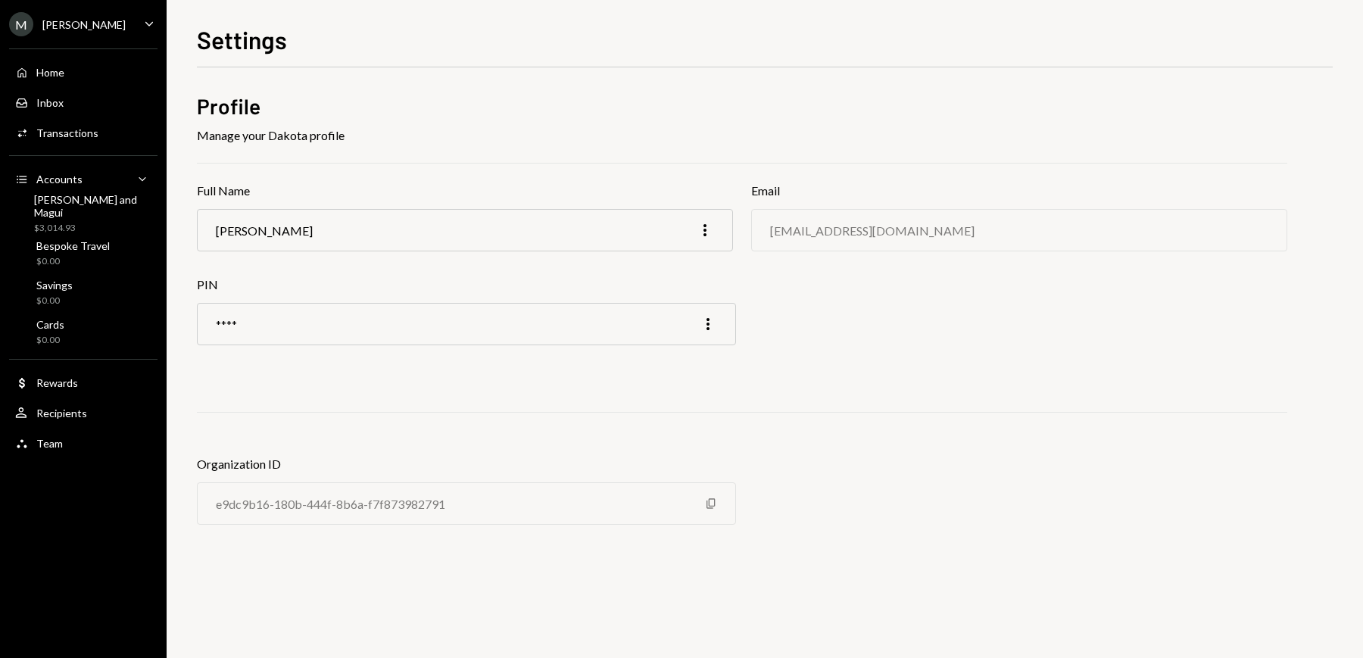
click at [75, 26] on div "[PERSON_NAME]" at bounding box center [83, 24] width 83 height 13
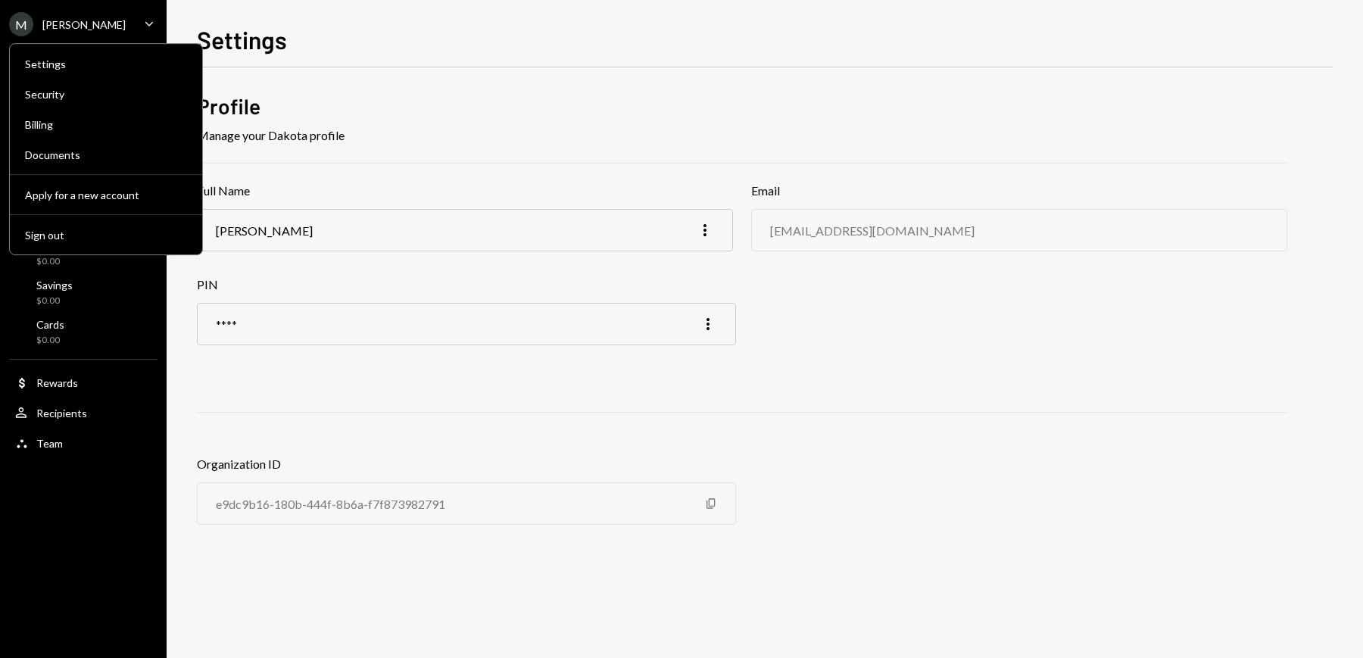
click at [334, 59] on div "Settings Profile Manage your Dakota profile Full Name Michael Preston More Emai…" at bounding box center [765, 339] width 1136 height 637
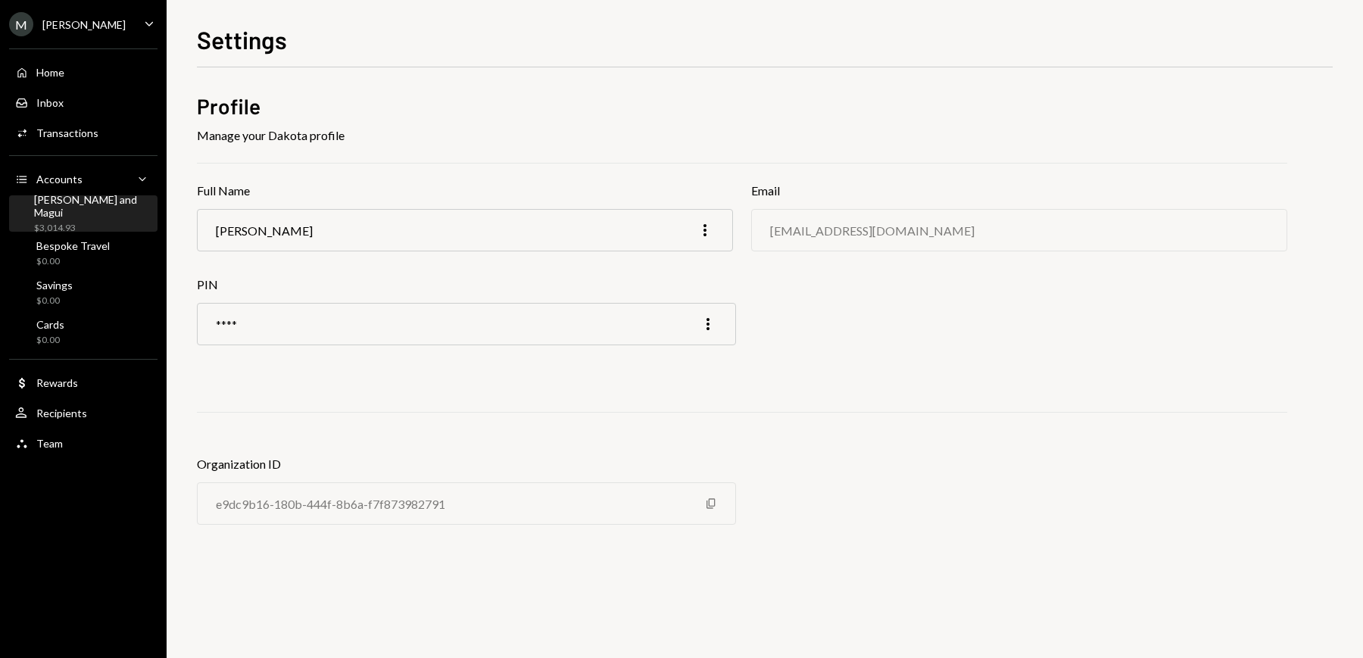
click at [45, 201] on div "[PERSON_NAME] and Magui" at bounding box center [92, 206] width 117 height 26
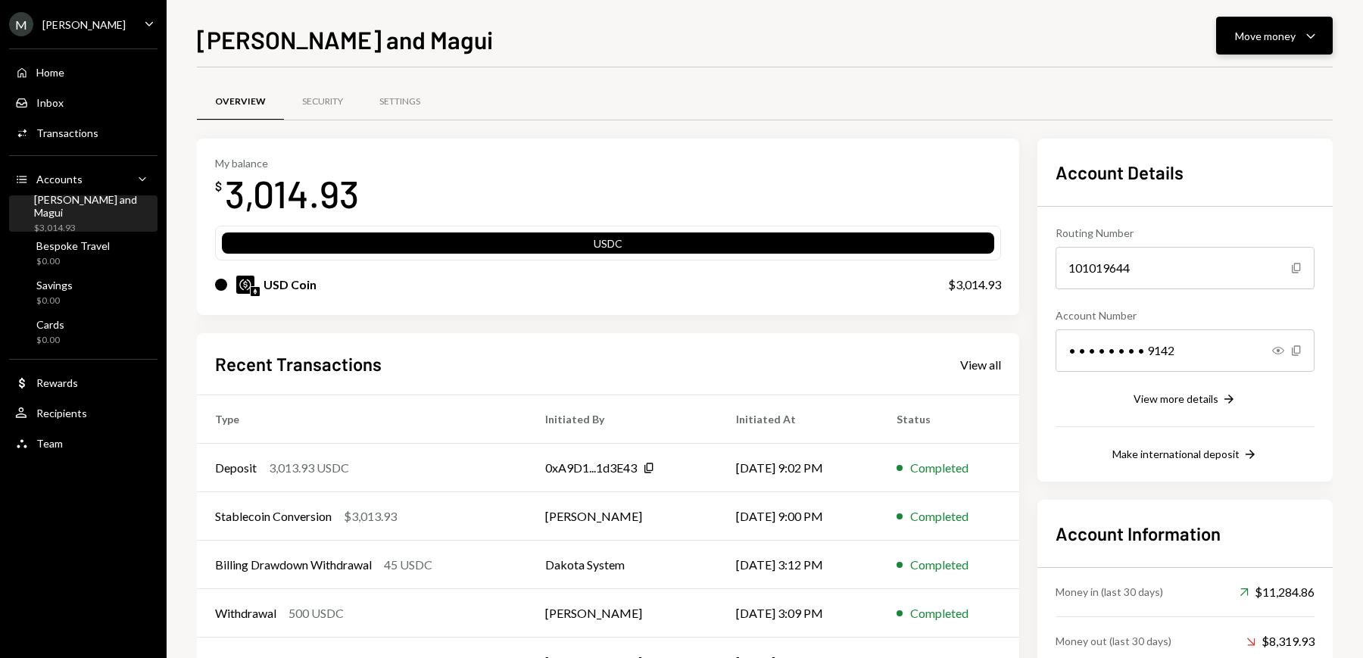
click at [1311, 20] on button "Move money Caret Down" at bounding box center [1274, 36] width 117 height 38
click at [1226, 82] on div "Send" at bounding box center [1262, 81] width 111 height 16
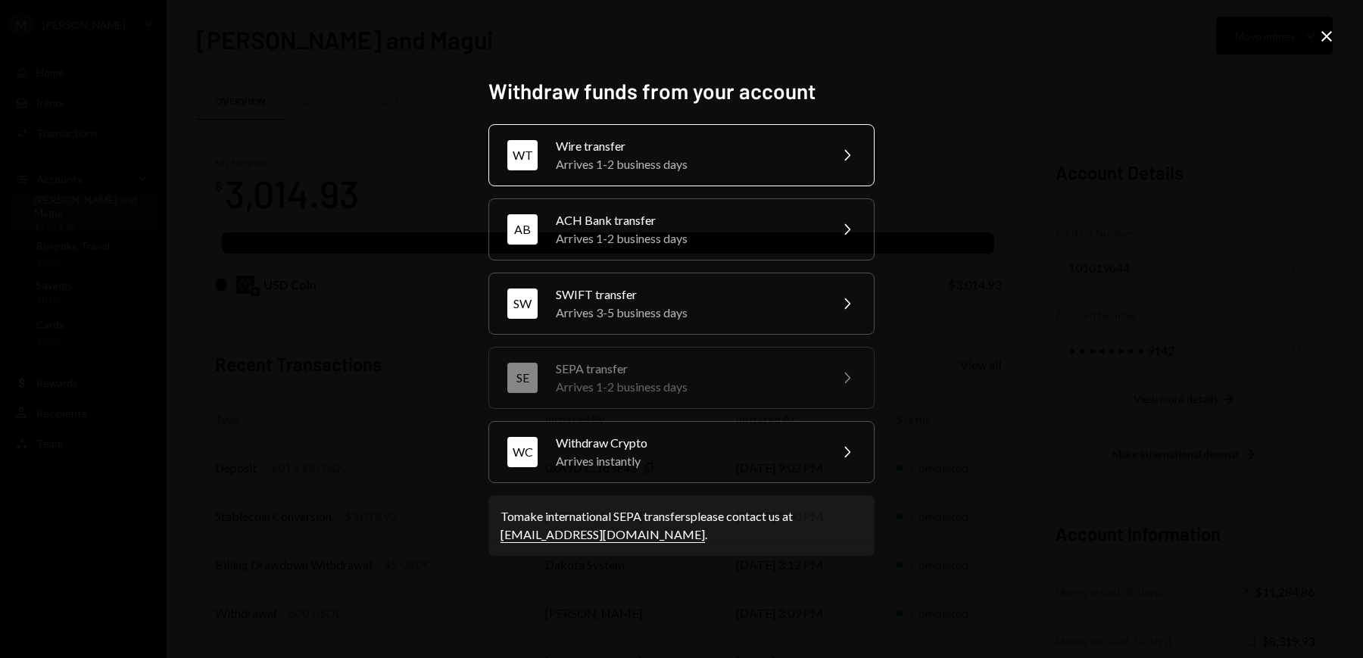
click at [670, 163] on div "Arrives 1-2 business days" at bounding box center [688, 164] width 264 height 18
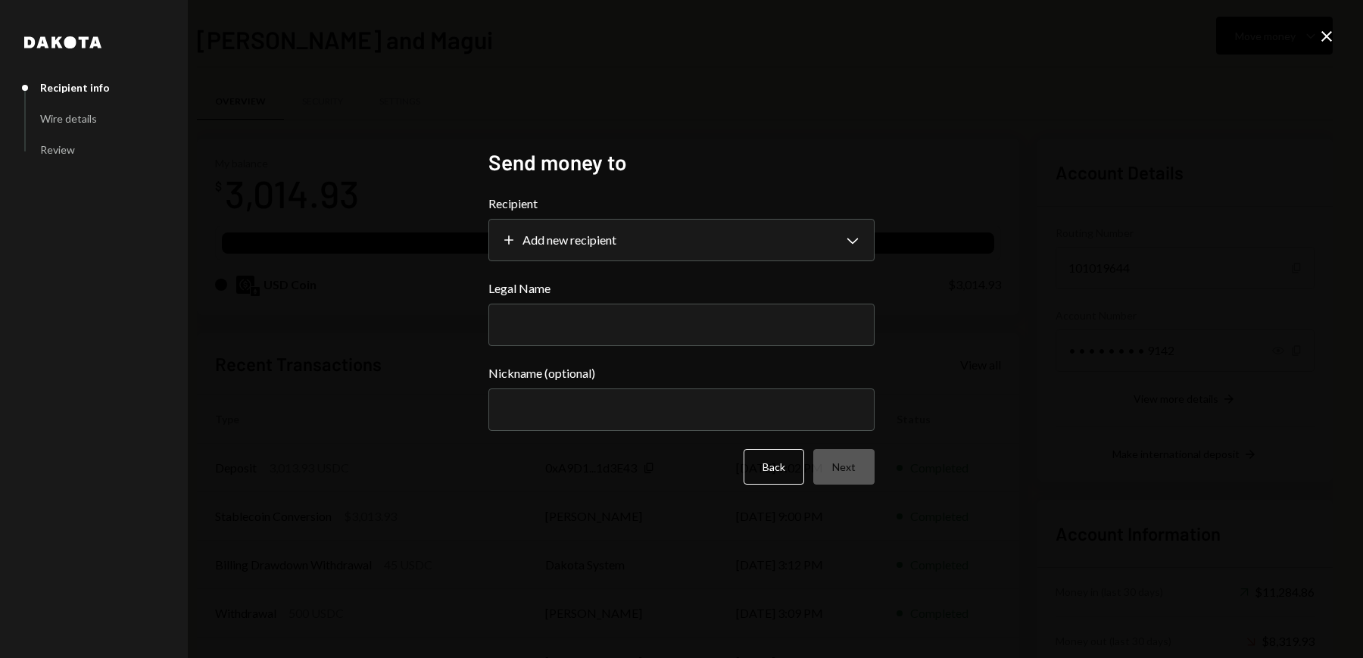
click at [1324, 26] on div "**********" at bounding box center [681, 329] width 1363 height 658
click at [1321, 42] on icon "Close" at bounding box center [1327, 36] width 18 height 18
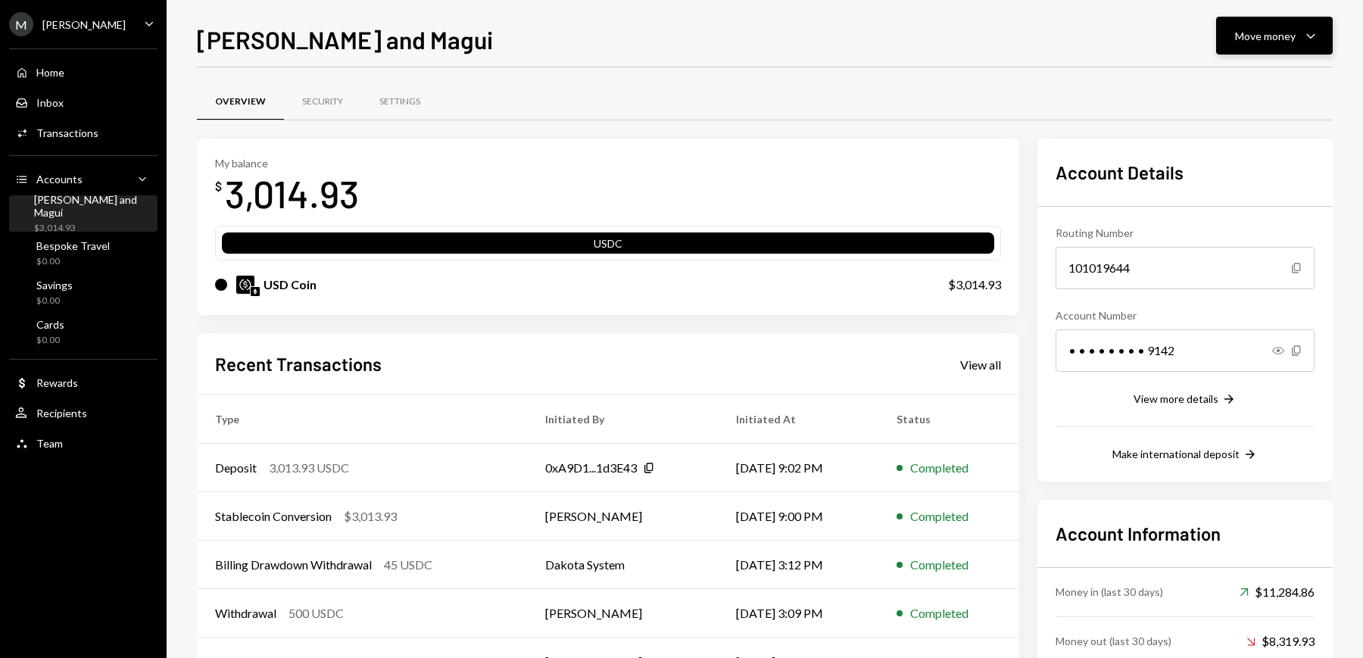
click at [1265, 20] on button "Move money Caret Down" at bounding box center [1274, 36] width 117 height 38
click at [1233, 148] on div "Deposit" at bounding box center [1262, 150] width 111 height 16
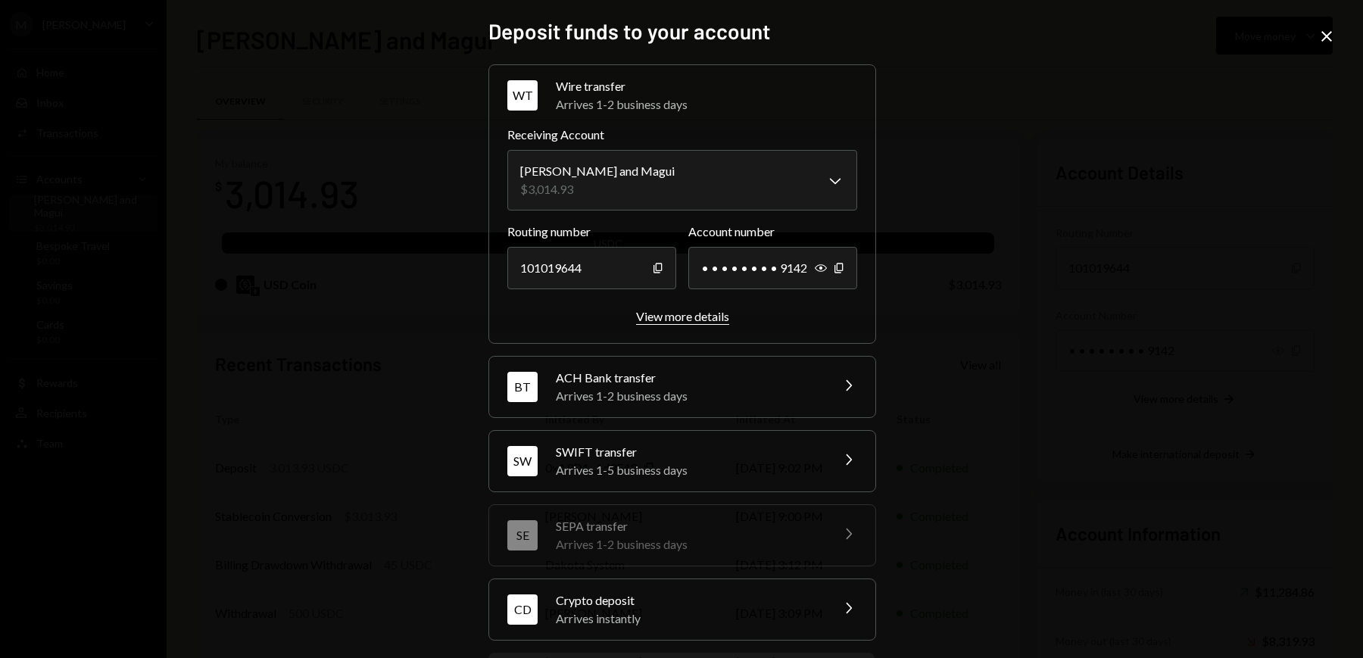
click at [681, 314] on div "View more details" at bounding box center [682, 316] width 93 height 14
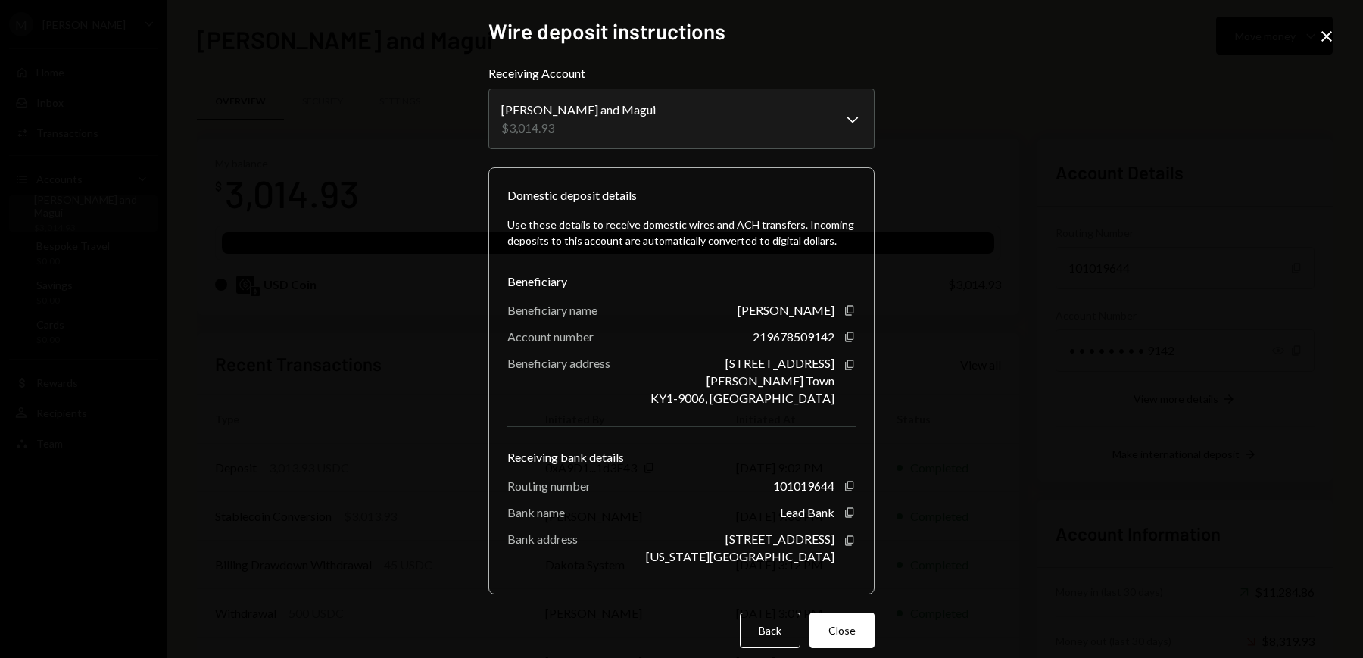
scroll to position [11, 0]
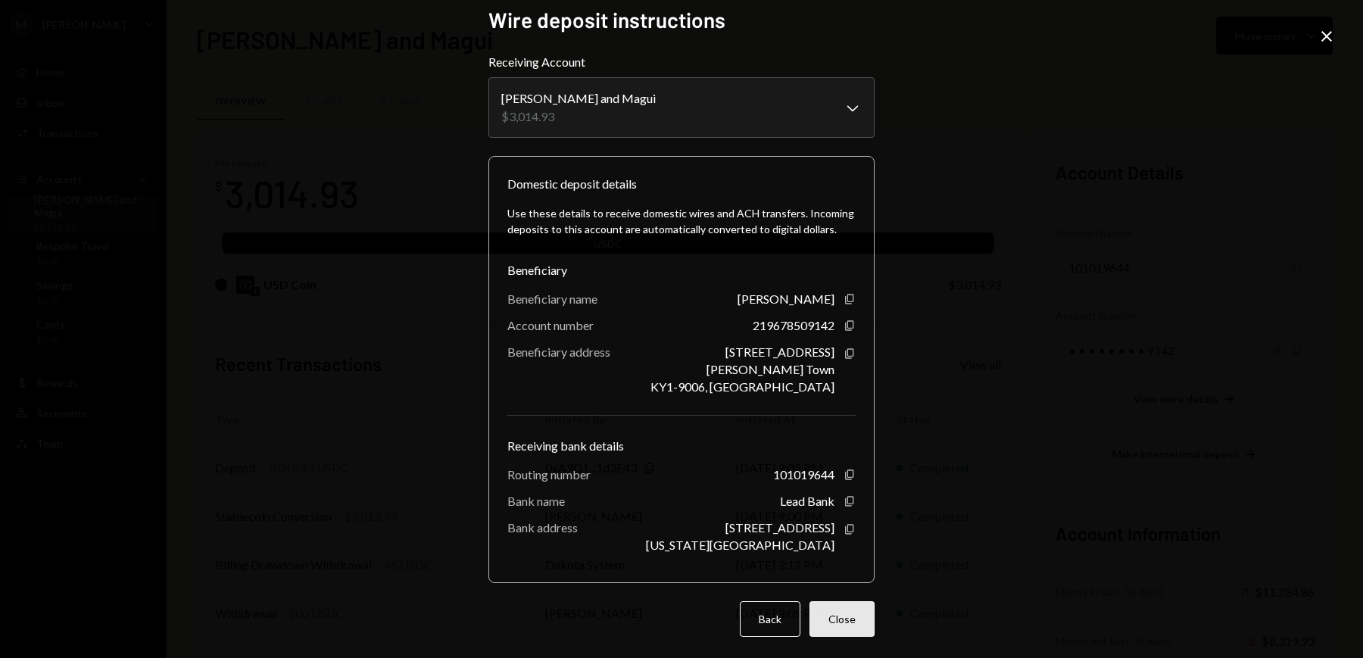
click at [841, 629] on button "Close" at bounding box center [842, 619] width 65 height 36
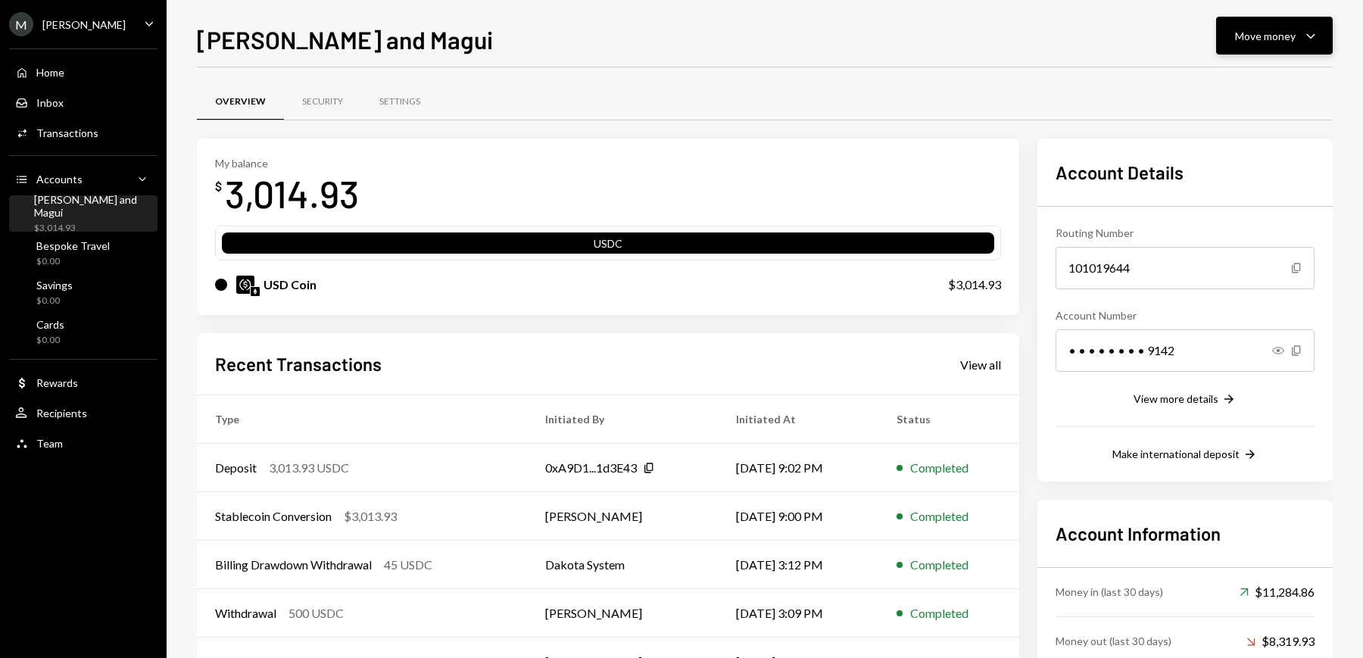
click at [1289, 45] on button "Move money Caret Down" at bounding box center [1274, 36] width 117 height 38
click at [1230, 145] on div "Deposit" at bounding box center [1262, 150] width 111 height 16
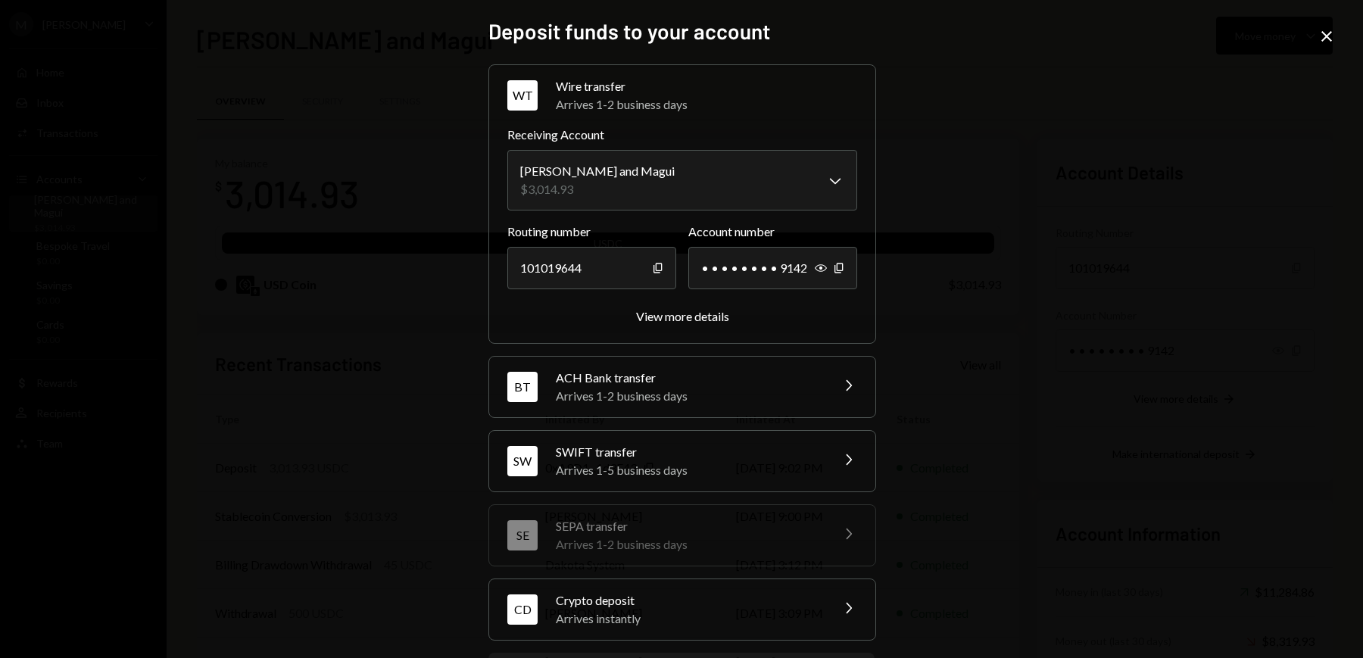
click at [640, 463] on div "Arrives 1-5 business days" at bounding box center [688, 470] width 265 height 18
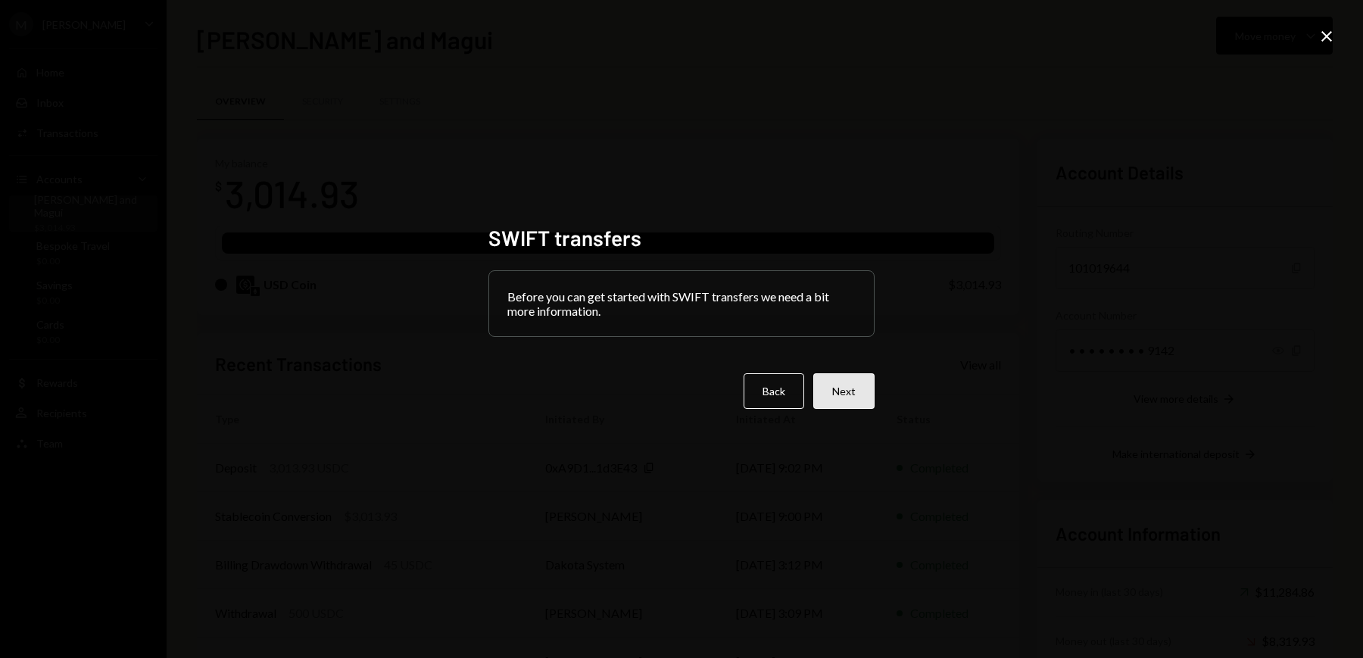
click at [840, 389] on button "Next" at bounding box center [843, 391] width 61 height 36
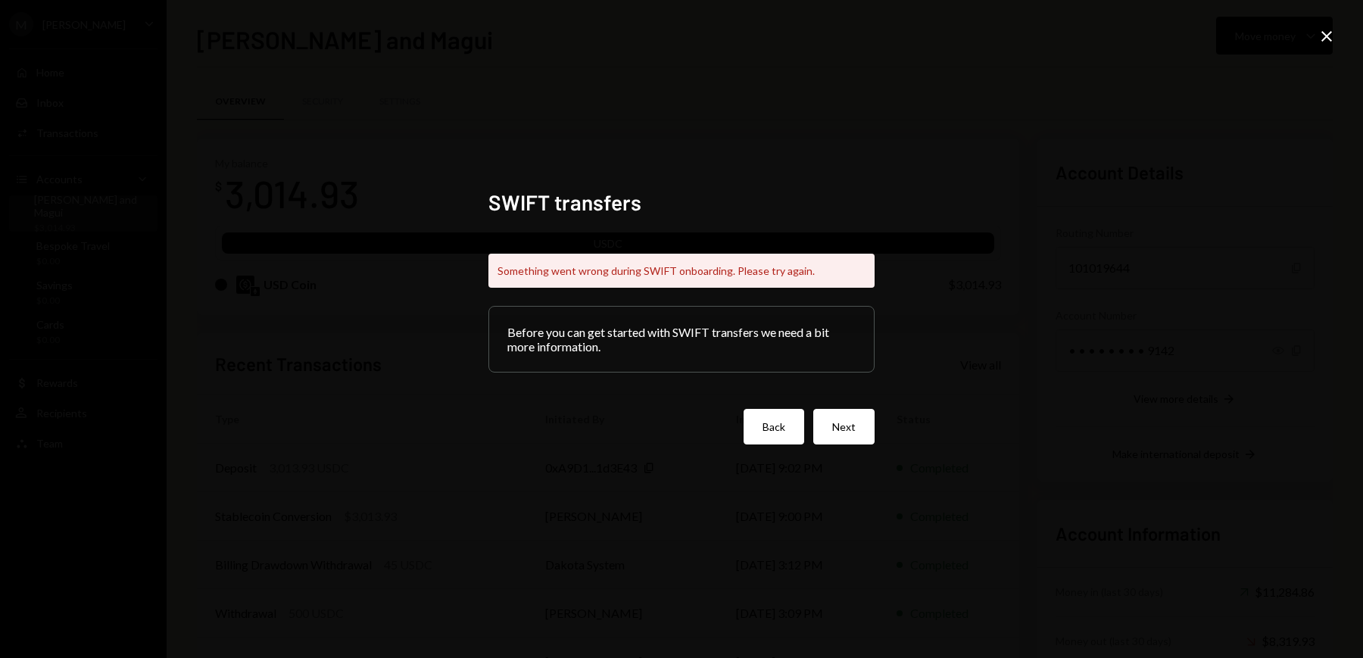
click at [763, 417] on button "Back" at bounding box center [774, 427] width 61 height 36
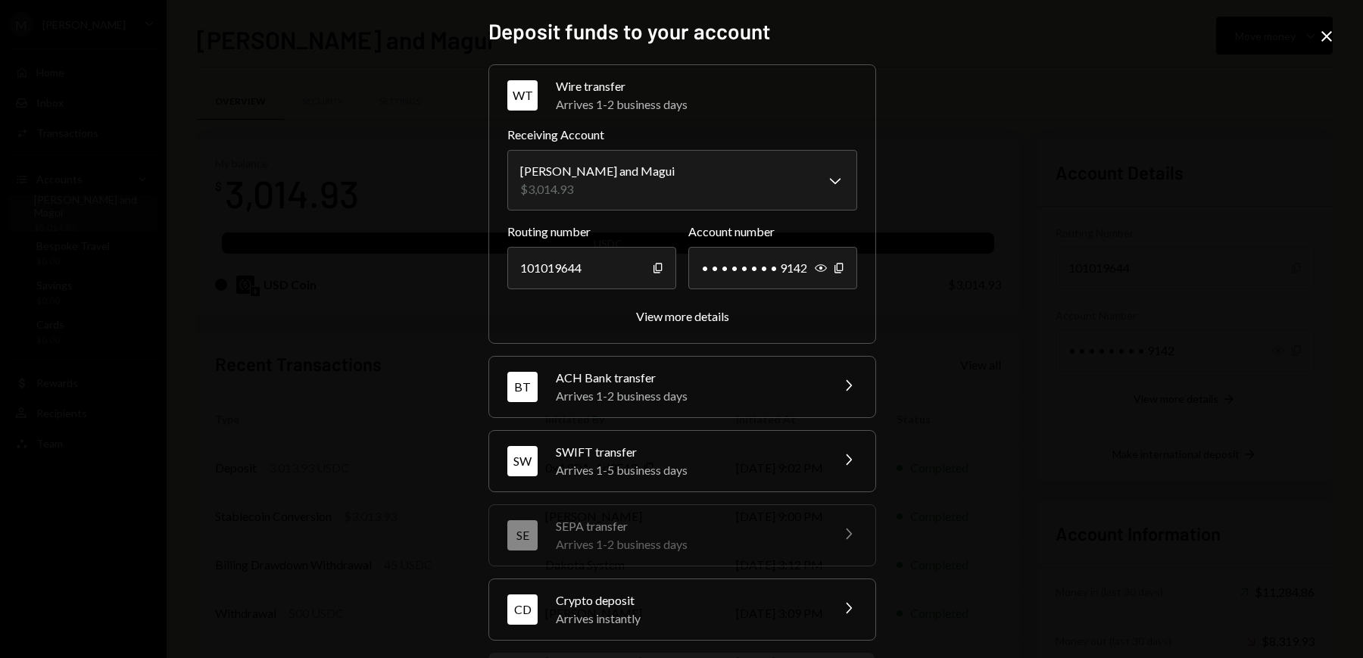
click at [1324, 33] on icon at bounding box center [1326, 36] width 11 height 11
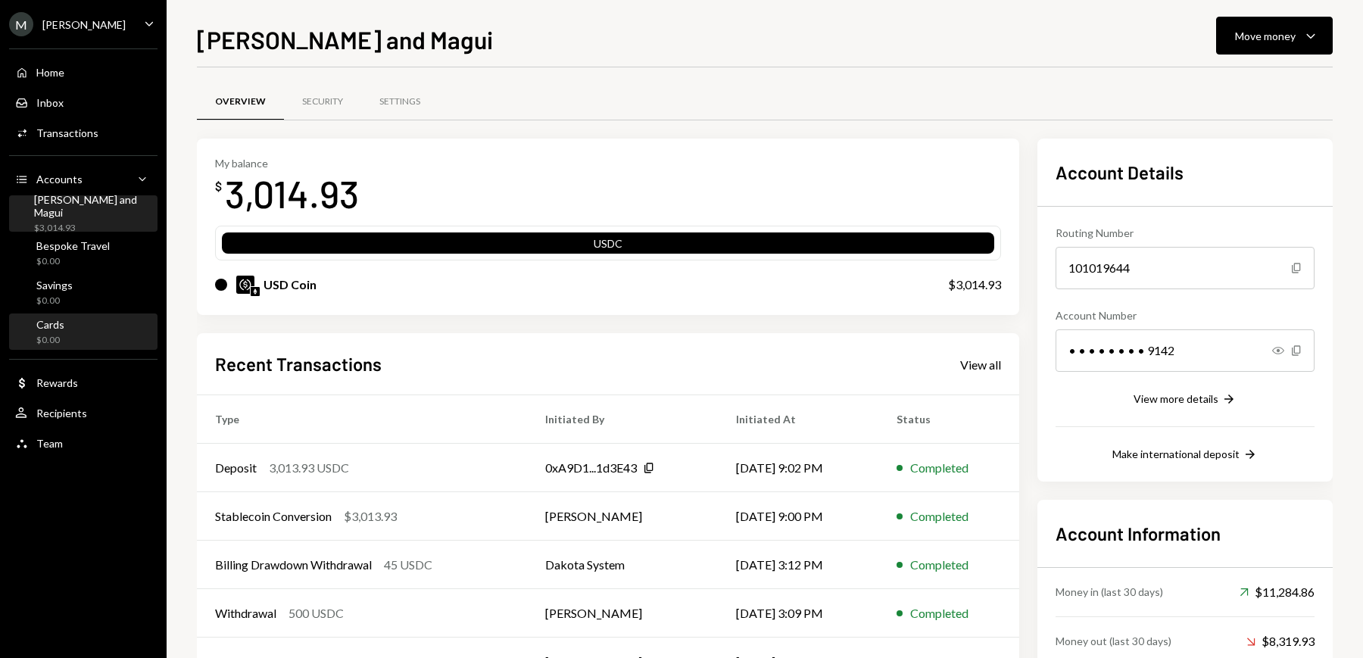
click at [93, 336] on div "Cards $0.00" at bounding box center [83, 332] width 136 height 29
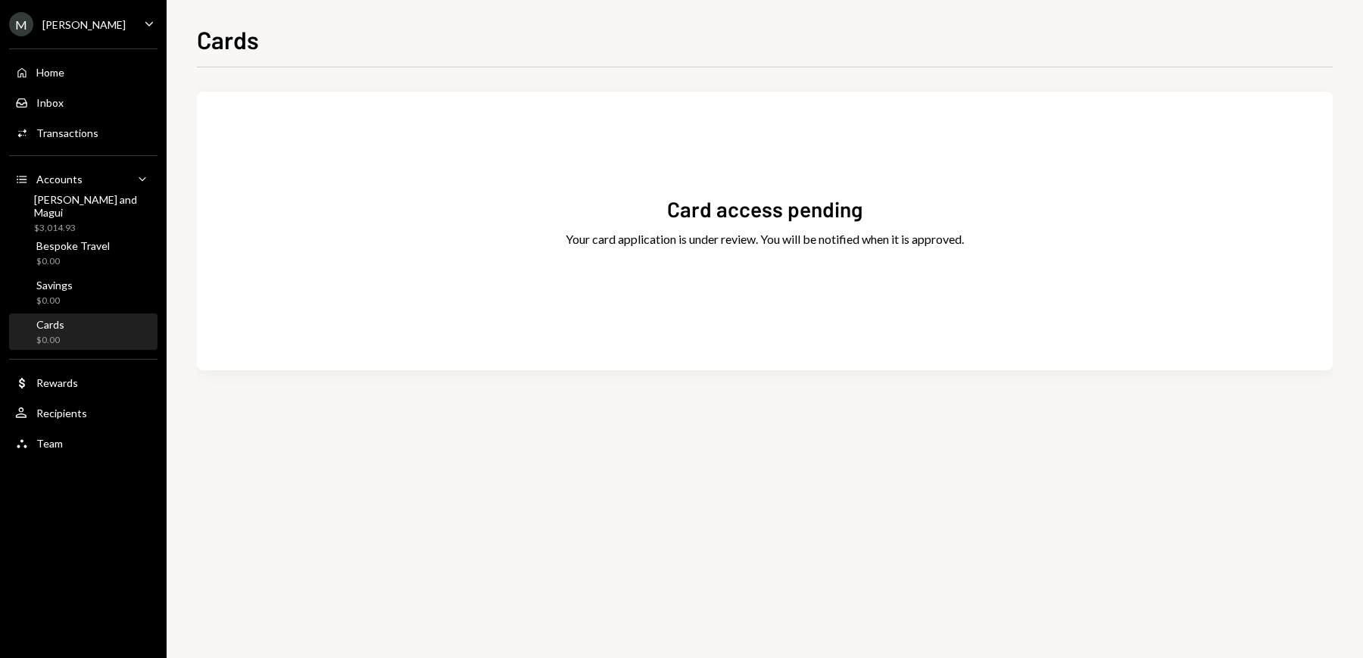
click at [795, 255] on div "Card access pending Your card application is under review. You will be notified…" at bounding box center [765, 231] width 1136 height 242
click at [89, 76] on div "Home Home" at bounding box center [83, 73] width 136 height 14
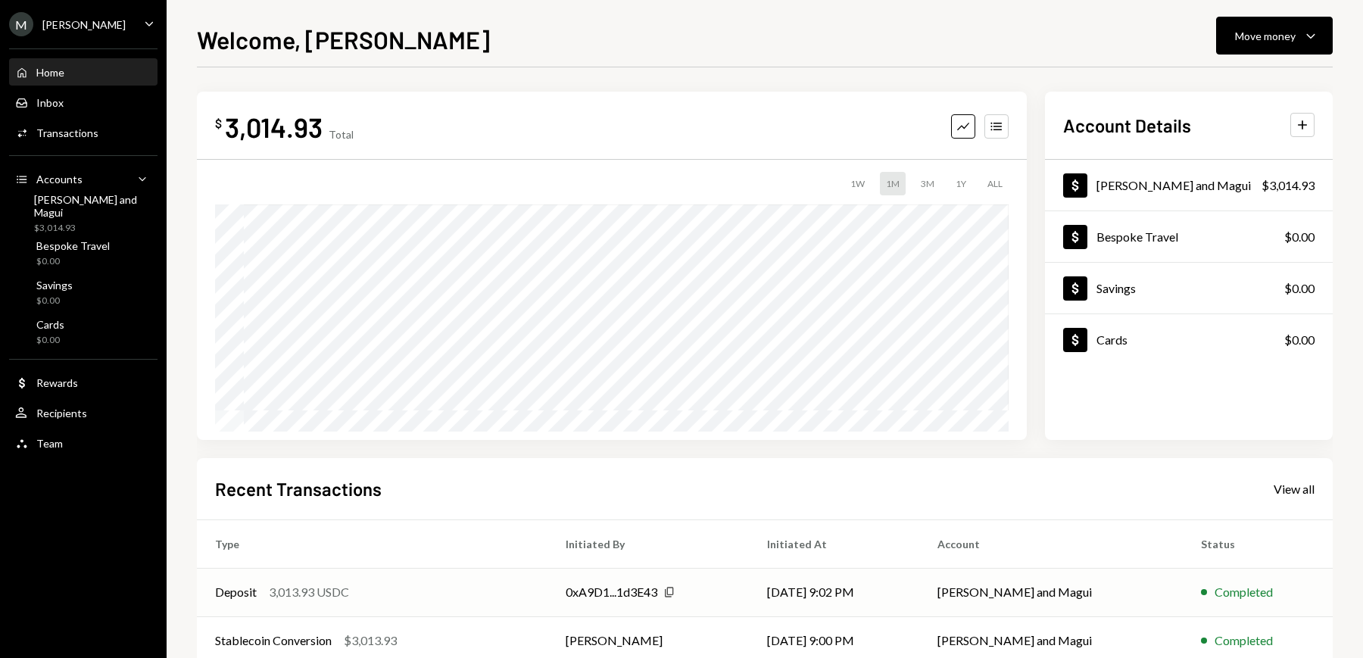
scroll to position [183, 0]
